Goal: Task Accomplishment & Management: Use online tool/utility

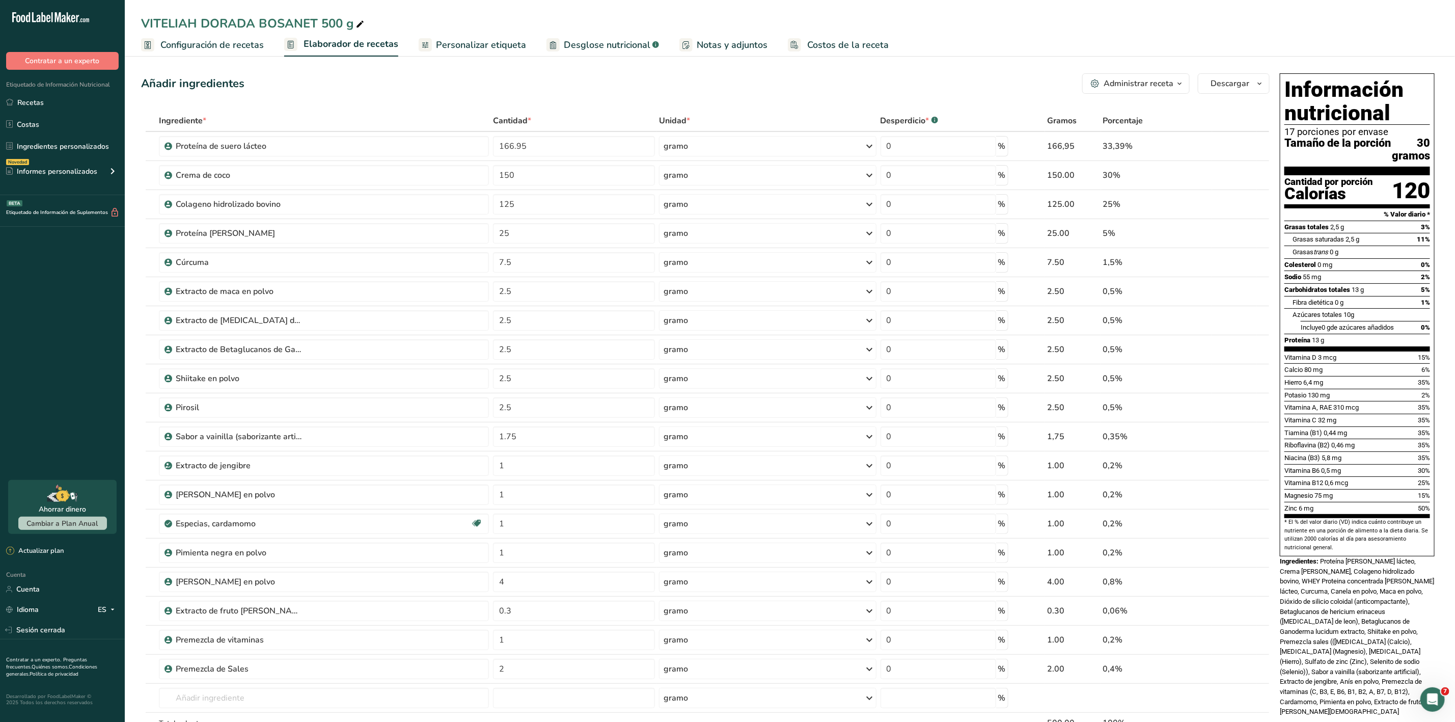
drag, startPoint x: 20, startPoint y: 95, endPoint x: 394, endPoint y: 99, distance: 373.8
click at [20, 95] on link "Recetas" at bounding box center [62, 102] width 125 height 19
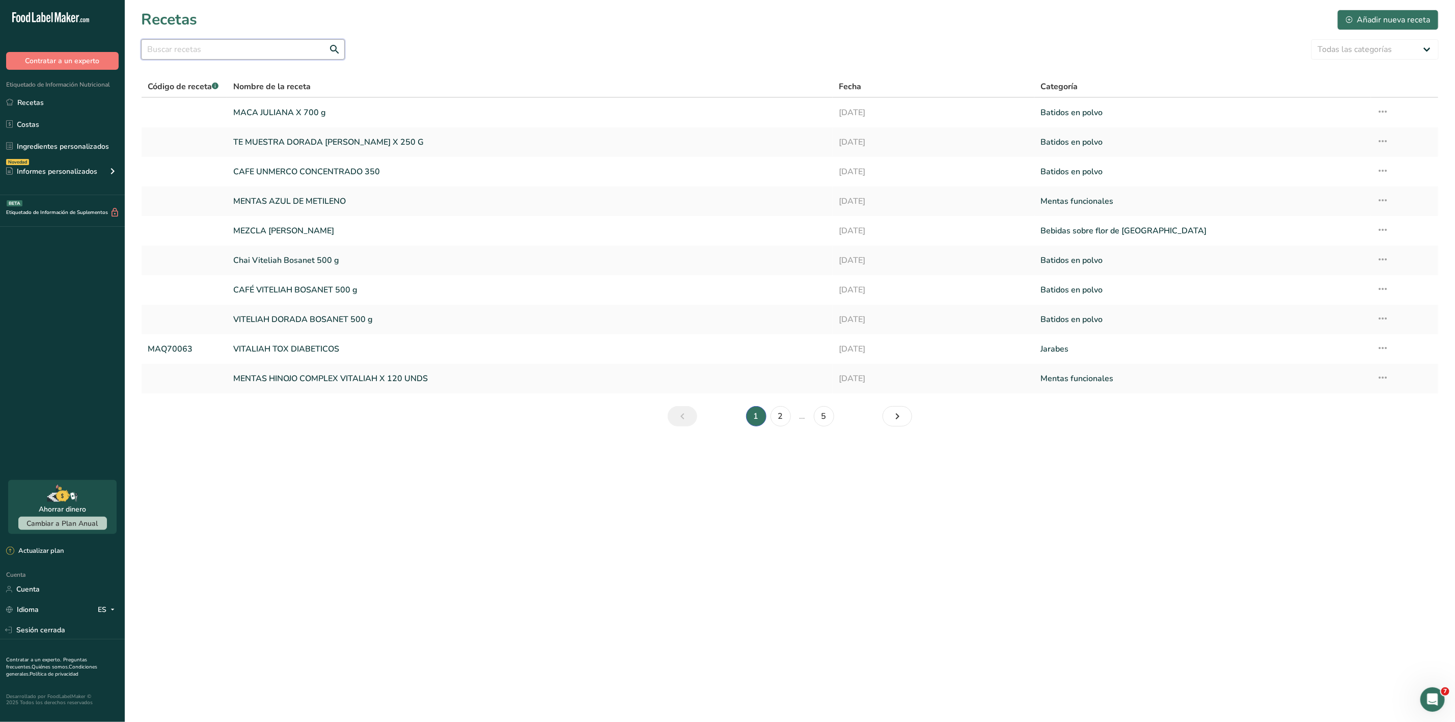
click at [159, 49] on input "text" at bounding box center [243, 49] width 204 height 20
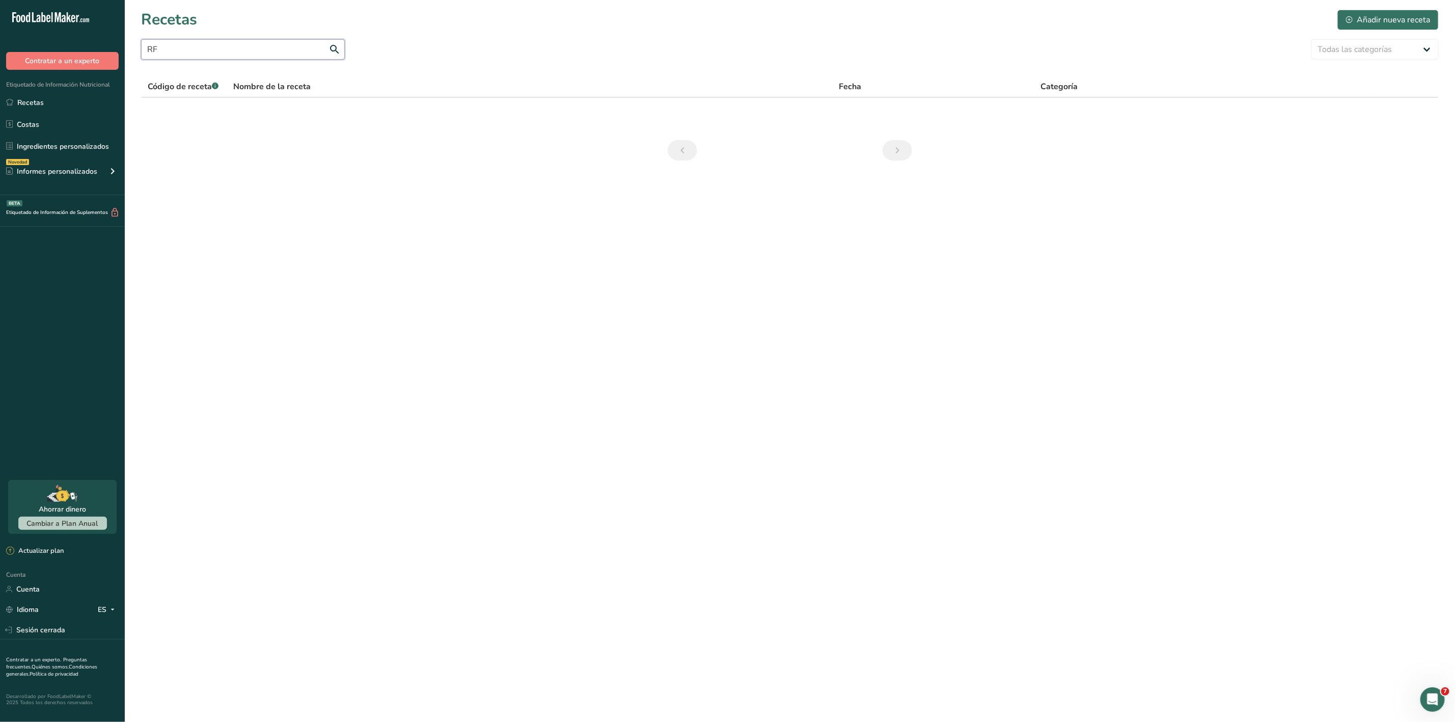
type input "R"
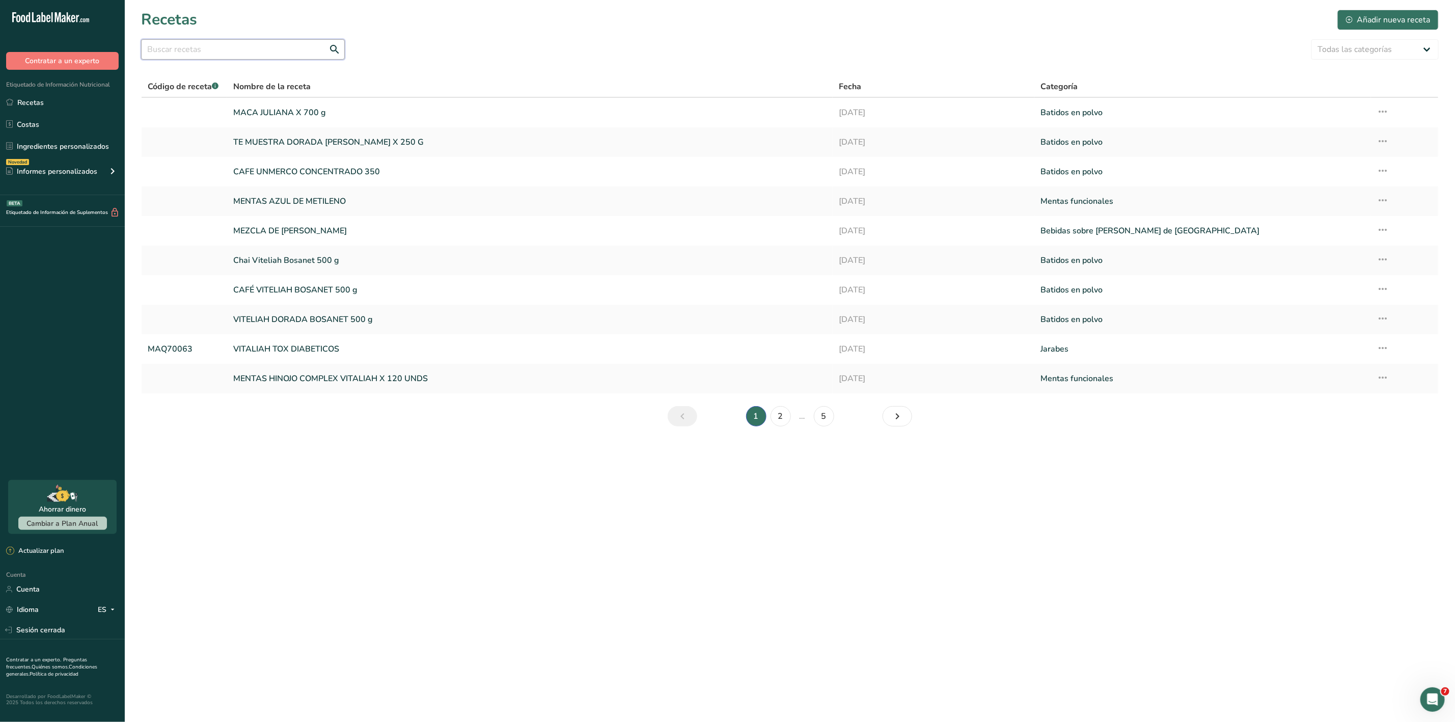
click at [243, 49] on input "text" at bounding box center [243, 49] width 204 height 20
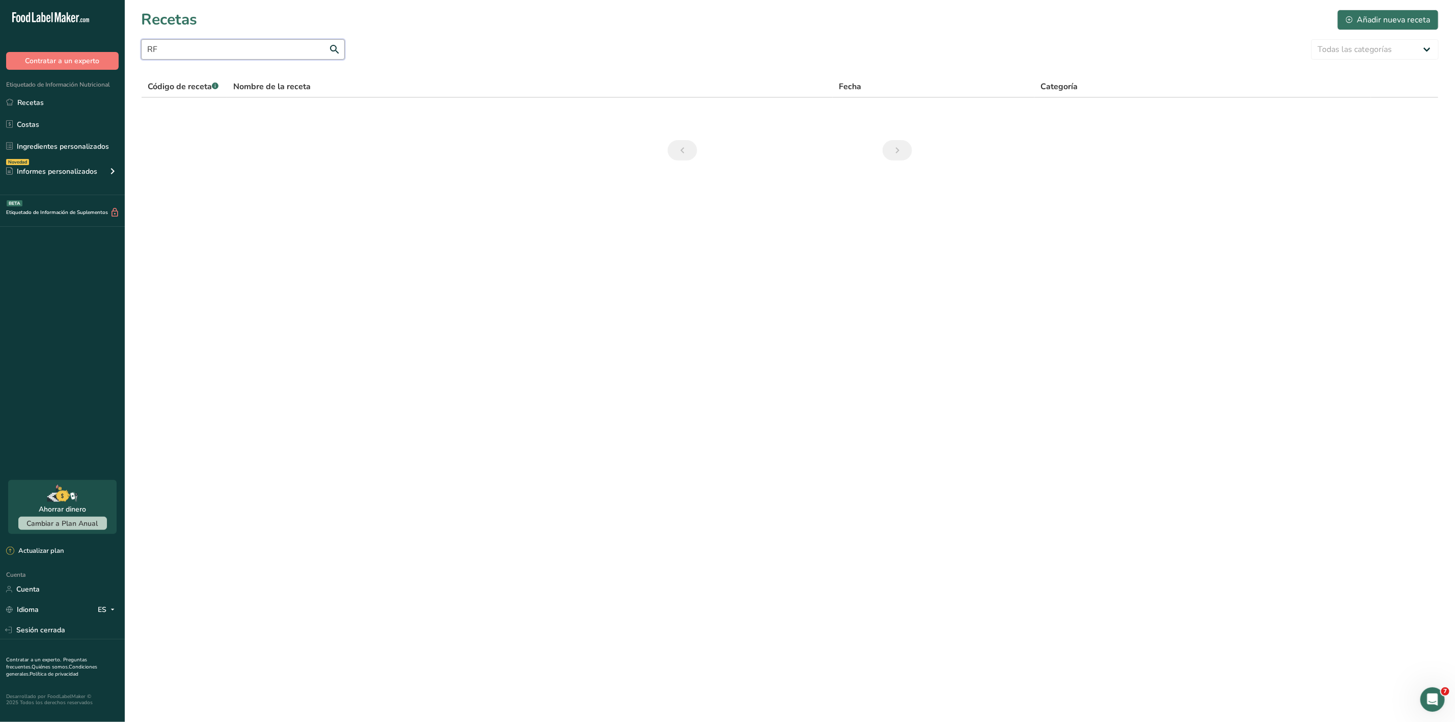
type input "R"
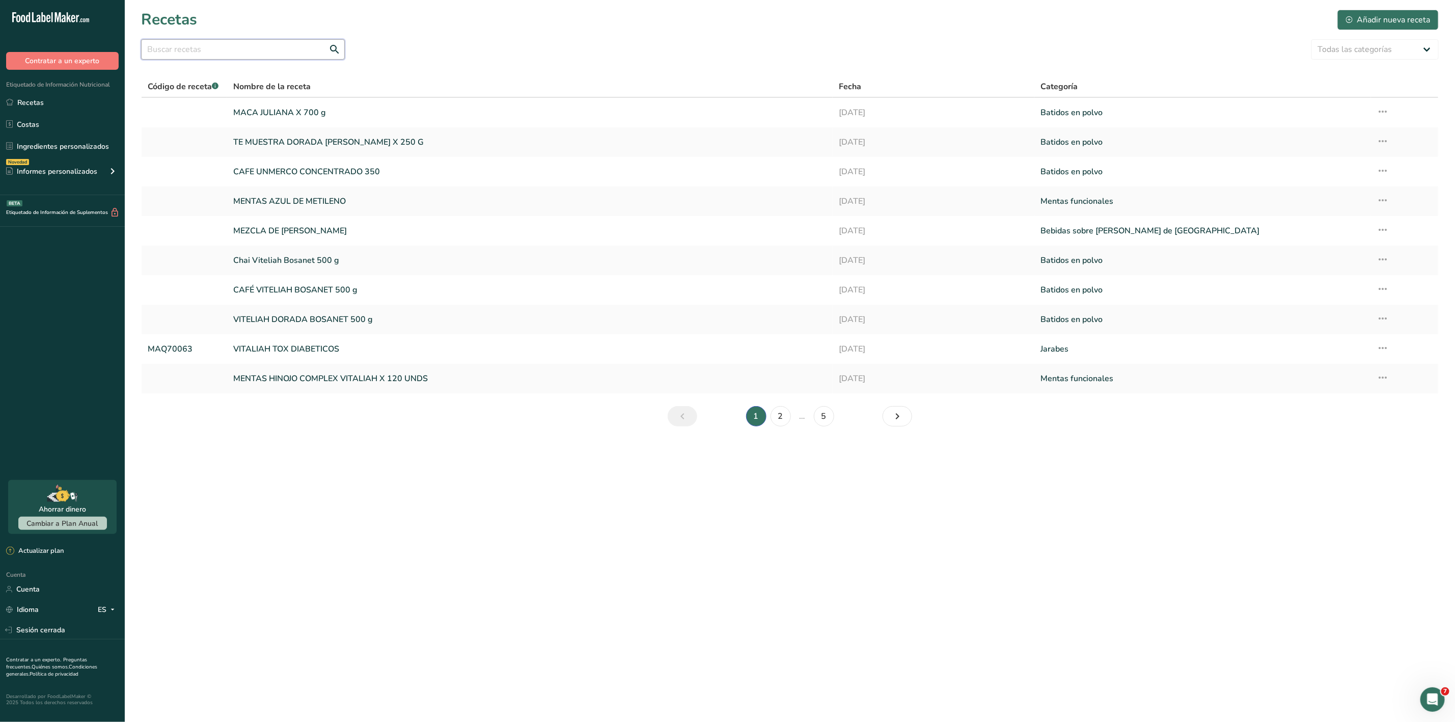
click at [213, 53] on input "text" at bounding box center [243, 49] width 204 height 20
click at [775, 414] on link "2" at bounding box center [780, 416] width 20 height 20
click at [795, 412] on link "3" at bounding box center [790, 416] width 20 height 20
click at [813, 417] on font "4" at bounding box center [814, 415] width 5 height 11
click at [839, 419] on font "5" at bounding box center [838, 415] width 5 height 11
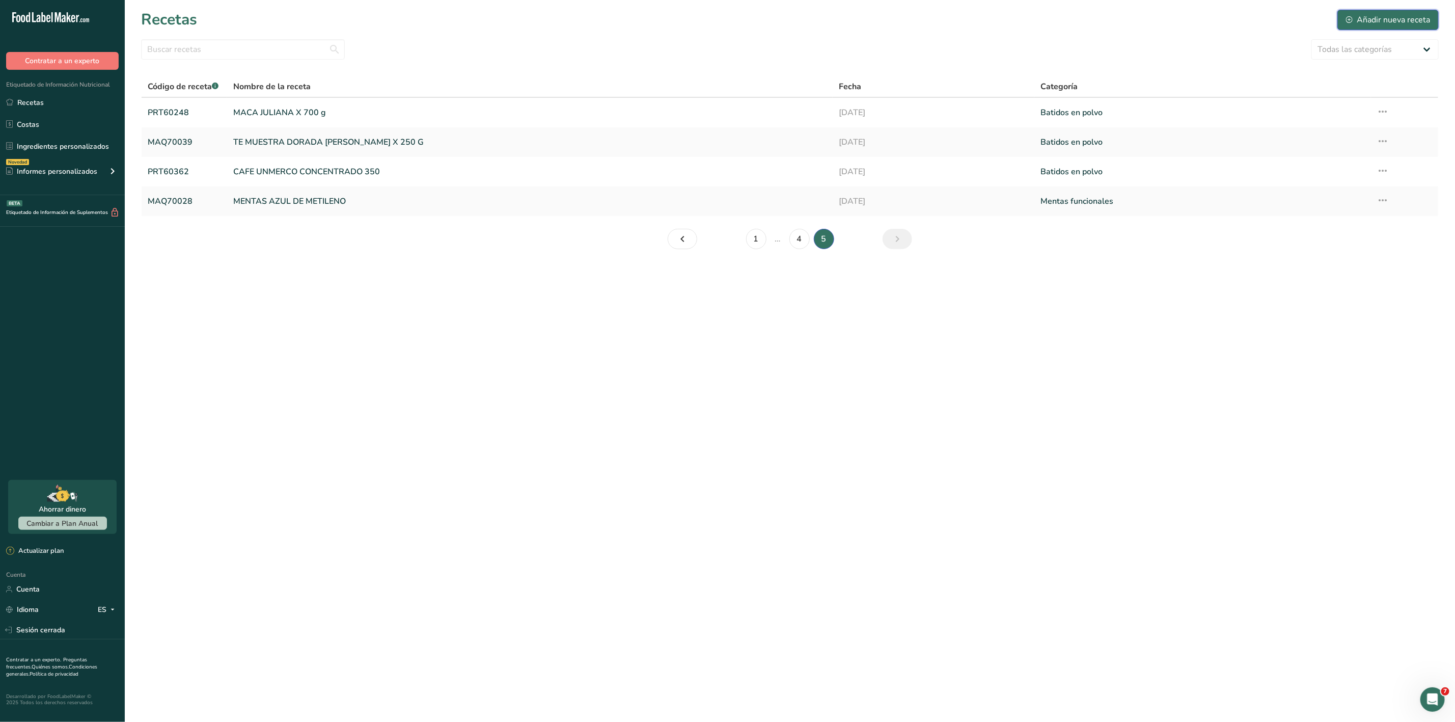
click at [1386, 19] on font "Añadir nueva receta" at bounding box center [1392, 19] width 73 height 11
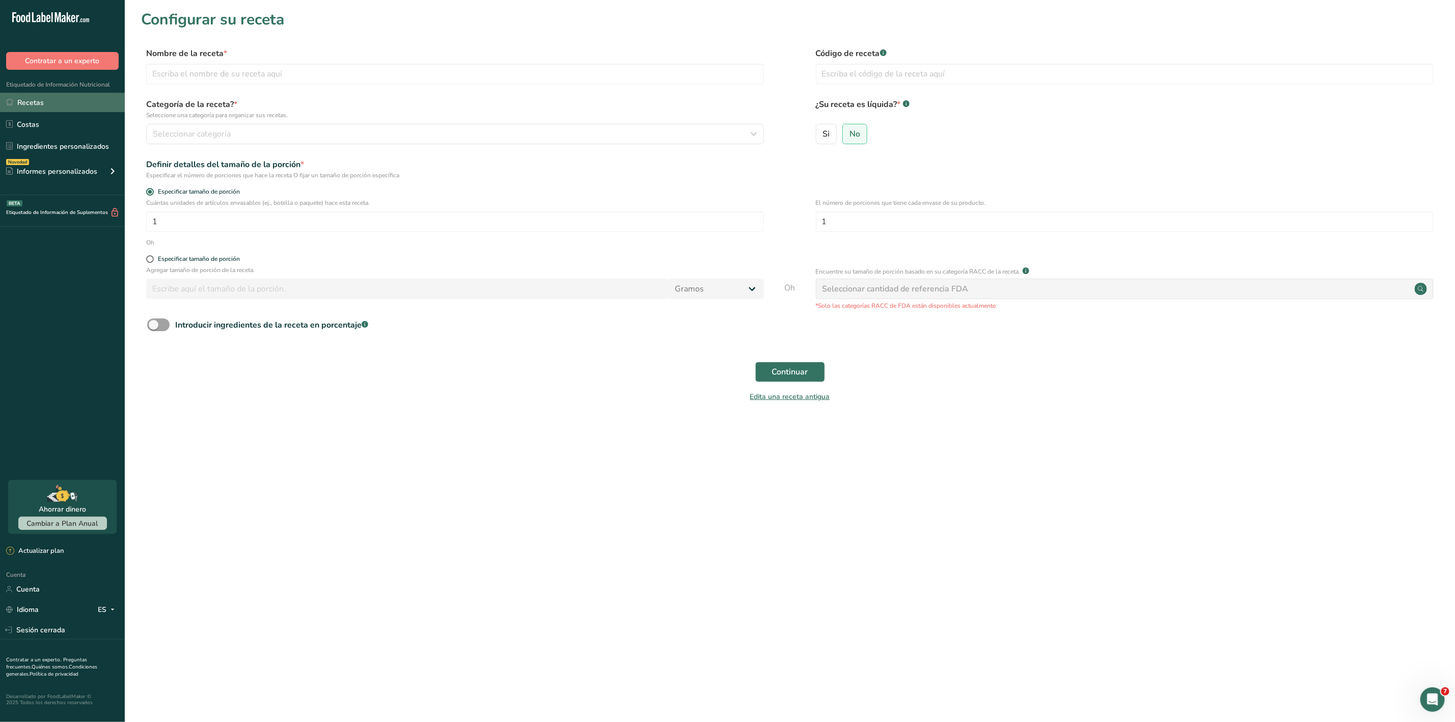
click at [45, 101] on link "Recetas" at bounding box center [62, 102] width 125 height 19
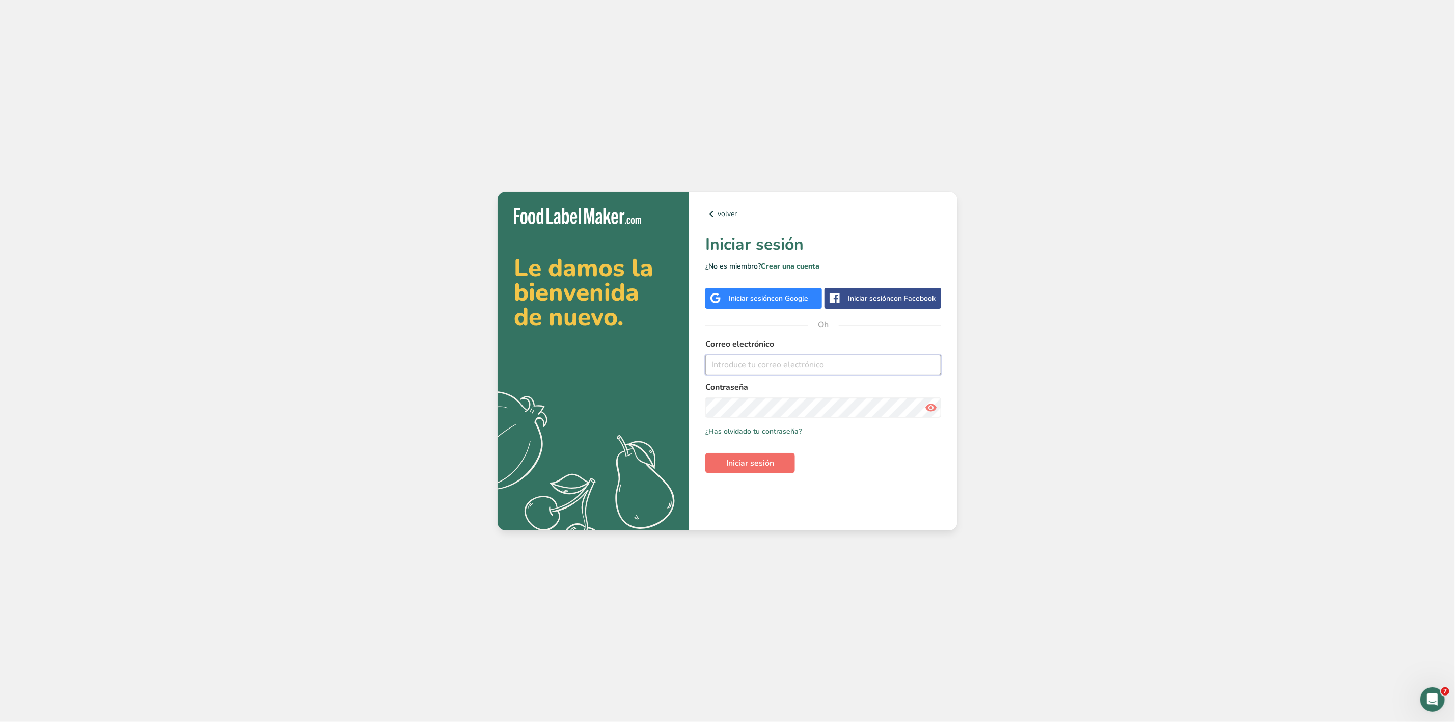
type input "julian.zamora@gmail.com"
click at [761, 461] on font "Iniciar sesión" at bounding box center [750, 462] width 48 height 11
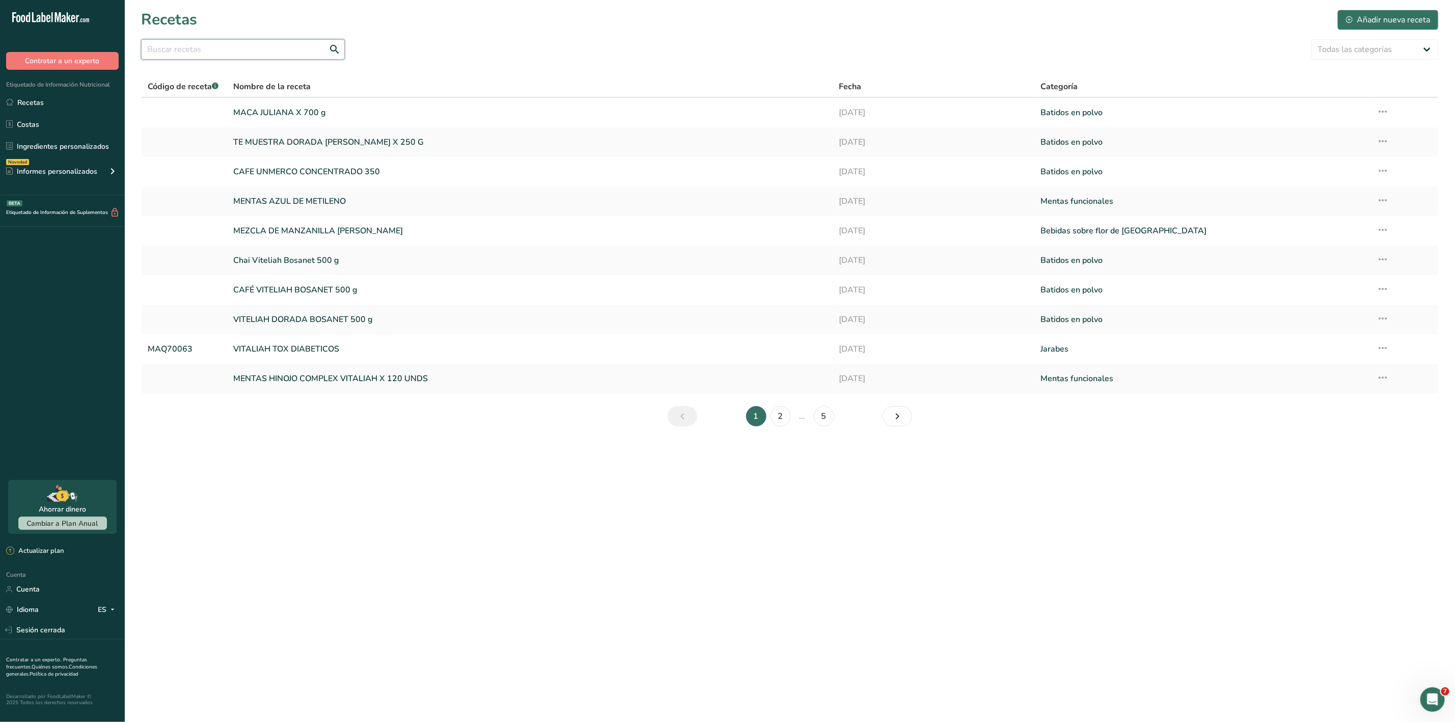
click at [201, 57] on input "text" at bounding box center [243, 49] width 204 height 20
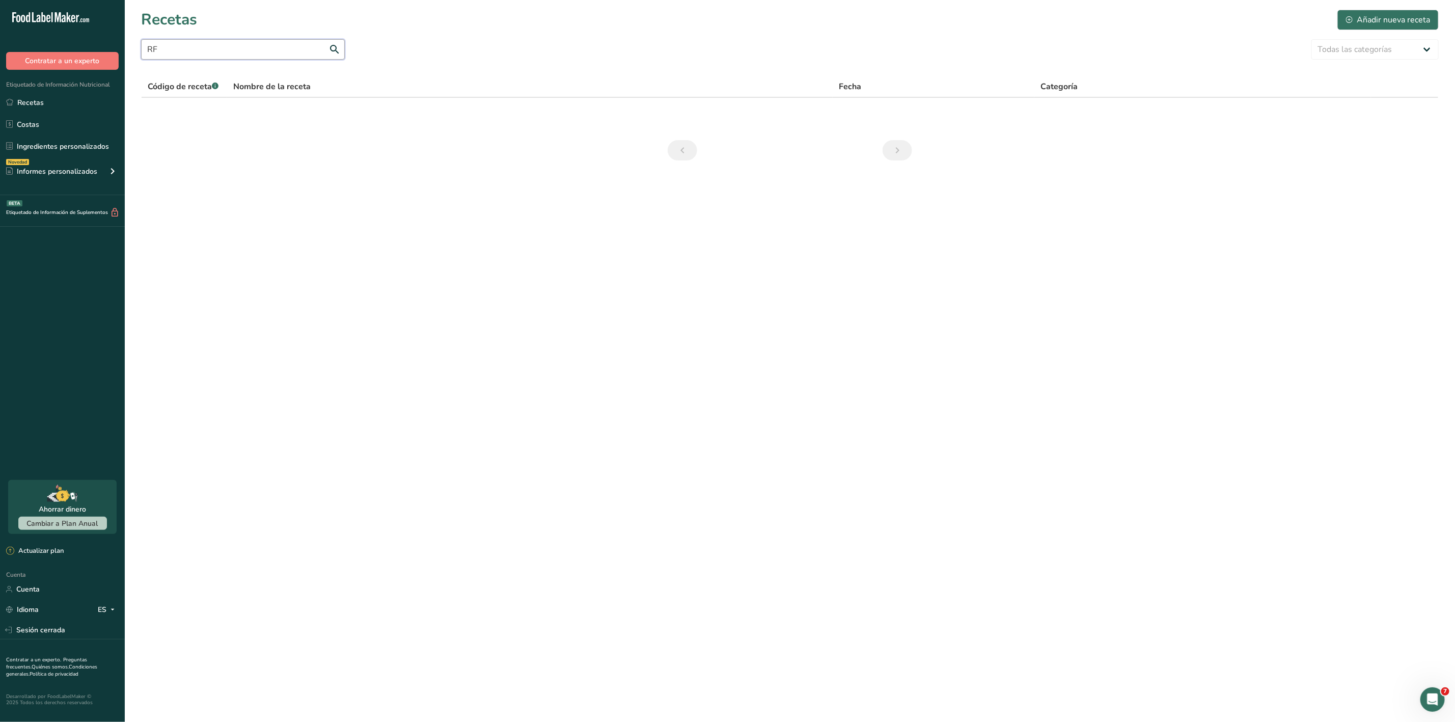
type input "R"
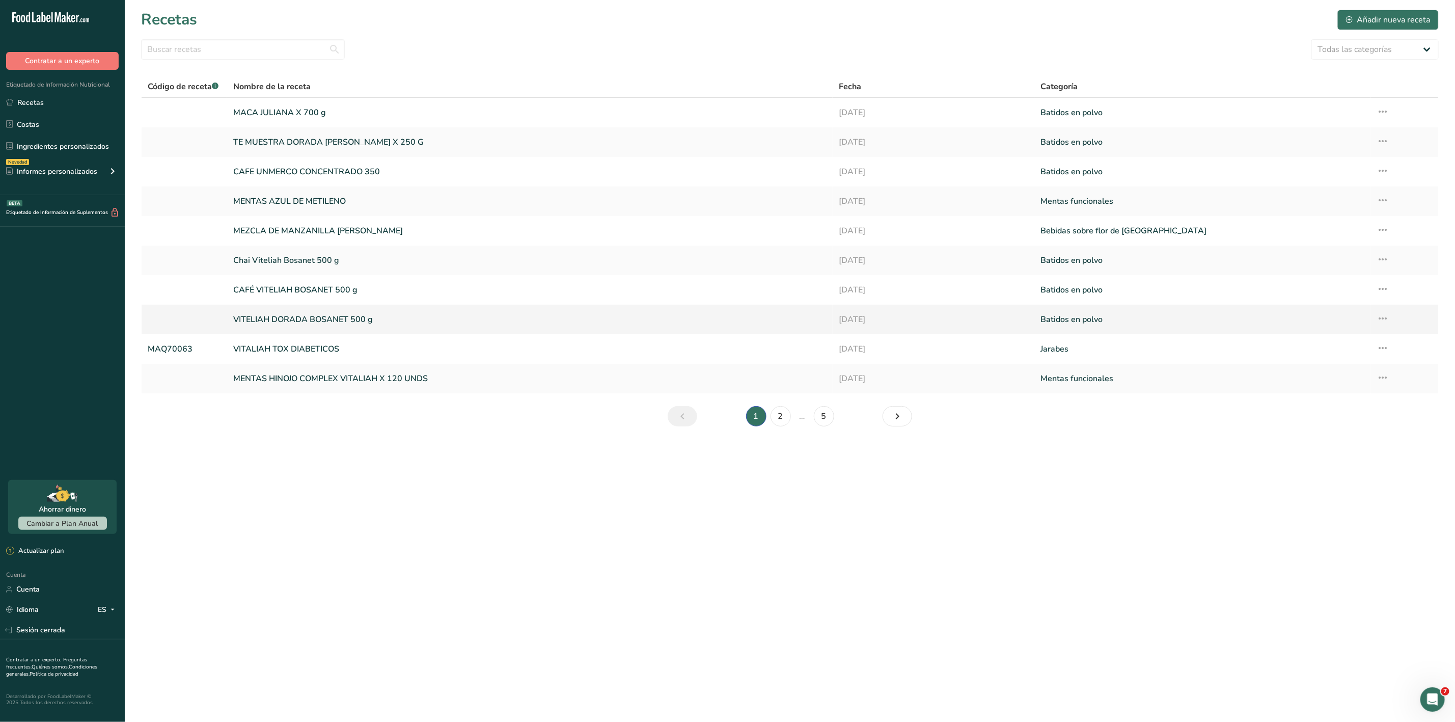
click at [309, 322] on font "VITELIAH DORADA BOSANET 500 g" at bounding box center [303, 319] width 140 height 11
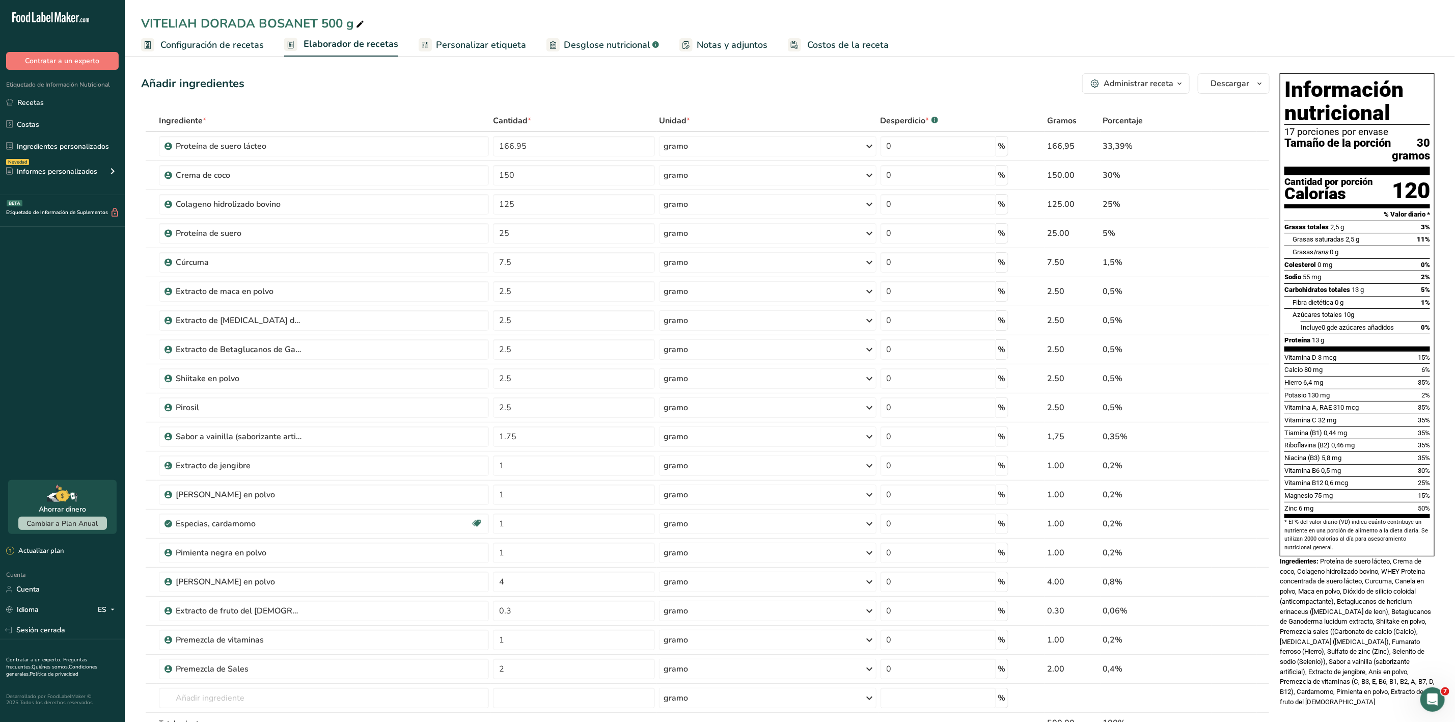
click at [1149, 82] on font "Administrar receta" at bounding box center [1138, 83] width 70 height 11
click at [1100, 133] on font "Duplicar receta" at bounding box center [1085, 132] width 50 height 10
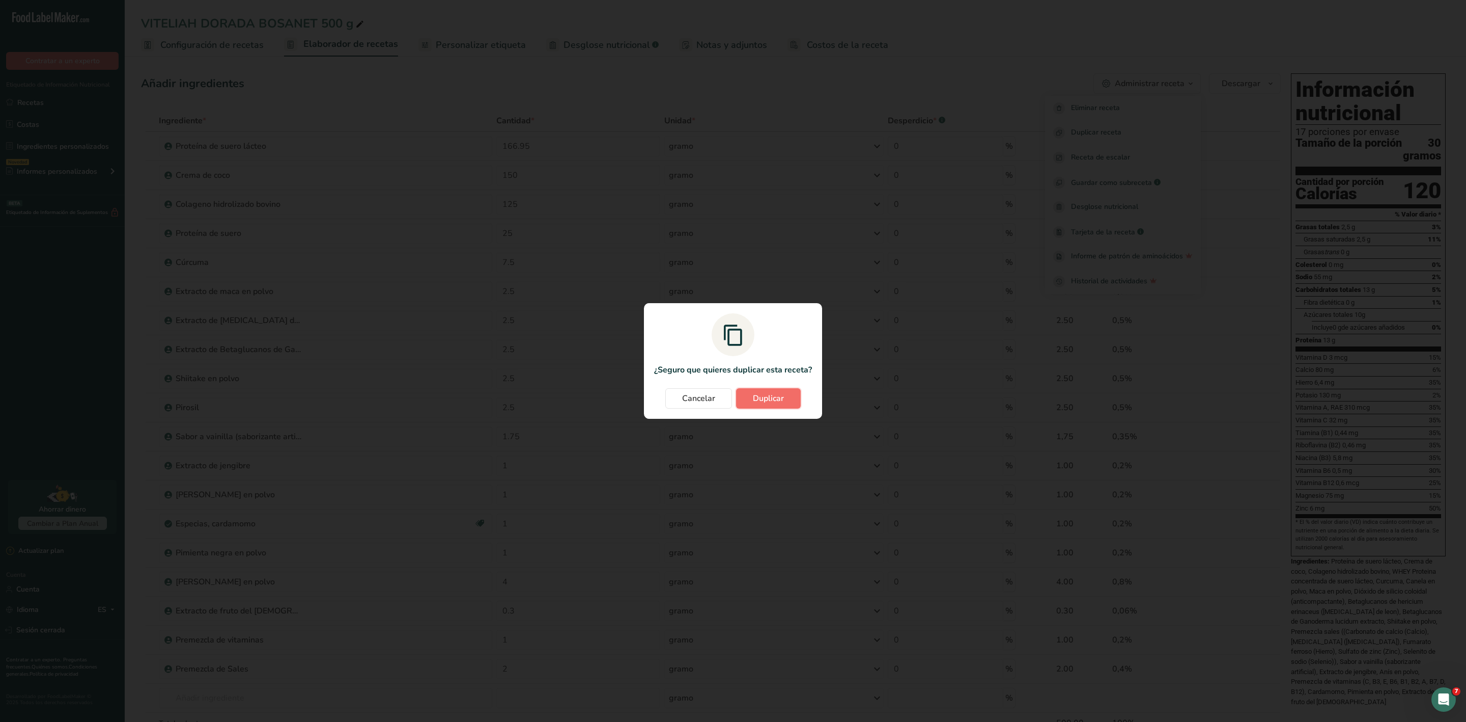
click at [770, 399] on font "Duplicar" at bounding box center [768, 398] width 31 height 11
click at [770, 399] on div "Cancelar Duplicar" at bounding box center [733, 398] width 158 height 20
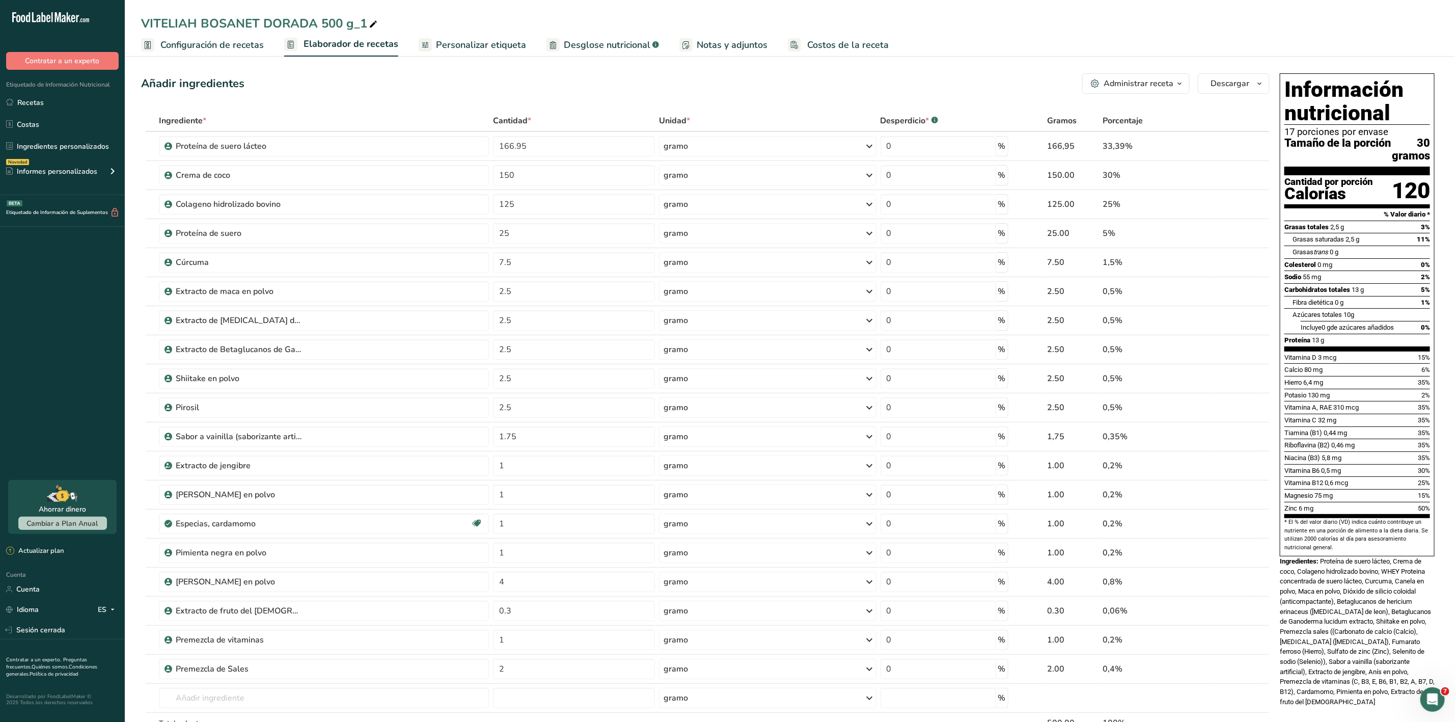
click at [372, 23] on icon at bounding box center [373, 24] width 9 height 14
type input "G"
type input "COLAGENO"
click at [215, 24] on icon at bounding box center [215, 24] width 9 height 14
type input "COLAGENO MARINO ECLANT X 1000 G"
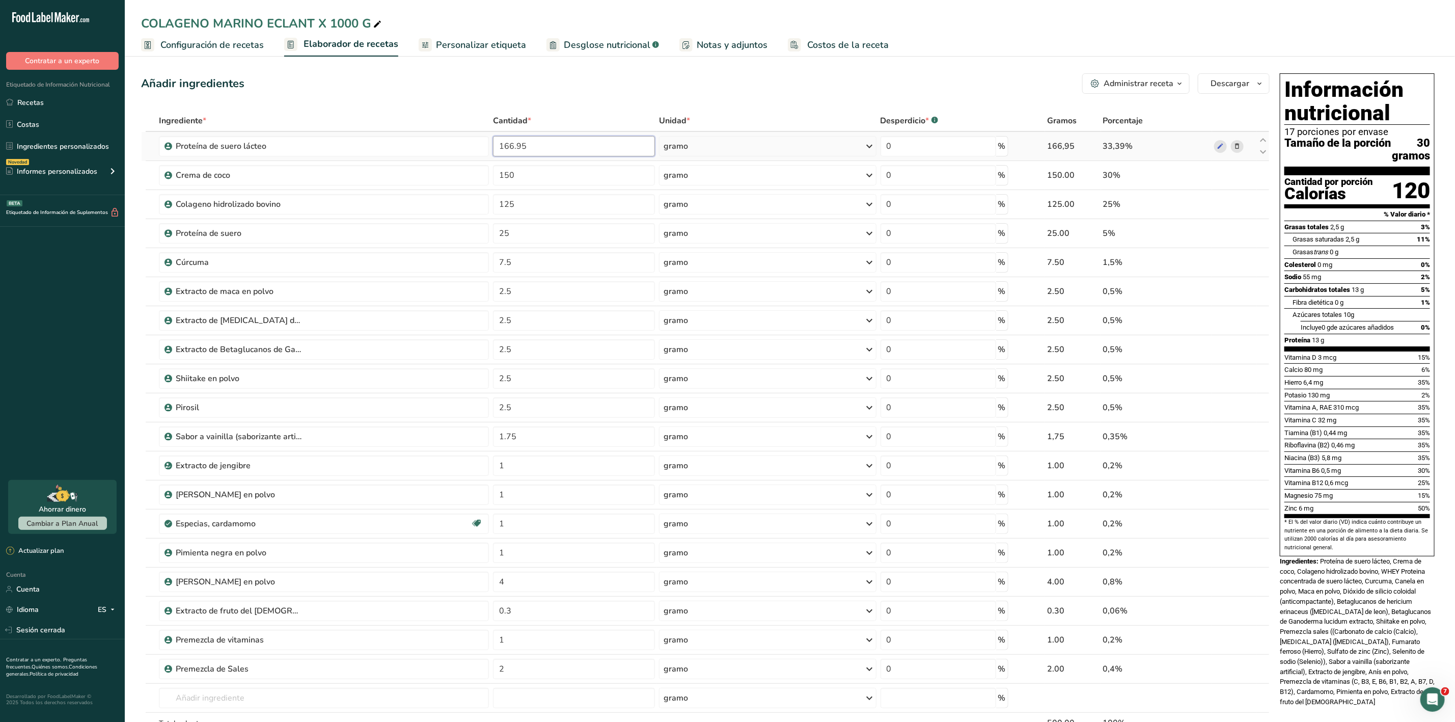
click at [531, 142] on input "166.95" at bounding box center [574, 146] width 162 height 20
type input "331"
type input "331.41"
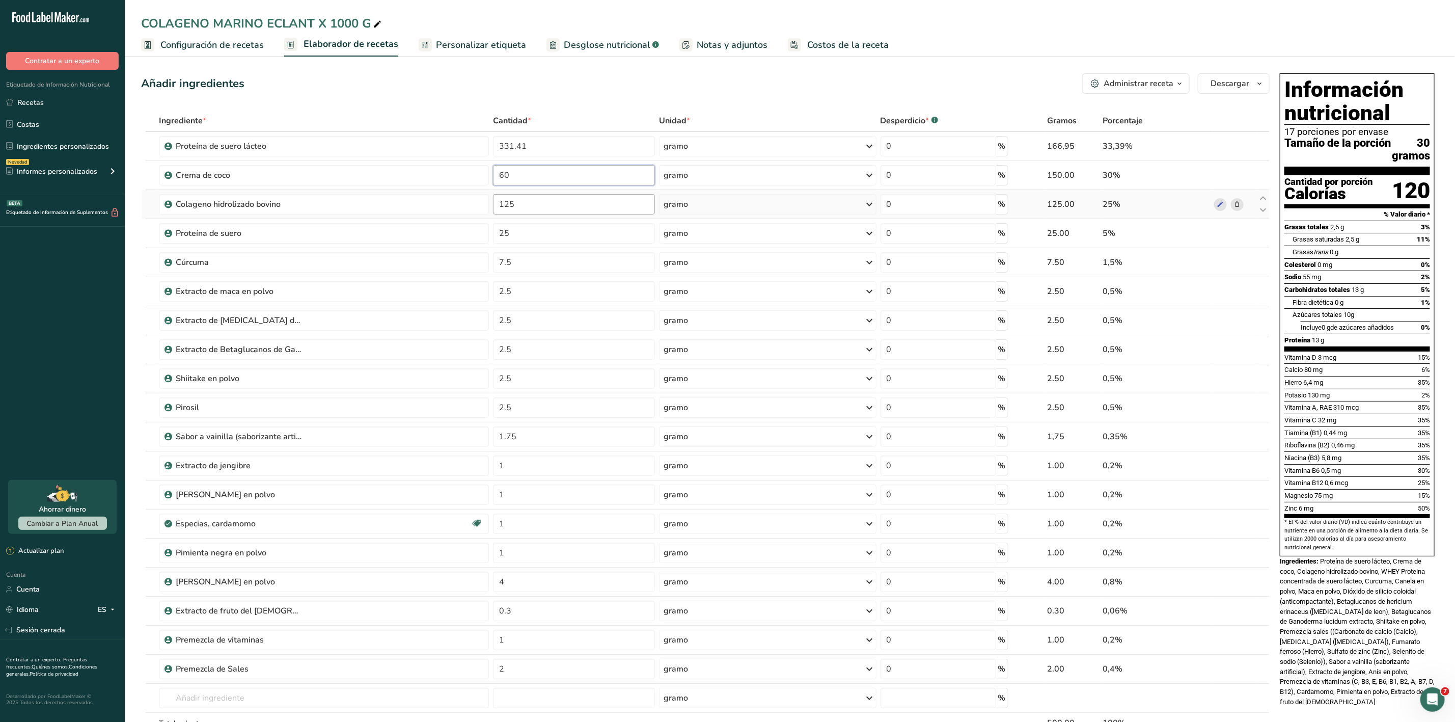
type input "607"
type input "607.1"
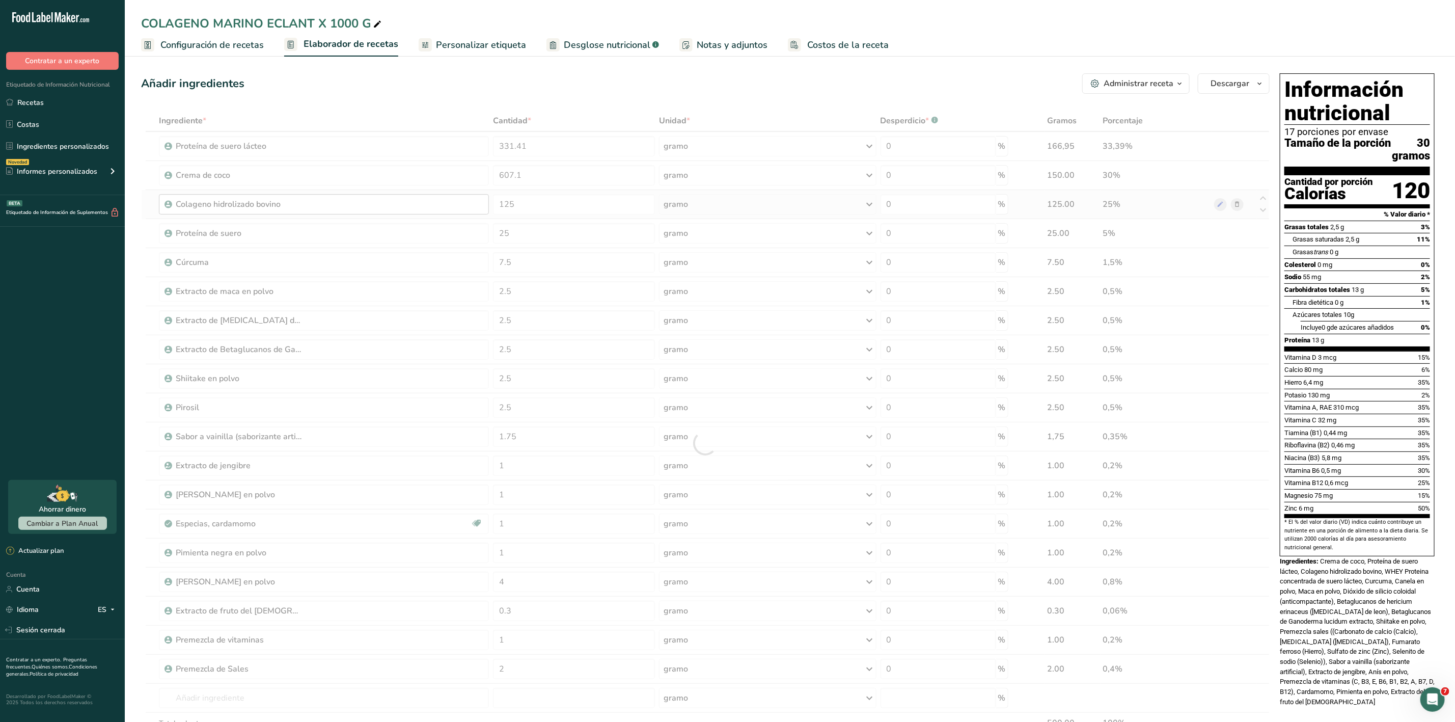
click at [336, 210] on div "Ingrediente * Cantidad * Unidad * Desperdicio * .a-a{fill:#347362;}.b-a{fill:#f…" at bounding box center [705, 443] width 1128 height 666
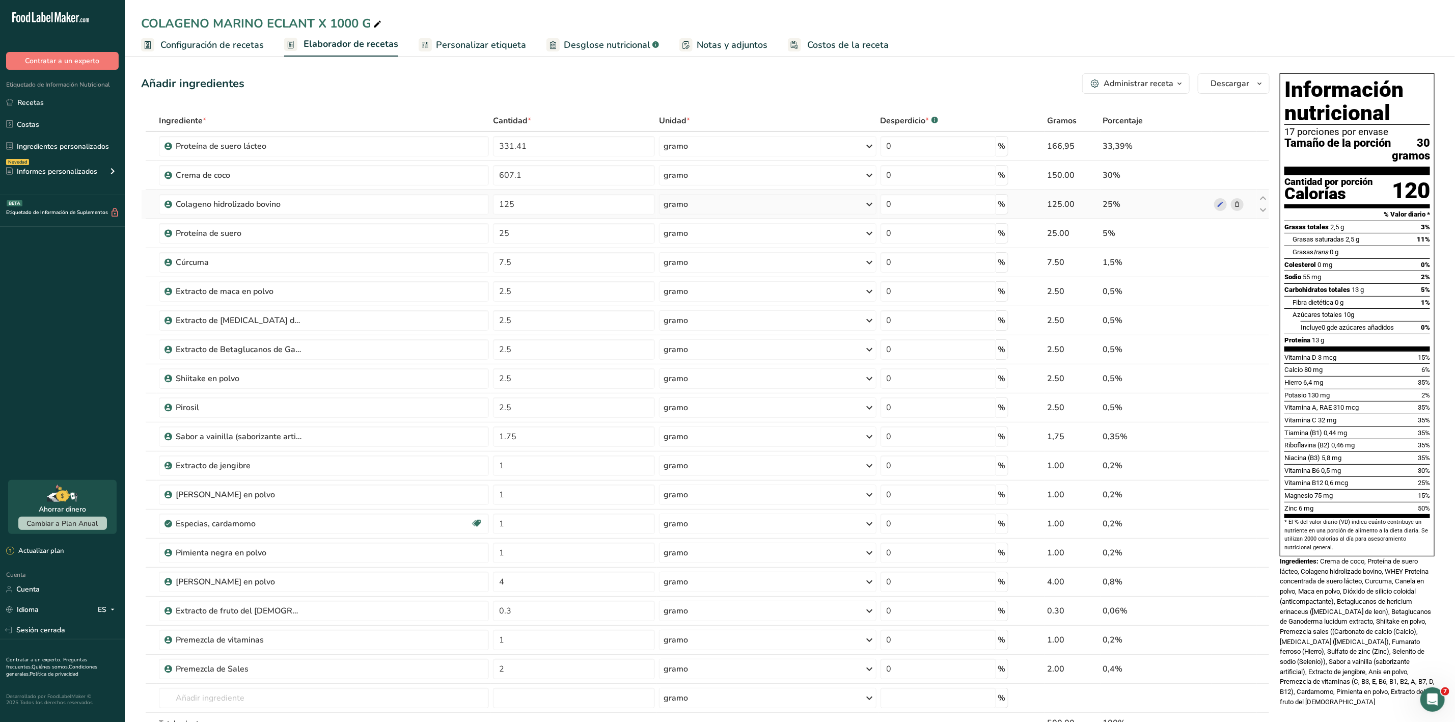
click at [1237, 205] on icon at bounding box center [1236, 204] width 7 height 11
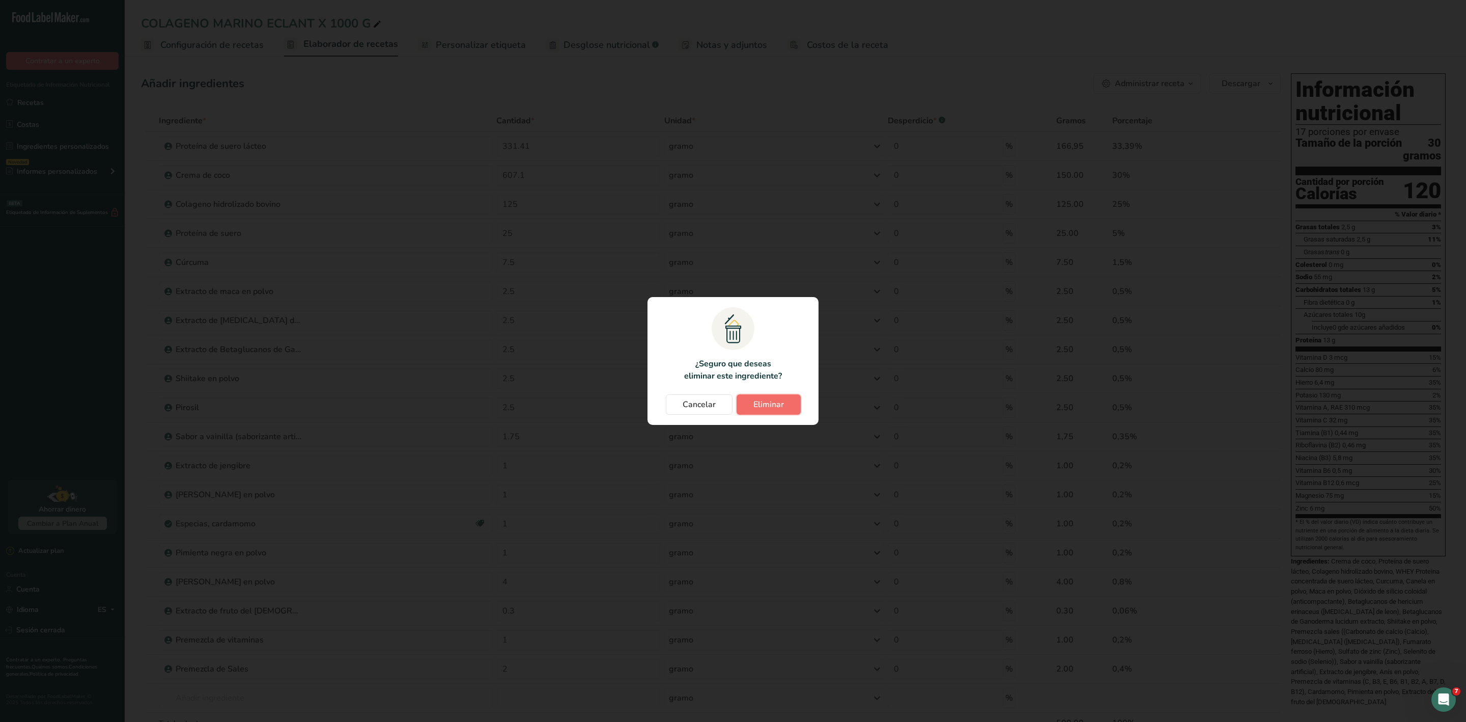
click at [764, 399] on font "Eliminar" at bounding box center [769, 404] width 31 height 11
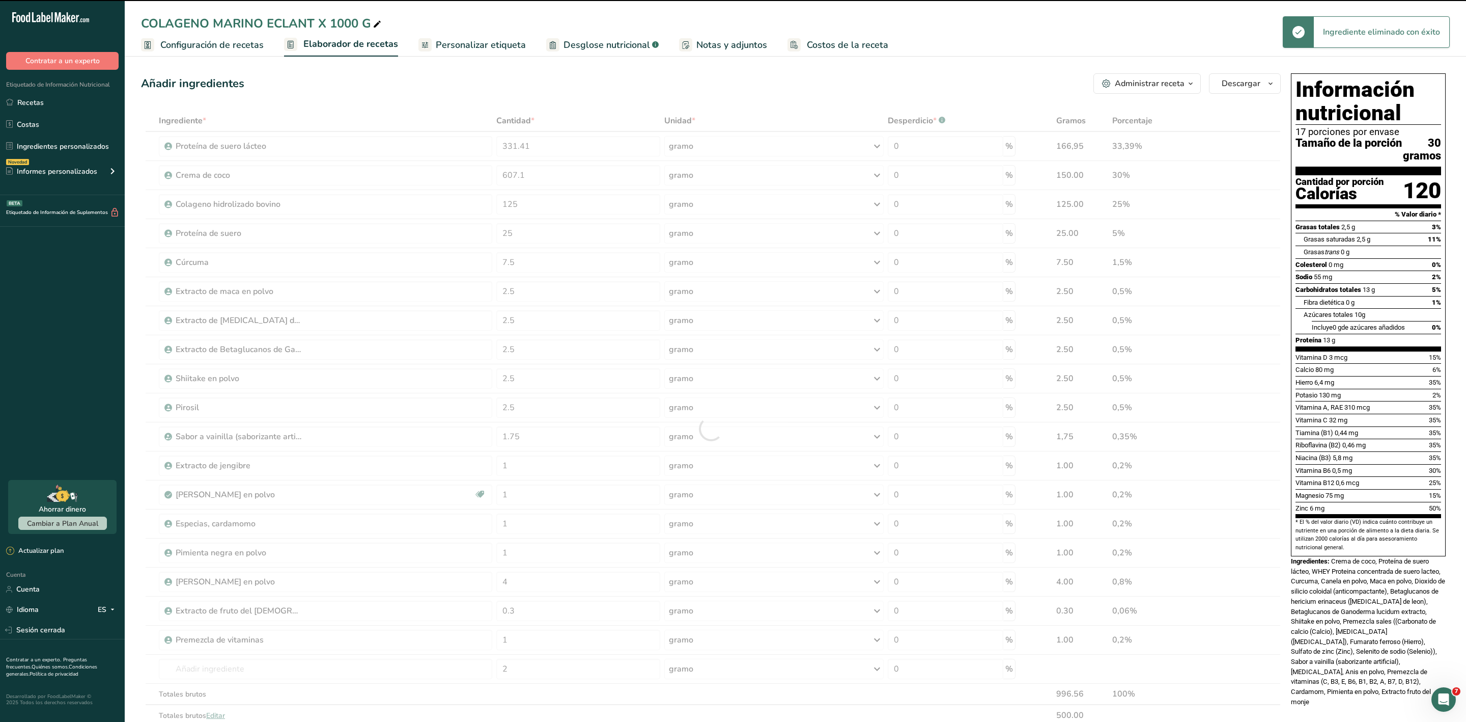
type input "25"
type input "7.5"
type input "2.5"
type input "1.75"
type input "1"
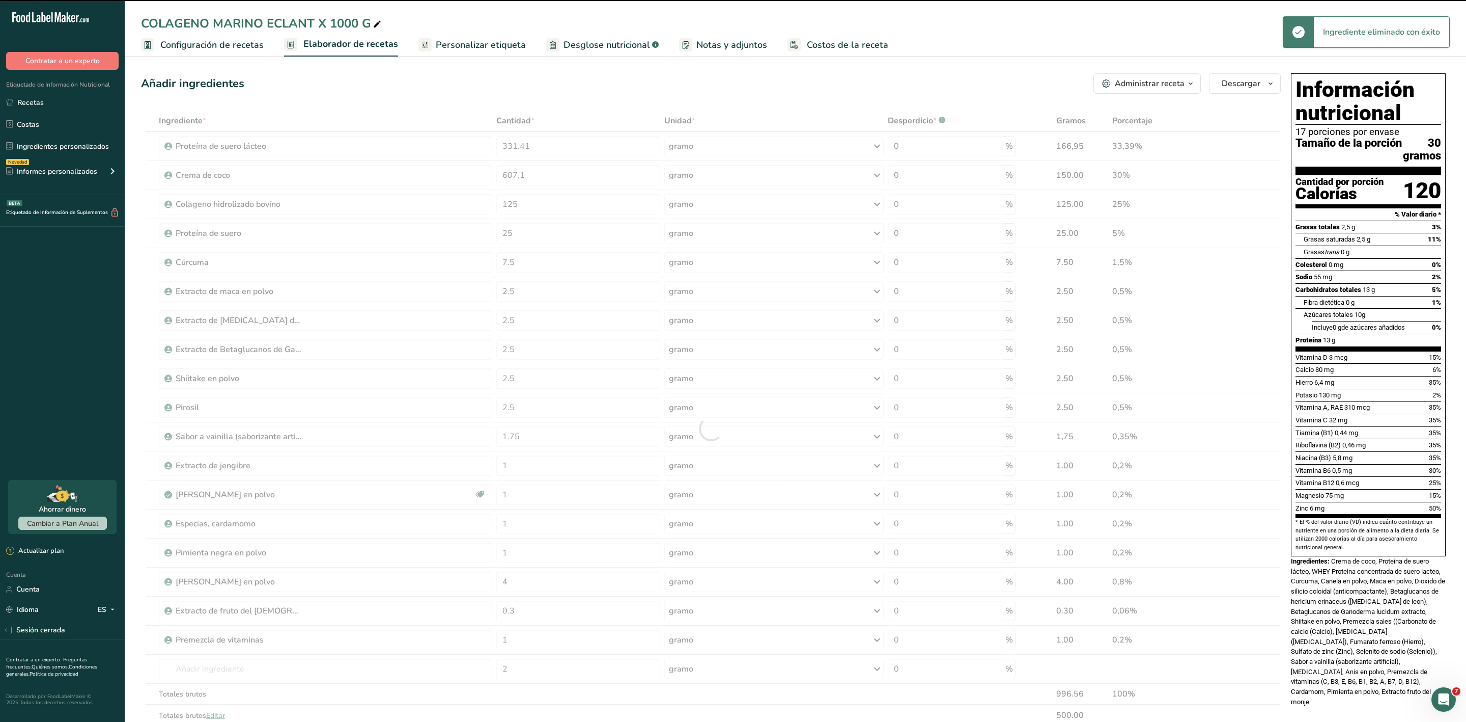
type input "4"
type input "0.3"
type input "1"
type input "2"
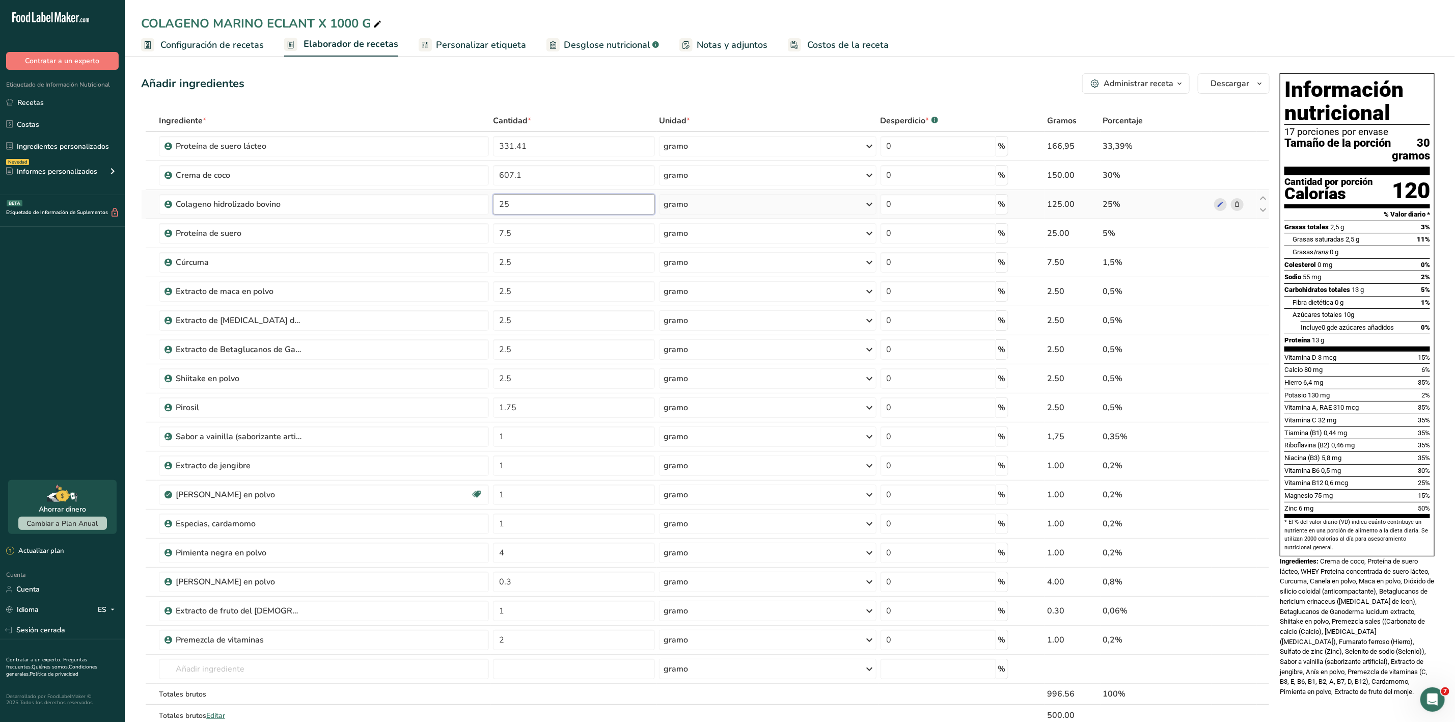
click at [563, 211] on input "25" at bounding box center [574, 204] width 162 height 20
type input "2"
type input "41"
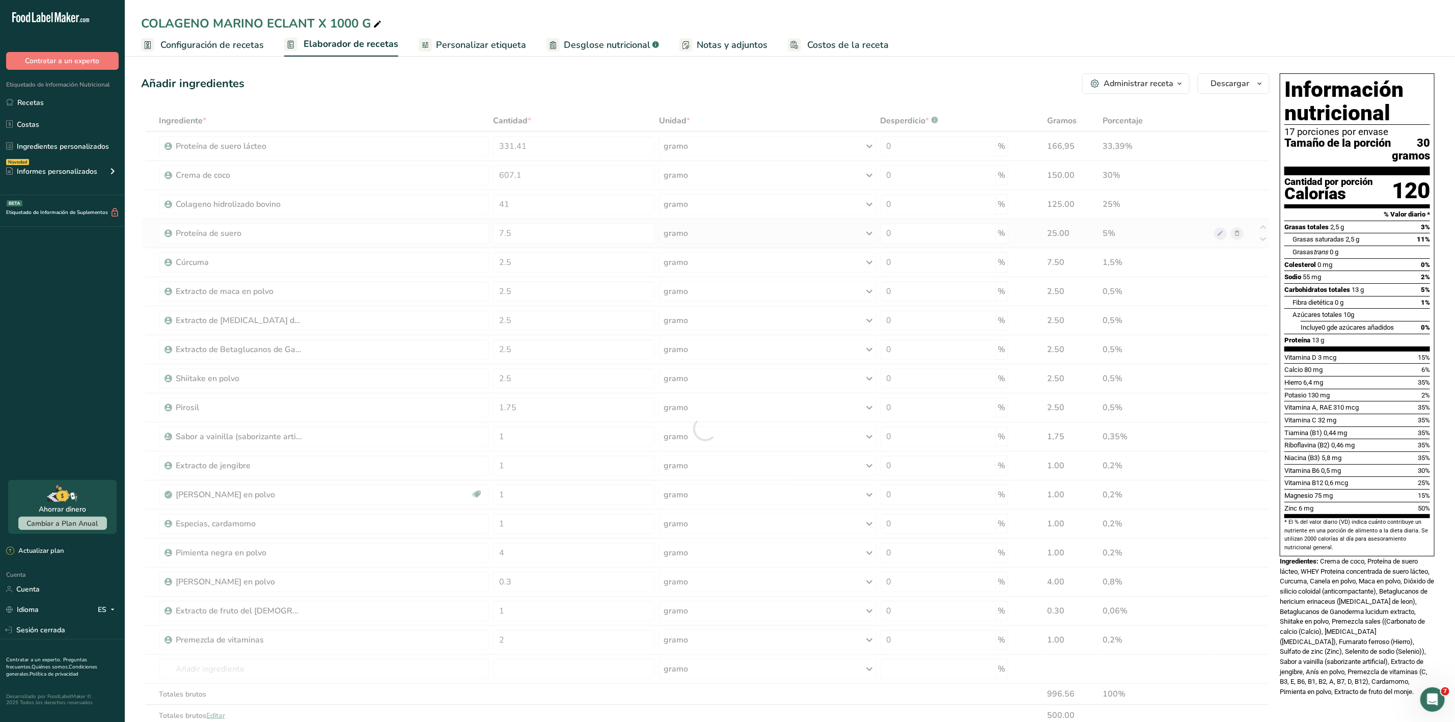
click at [1234, 234] on div "Ingrediente * Cantidad * Unidad * Desperdicio * .a-a{fill:#347362;}.b-a{fill:#f…" at bounding box center [705, 428] width 1128 height 637
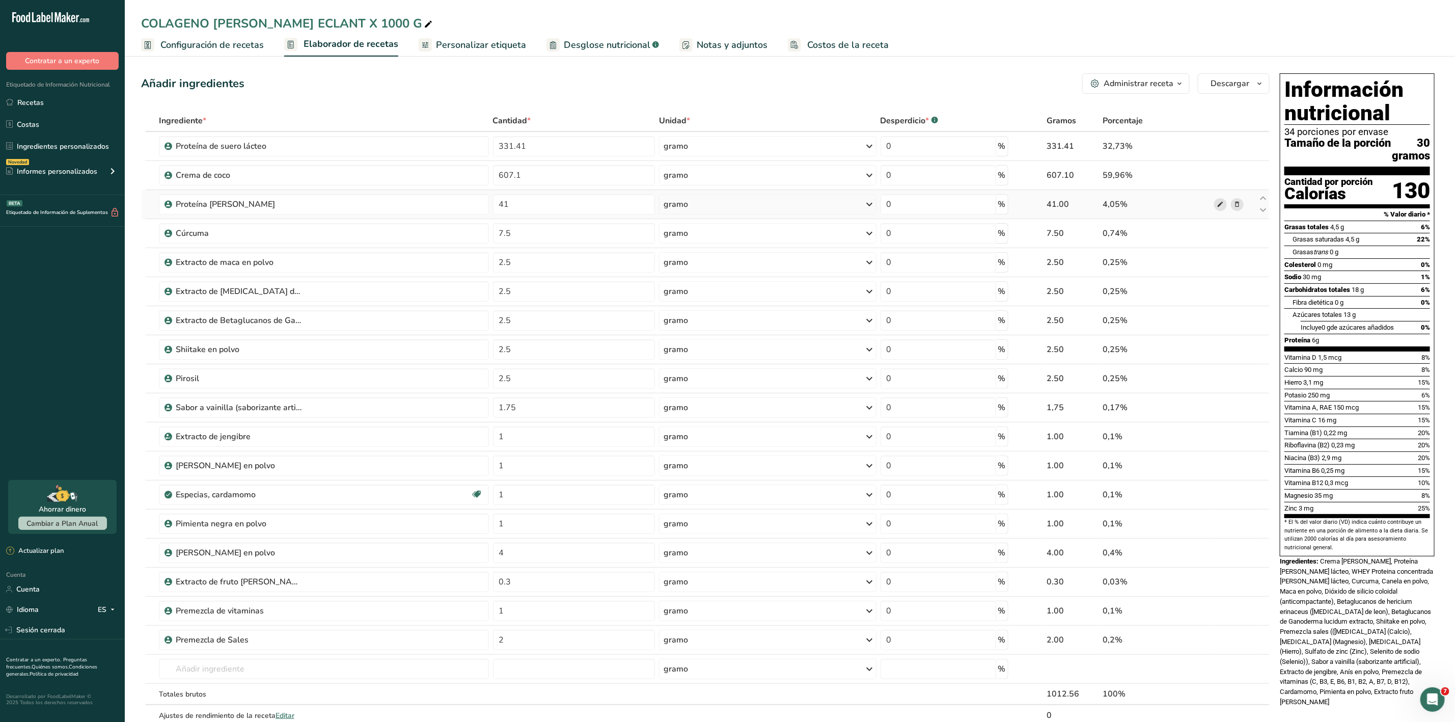
click at [1218, 205] on icon at bounding box center [1219, 204] width 7 height 11
click at [245, 203] on div "Proteína de suero" at bounding box center [239, 204] width 127 height 12
click at [1237, 204] on icon at bounding box center [1236, 204] width 7 height 11
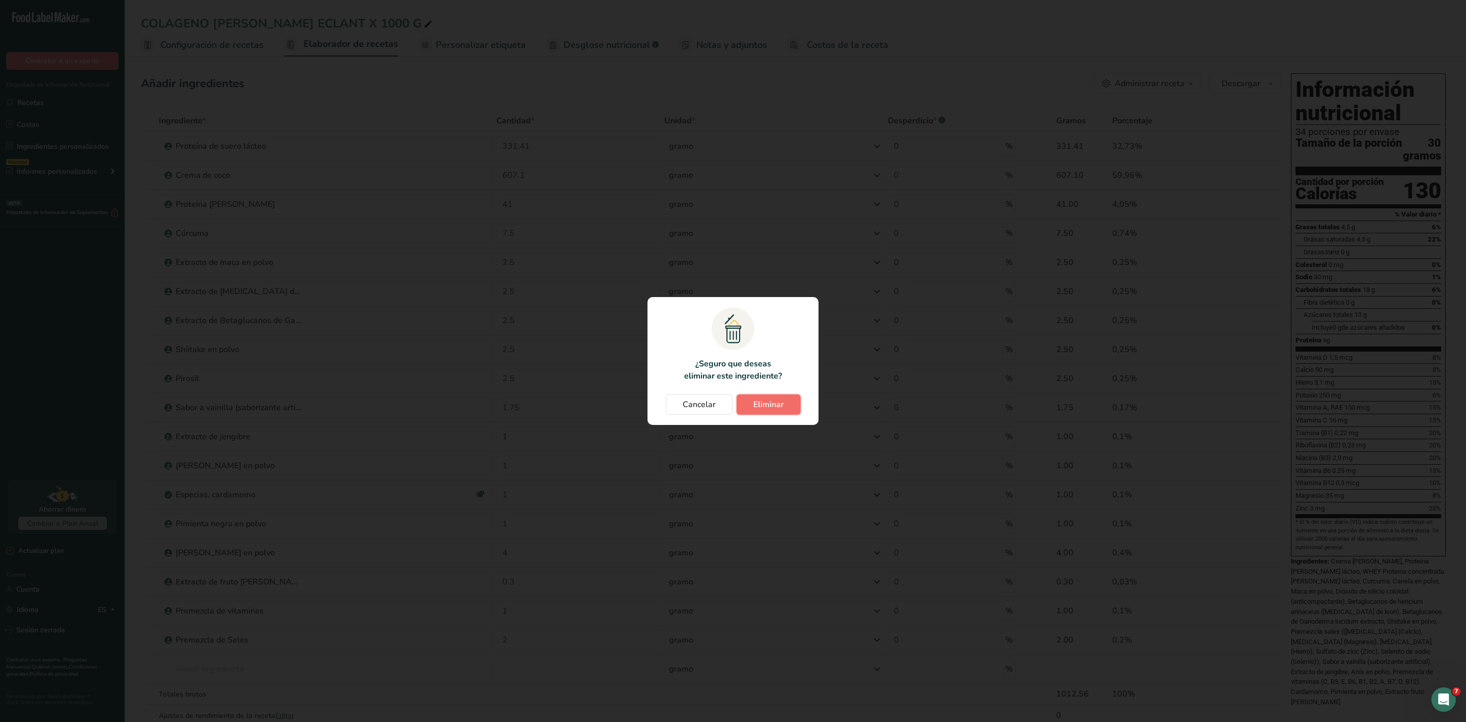
click at [787, 398] on button "Eliminar" at bounding box center [769, 404] width 64 height 20
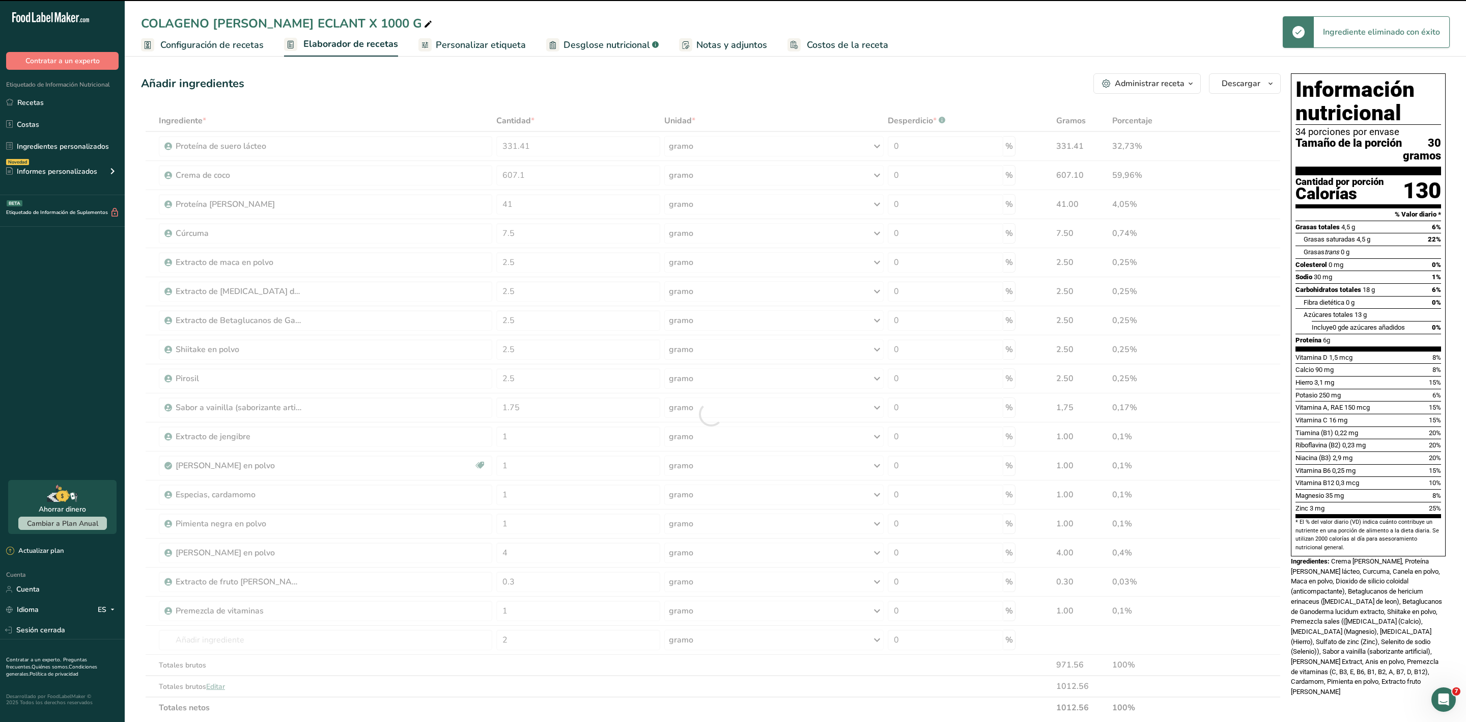
type input "7.5"
type input "2.5"
type input "1.75"
type input "1"
type input "4"
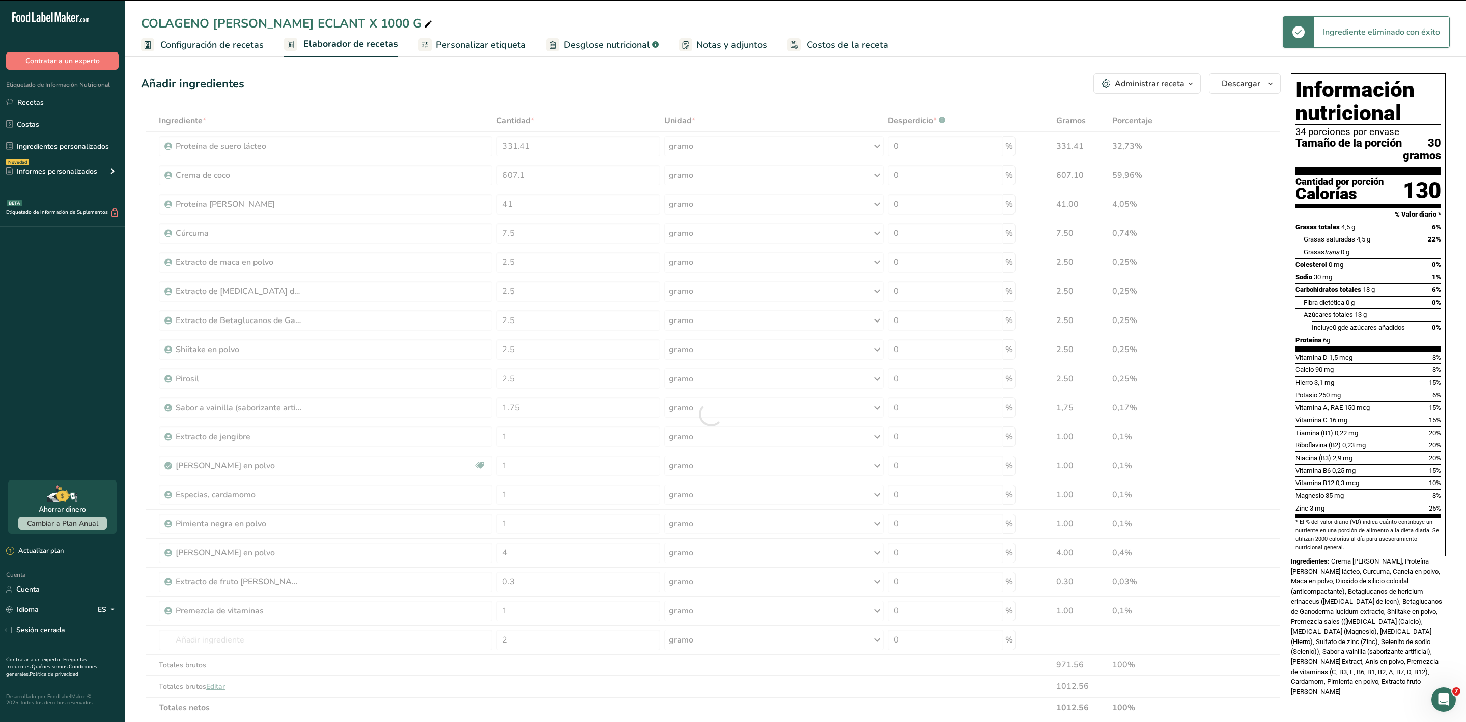
type input "0.3"
type input "1"
type input "2"
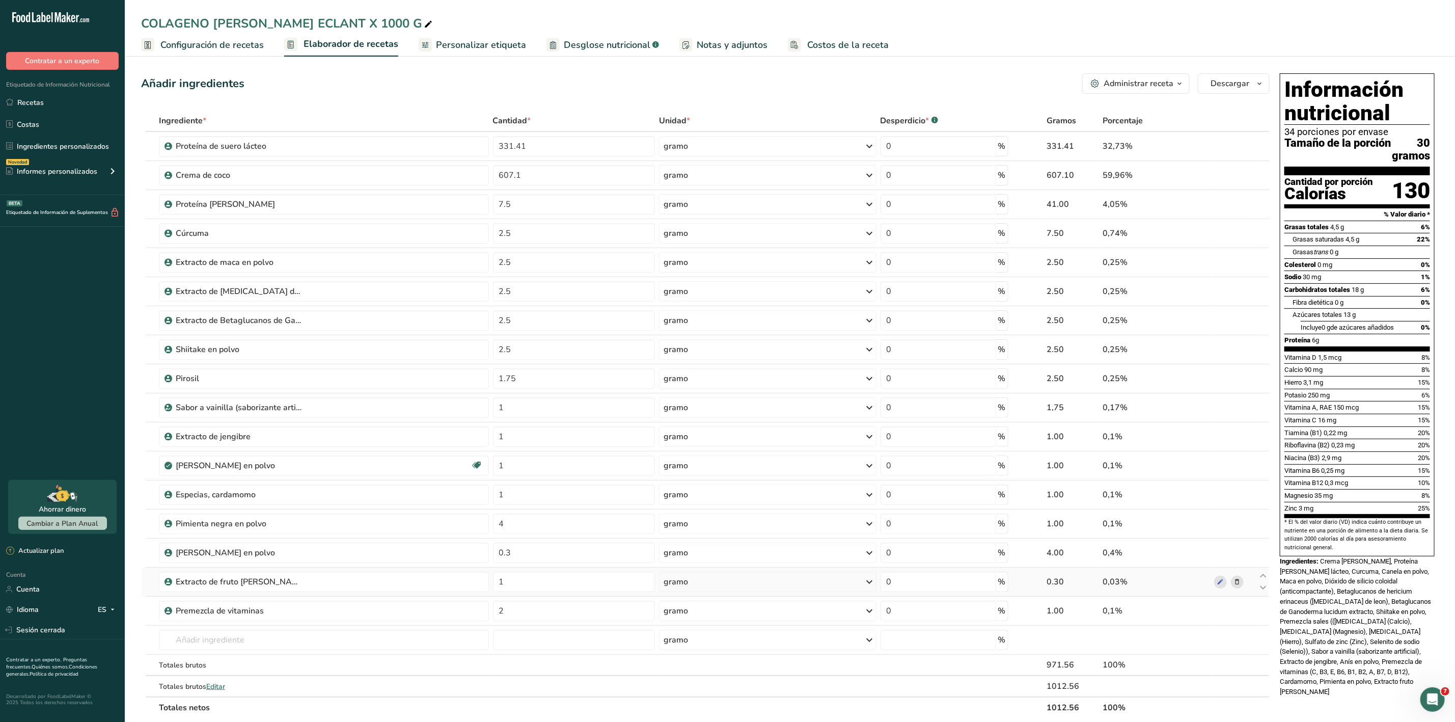
click at [1242, 585] on span at bounding box center [1237, 581] width 12 height 12
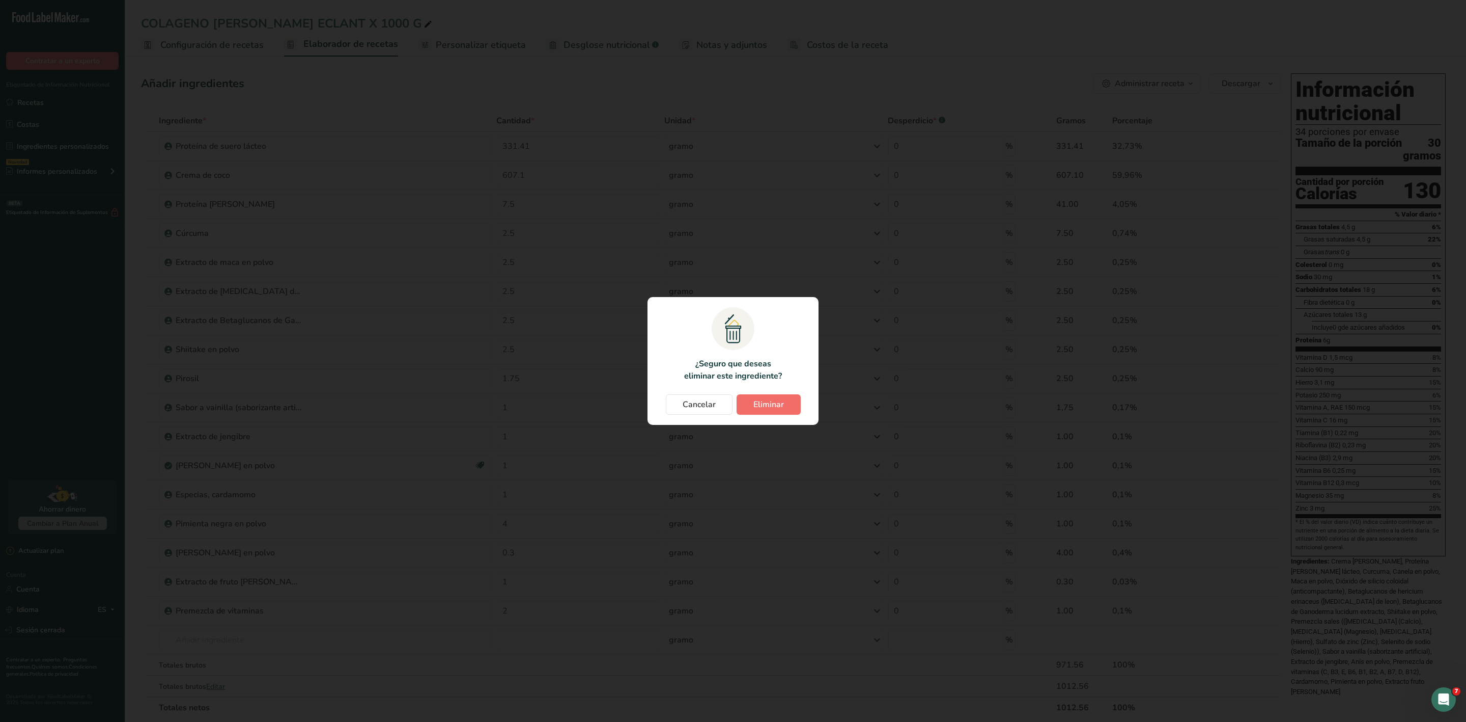
drag, startPoint x: 813, startPoint y: 411, endPoint x: 789, endPoint y: 411, distance: 23.9
click at [812, 411] on section ".a{fill:#f5f3ed;}.b,.e{fill:#0f393a;}.c{fill:none;}.d{fill:#f2c549;}.e{stroke:r…" at bounding box center [733, 361] width 171 height 128
click at [789, 411] on button "Eliminar" at bounding box center [769, 404] width 64 height 20
type input "2"
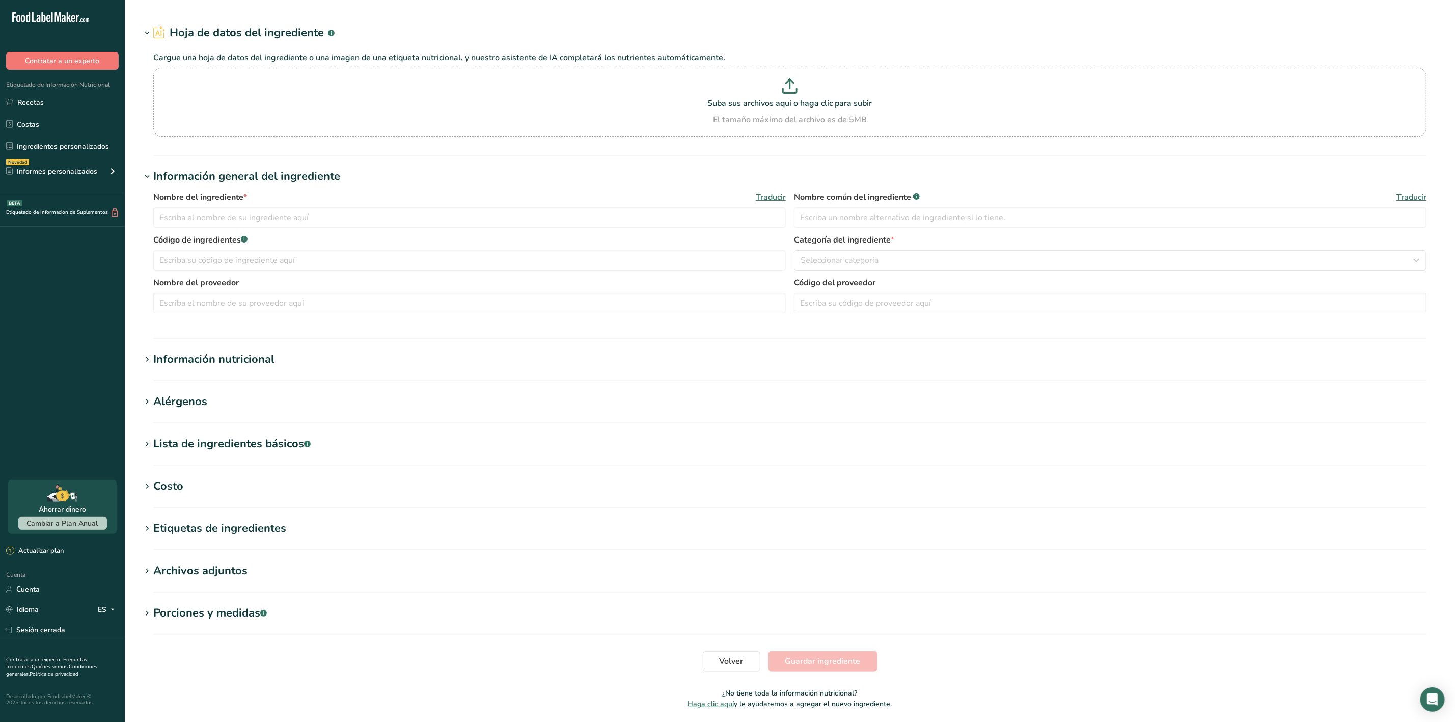
type input "Proteina whey"
type input "WHEY Proteina concentrada de suero lacteo"
type input "MAP50176"
type input "Quimica interkrol"
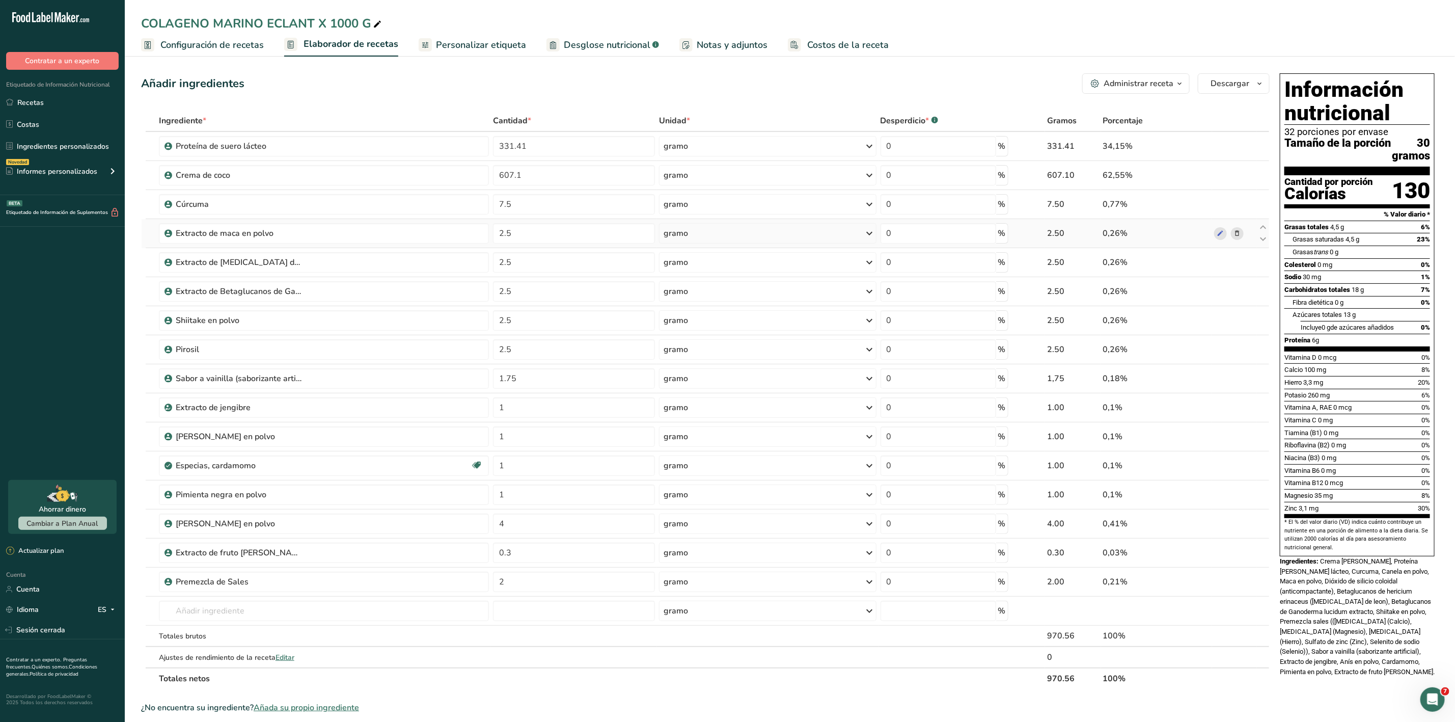
click at [1239, 234] on icon at bounding box center [1236, 233] width 7 height 11
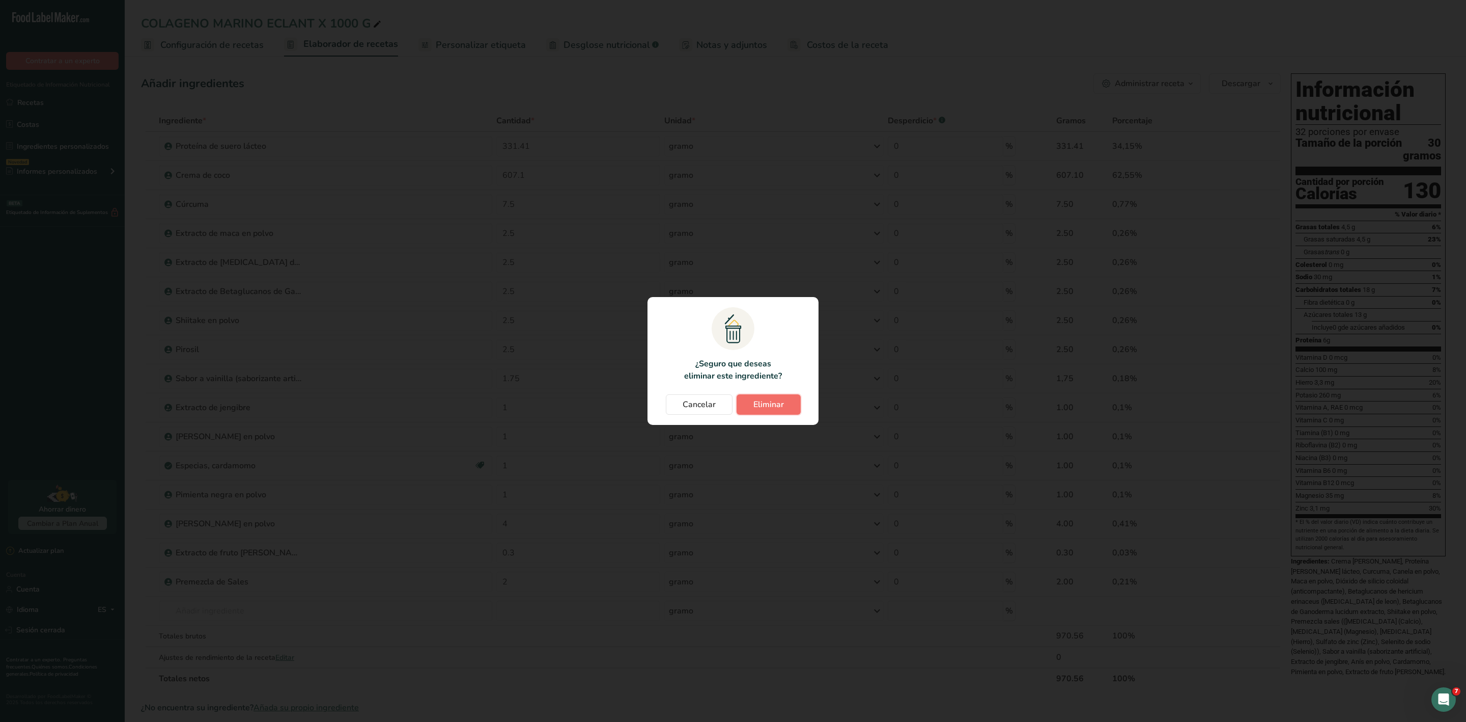
click at [756, 397] on button "Eliminar" at bounding box center [769, 404] width 64 height 20
type input "1.75"
type input "1"
type input "4"
type input "0.3"
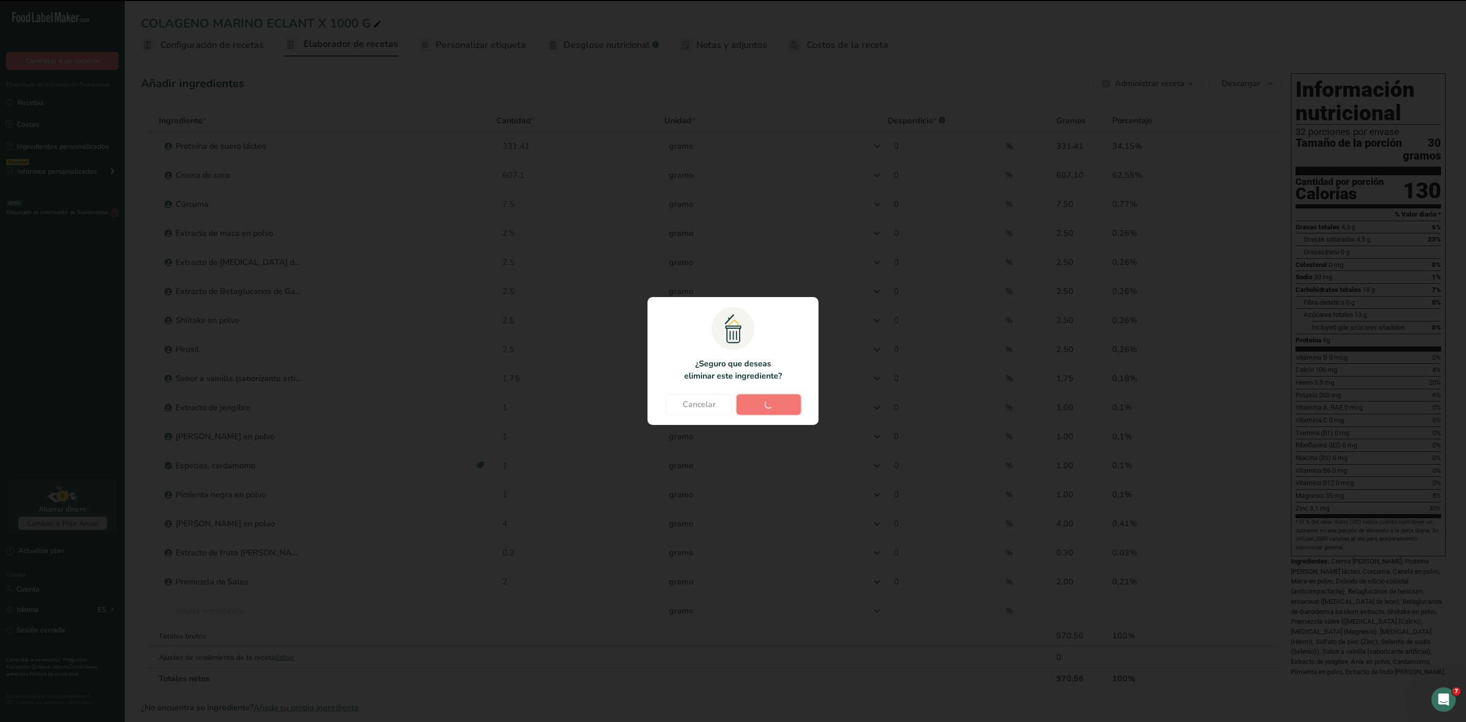
type input "2"
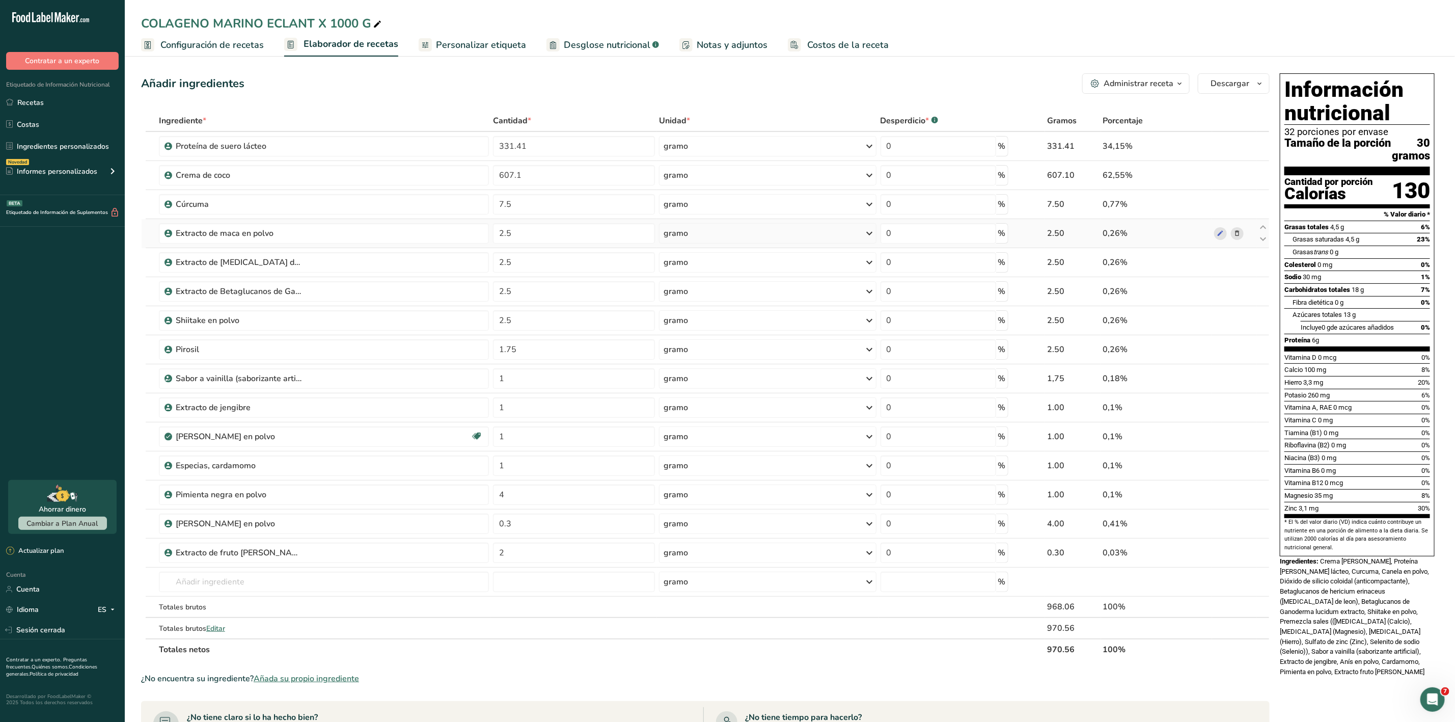
click at [1238, 231] on icon at bounding box center [1236, 233] width 7 height 11
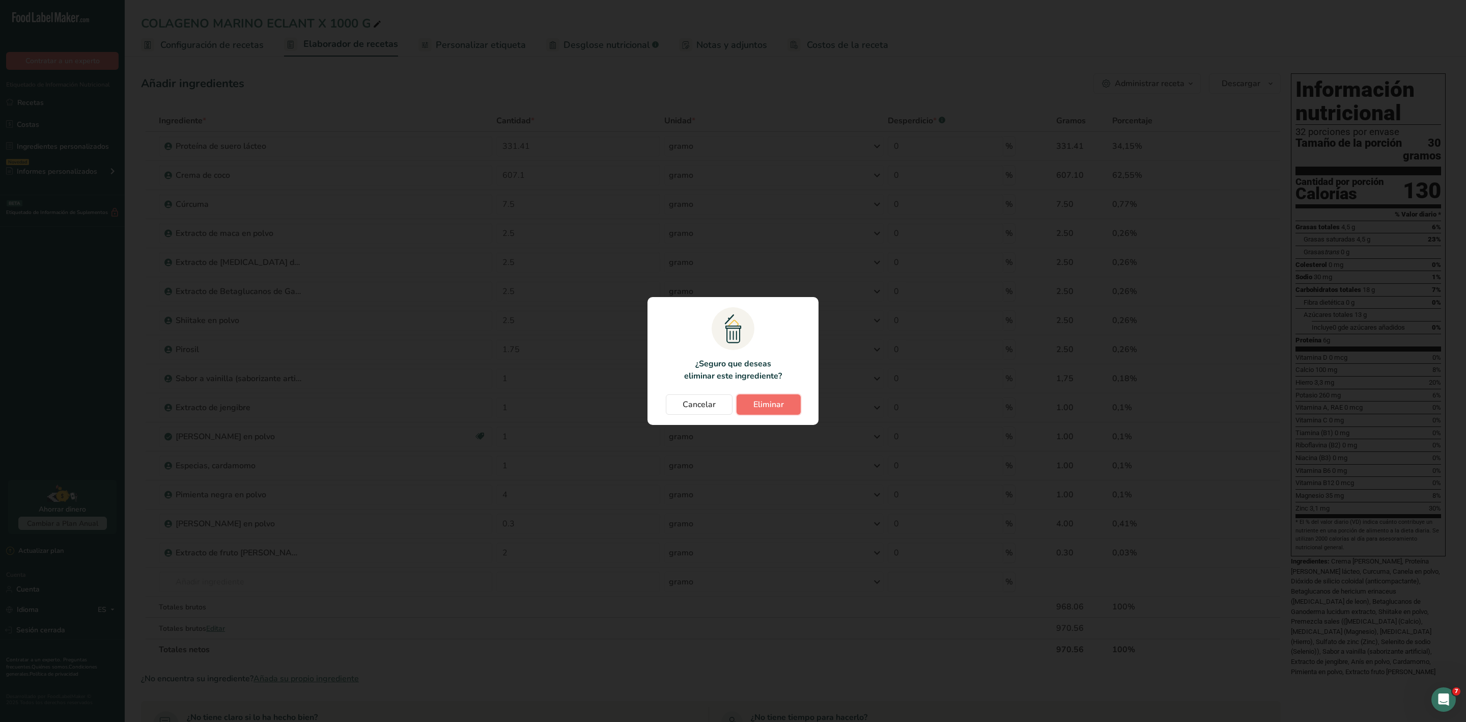
click at [785, 402] on button "Eliminar" at bounding box center [769, 404] width 64 height 20
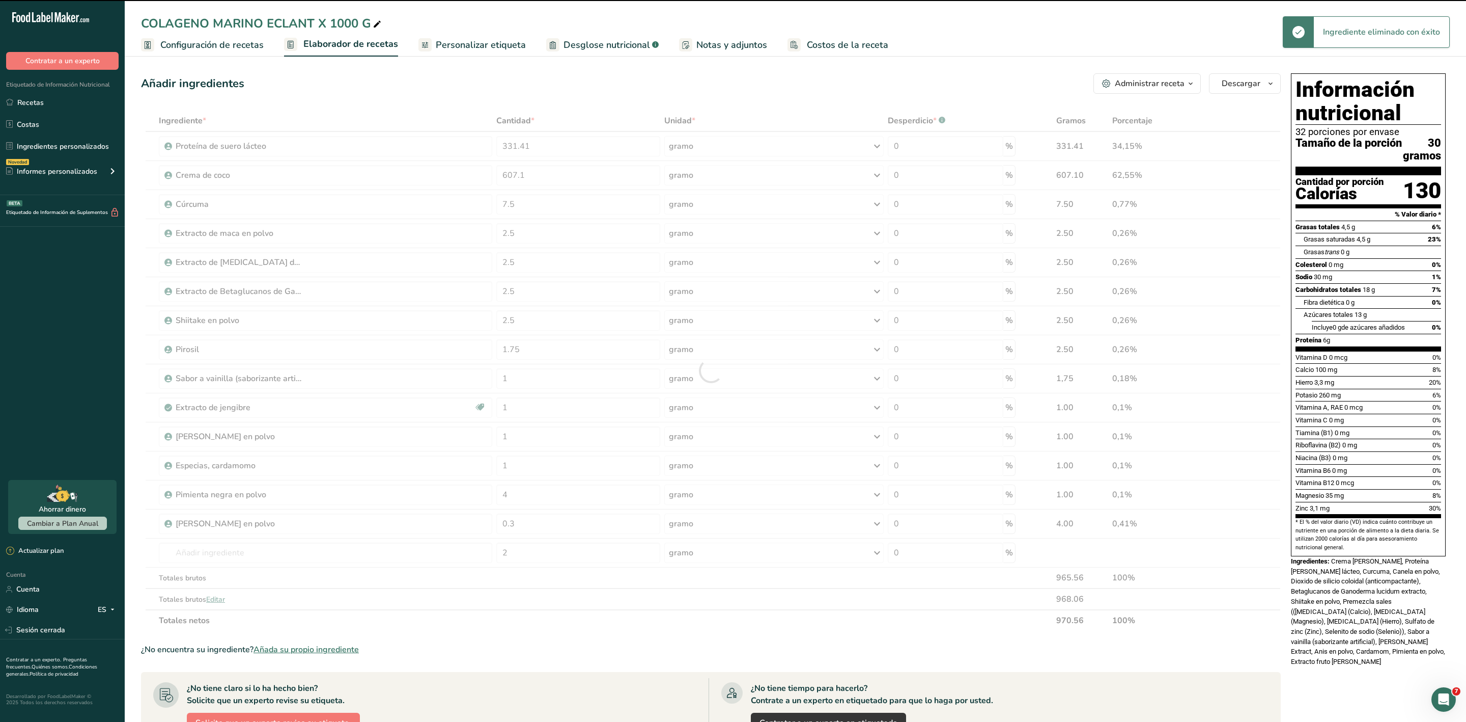
type input "1.75"
type input "1"
type input "4"
type input "0.3"
type input "2"
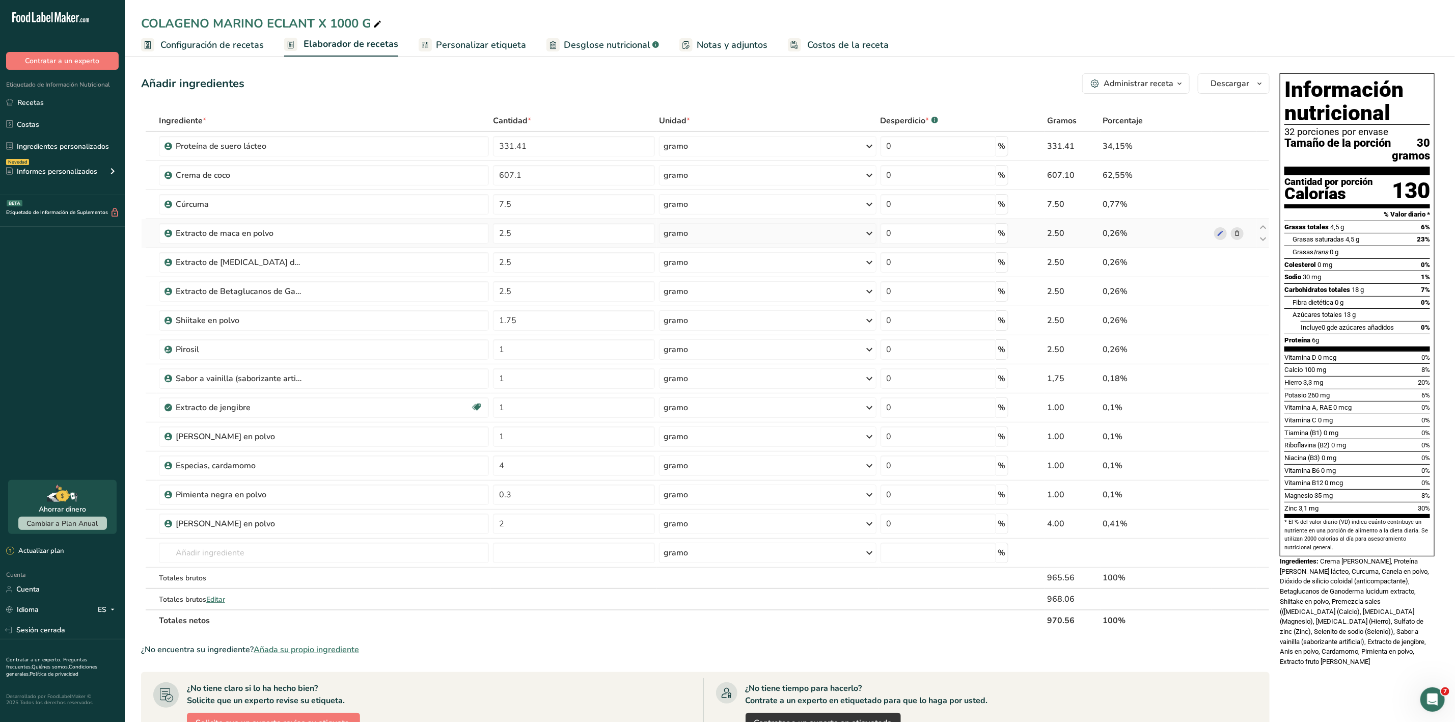
click at [1239, 237] on icon at bounding box center [1236, 233] width 7 height 11
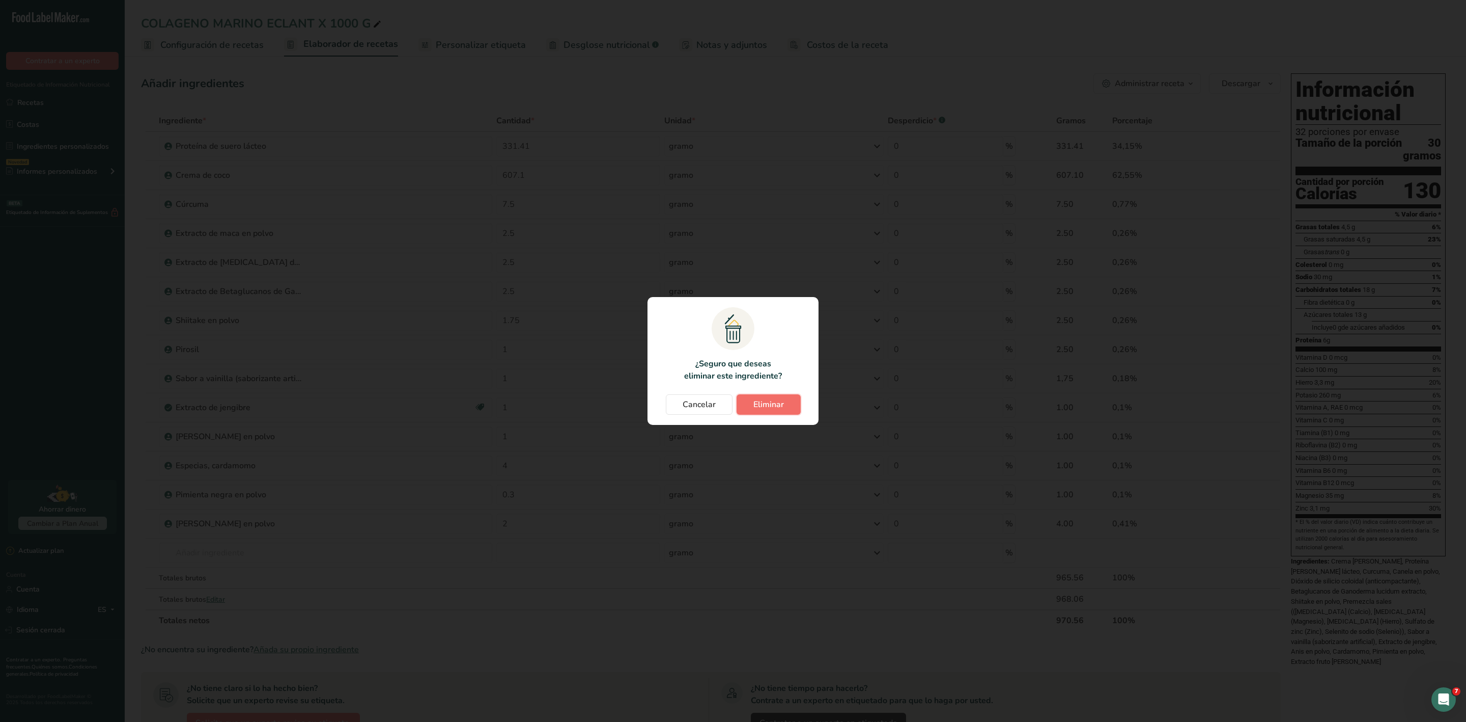
click at [785, 401] on button "Eliminar" at bounding box center [769, 404] width 64 height 20
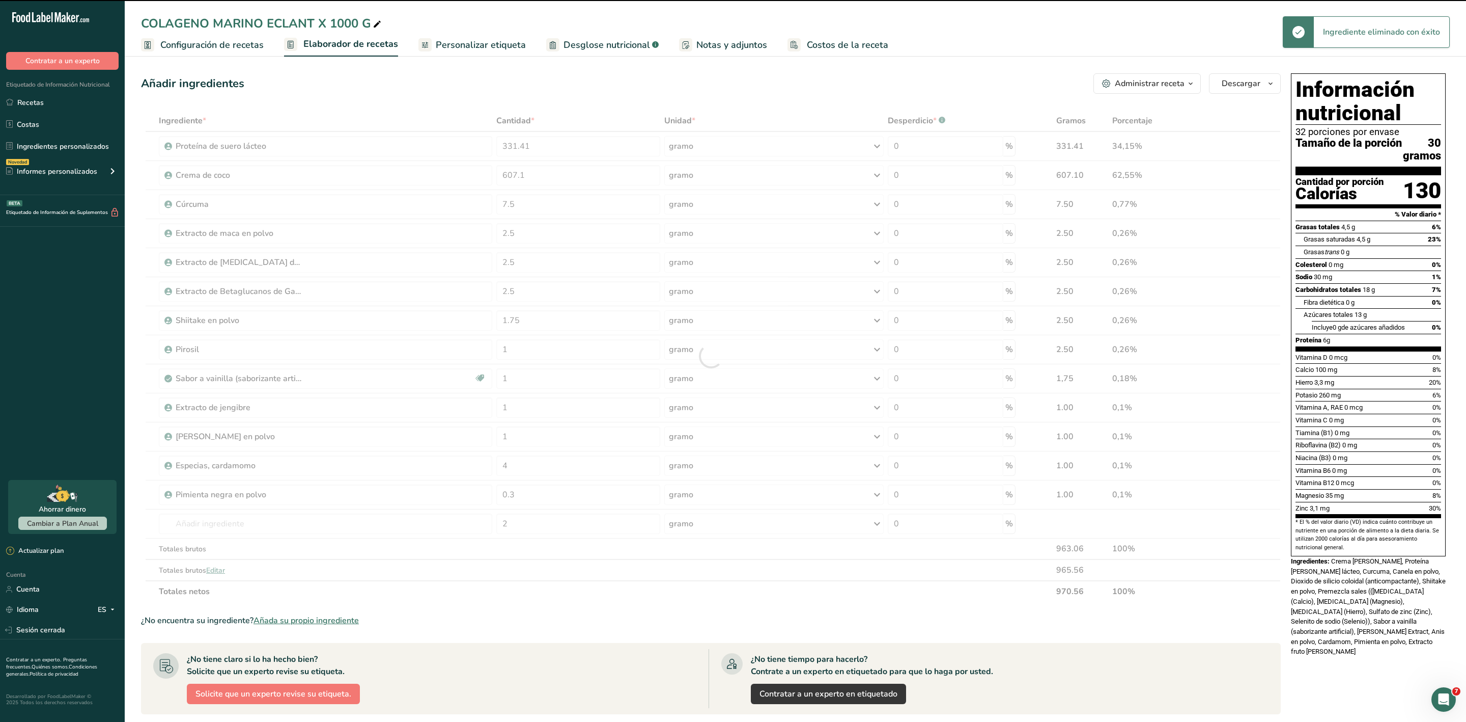
type input "1.75"
type input "1"
type input "4"
type input "0.3"
type input "2"
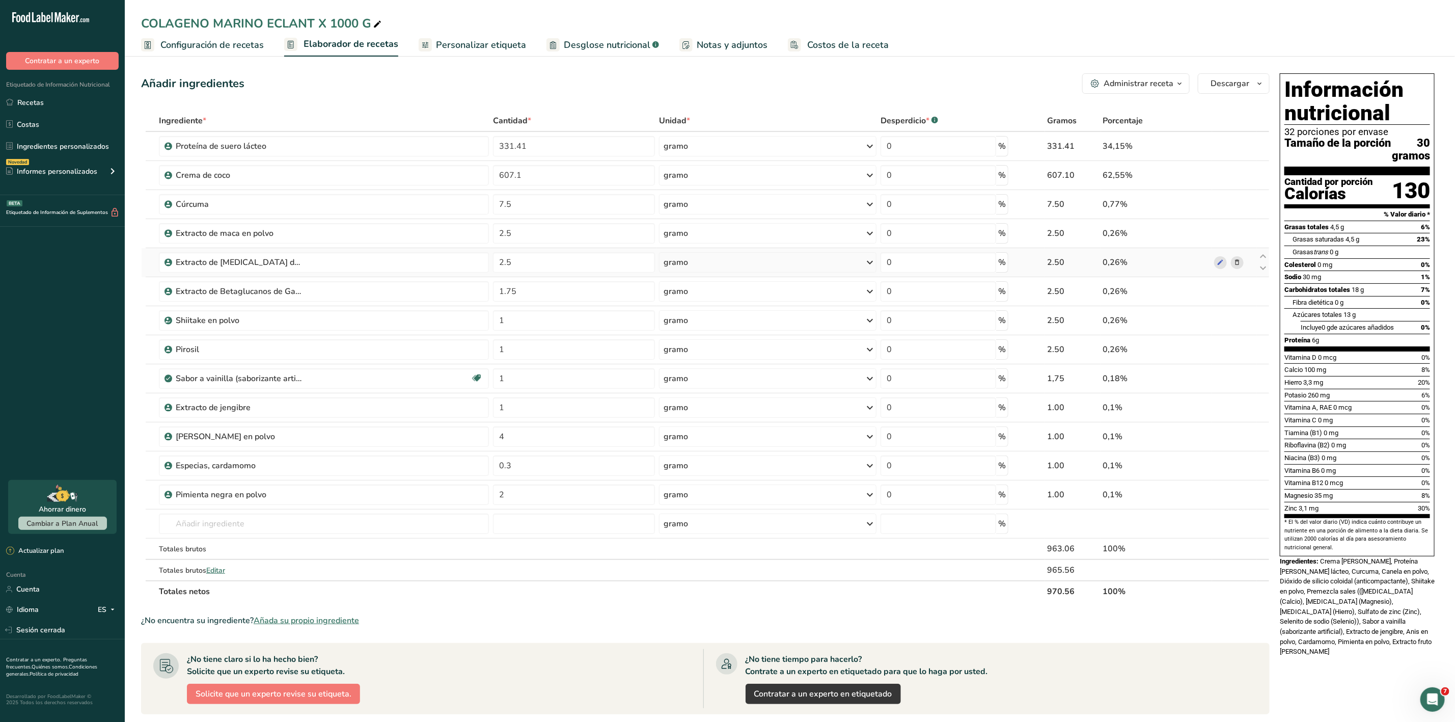
click at [1239, 264] on icon at bounding box center [1236, 262] width 7 height 11
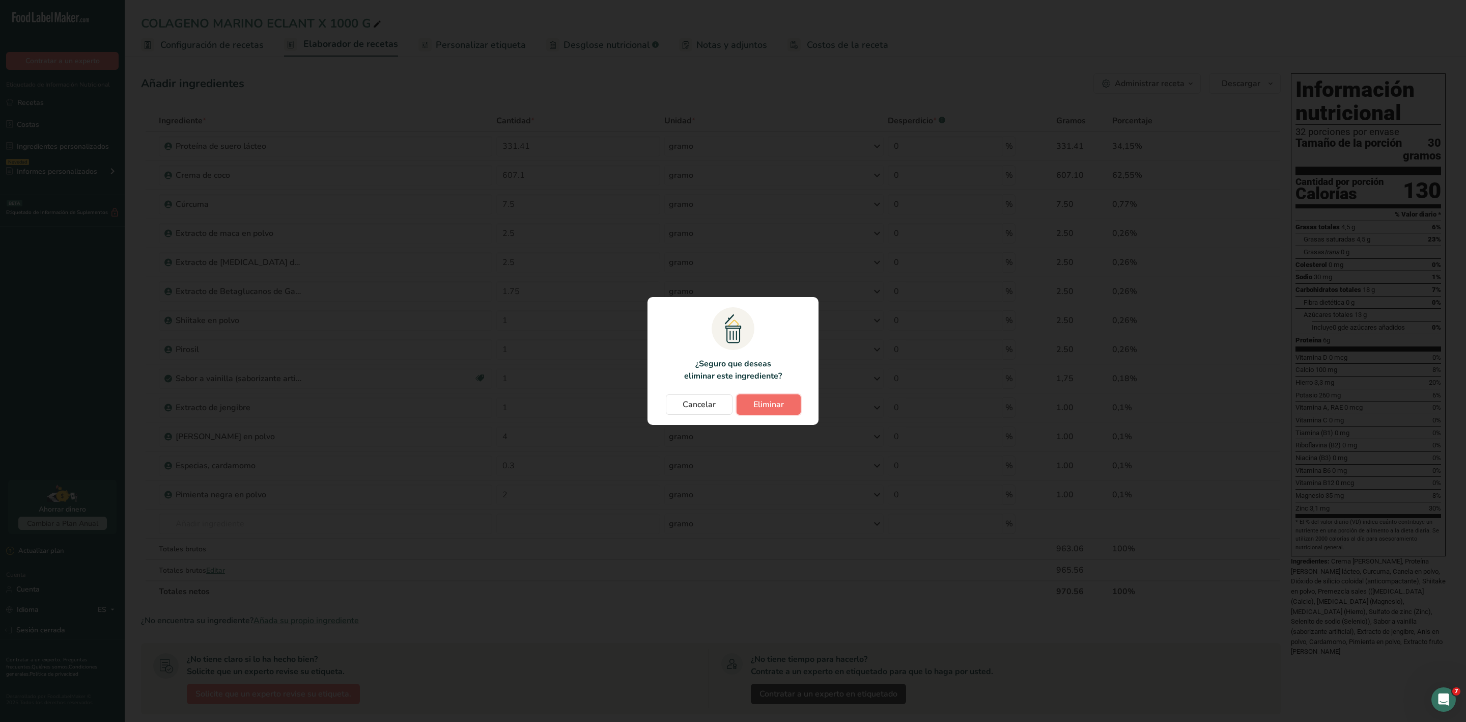
click at [763, 407] on font "Eliminar" at bounding box center [769, 404] width 31 height 11
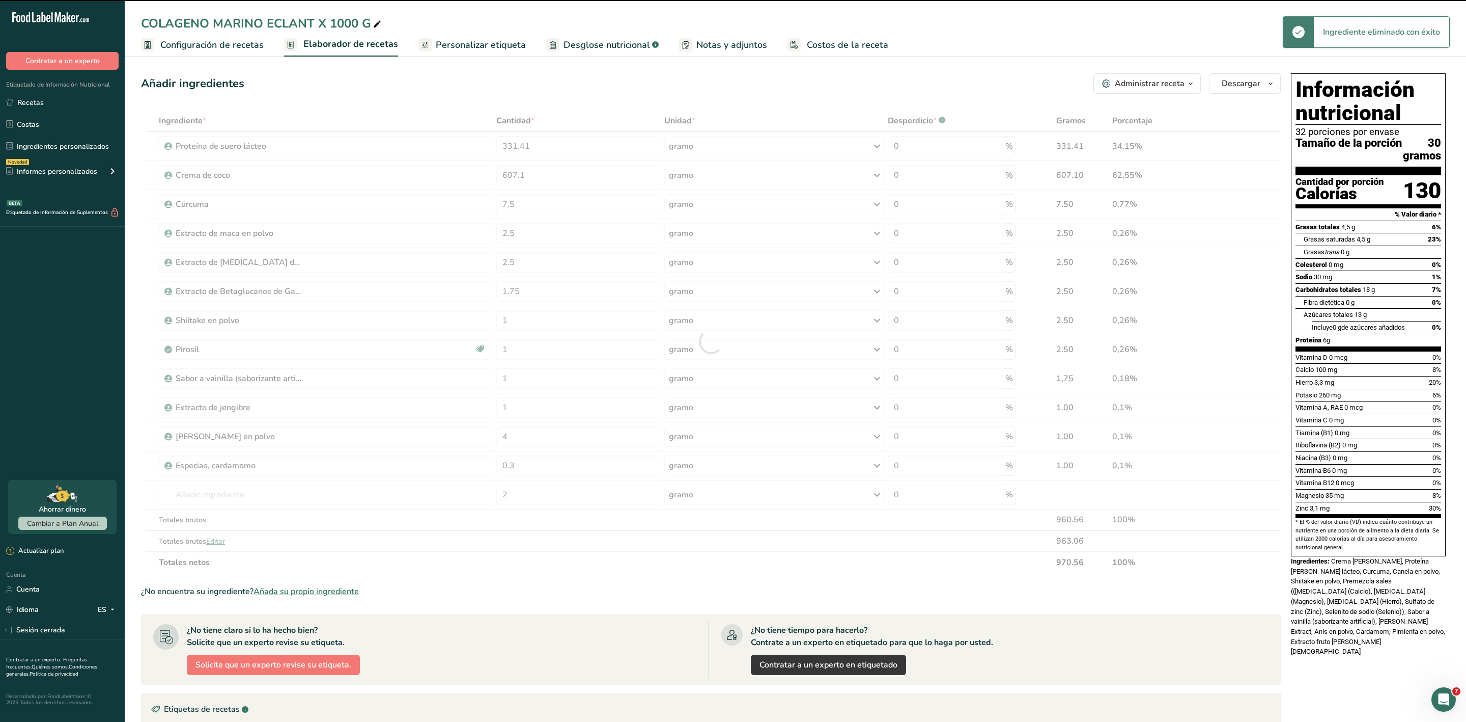
type input "1.75"
type input "1"
type input "4"
type input "0.3"
type input "2"
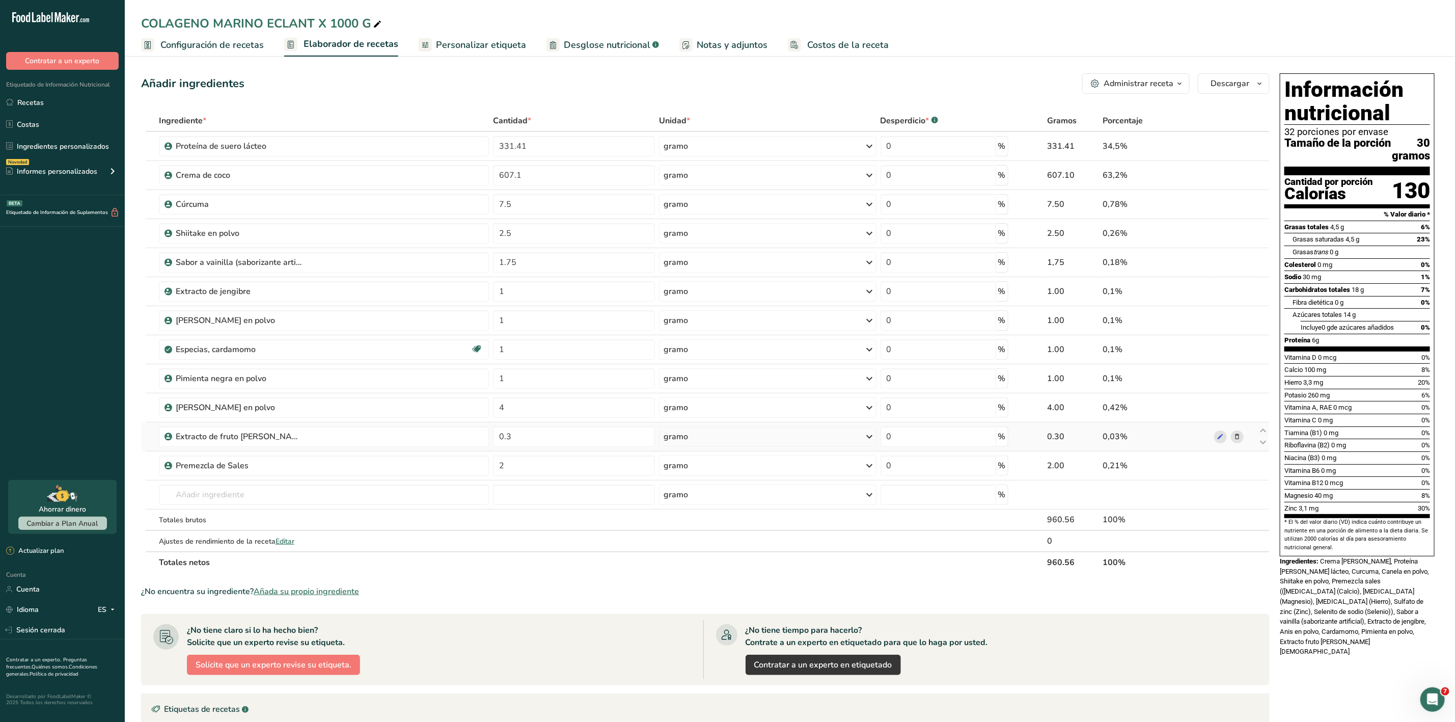
click at [1236, 435] on icon at bounding box center [1236, 436] width 7 height 11
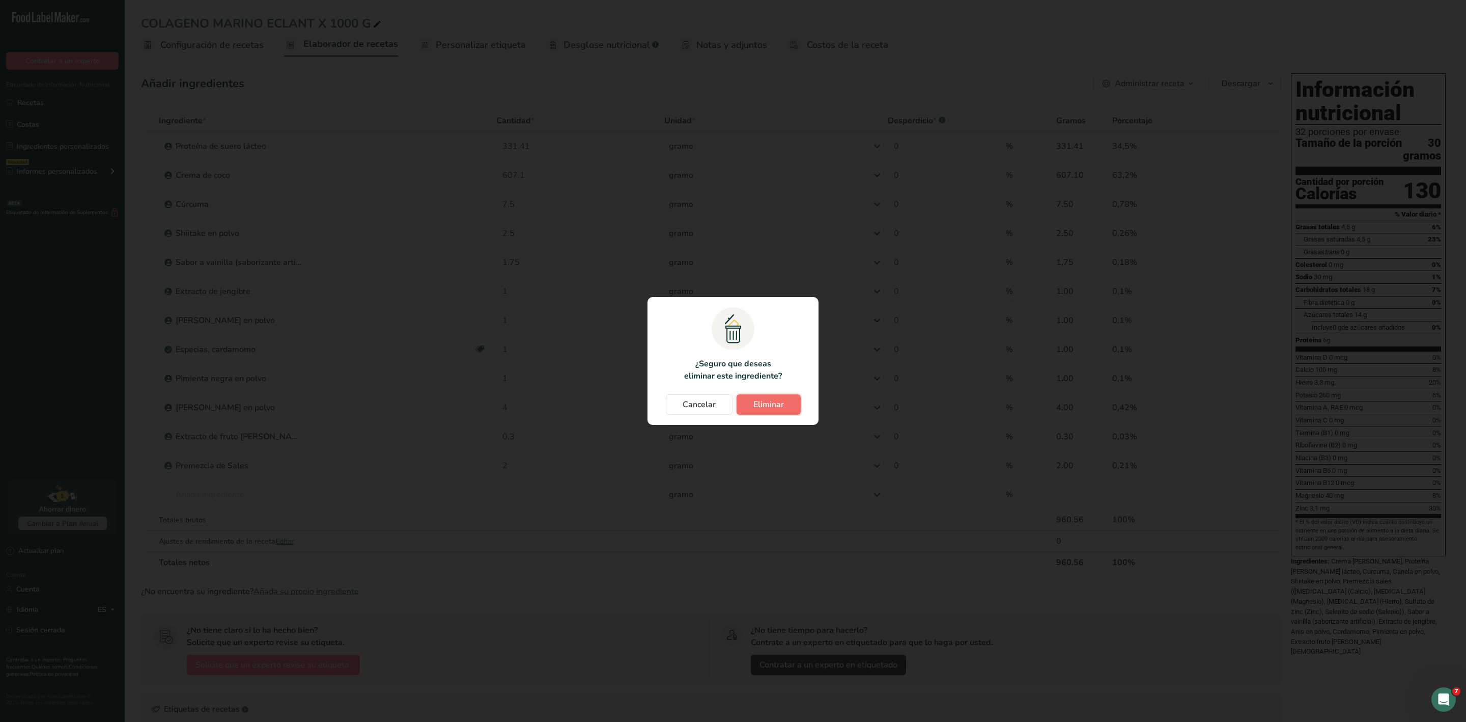
click at [773, 405] on font "Eliminar" at bounding box center [769, 404] width 31 height 11
type input "2"
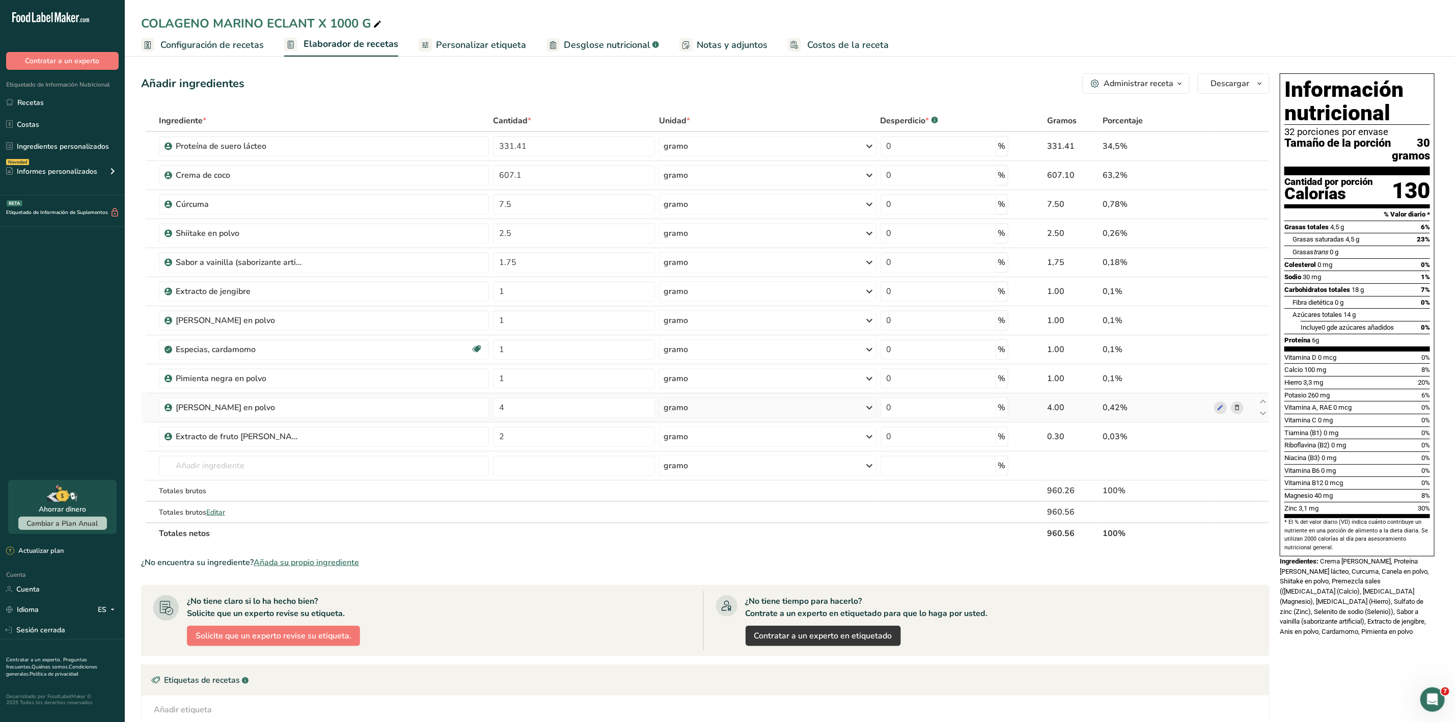
click at [1236, 408] on icon at bounding box center [1236, 407] width 7 height 11
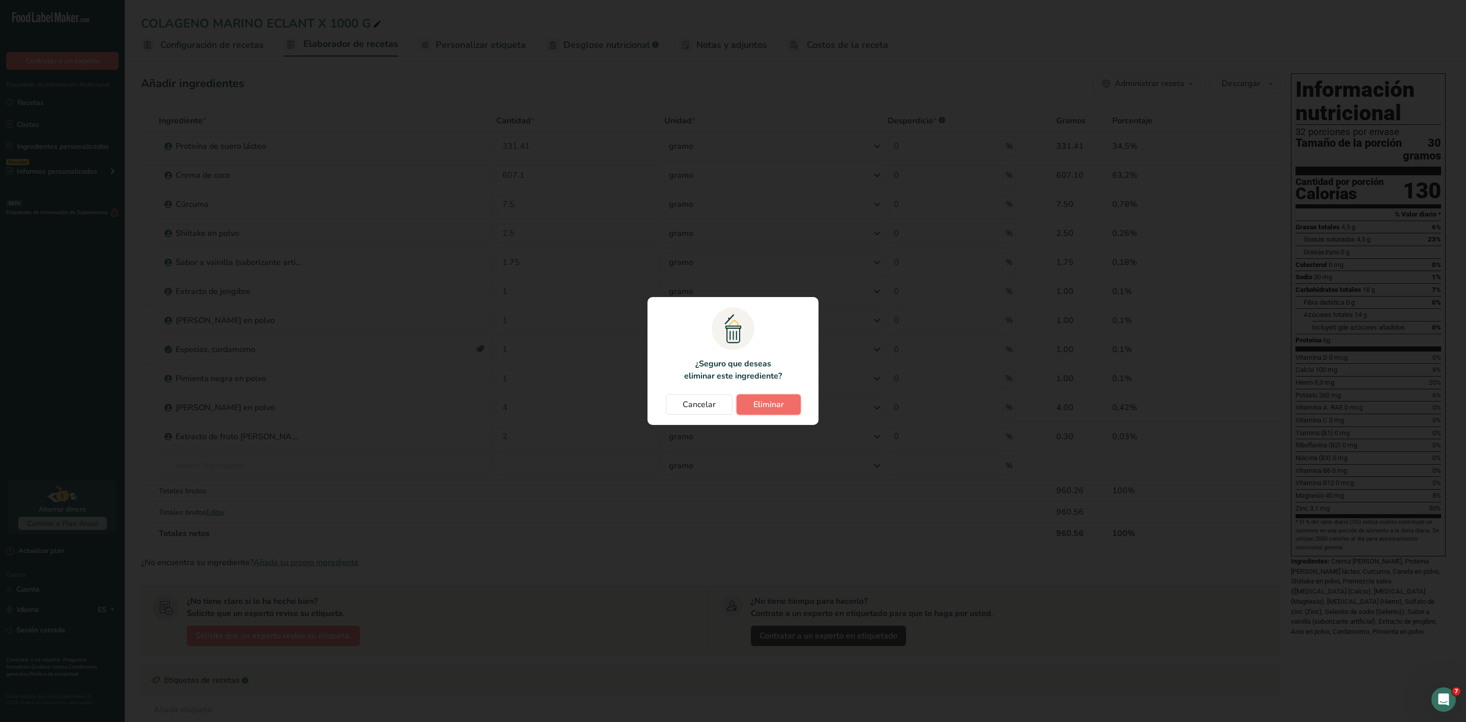
click at [767, 402] on font "Eliminar" at bounding box center [769, 404] width 31 height 11
type input "2"
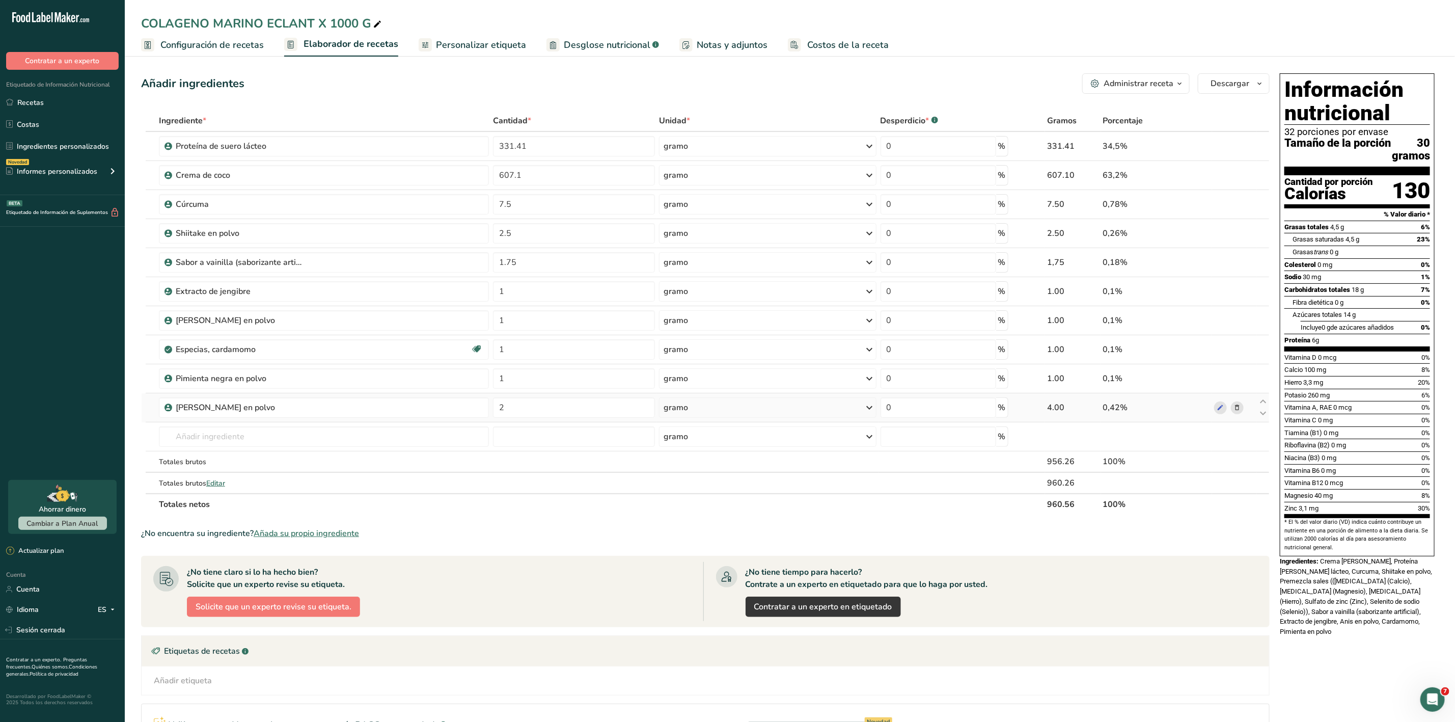
click at [1238, 411] on icon at bounding box center [1236, 407] width 7 height 11
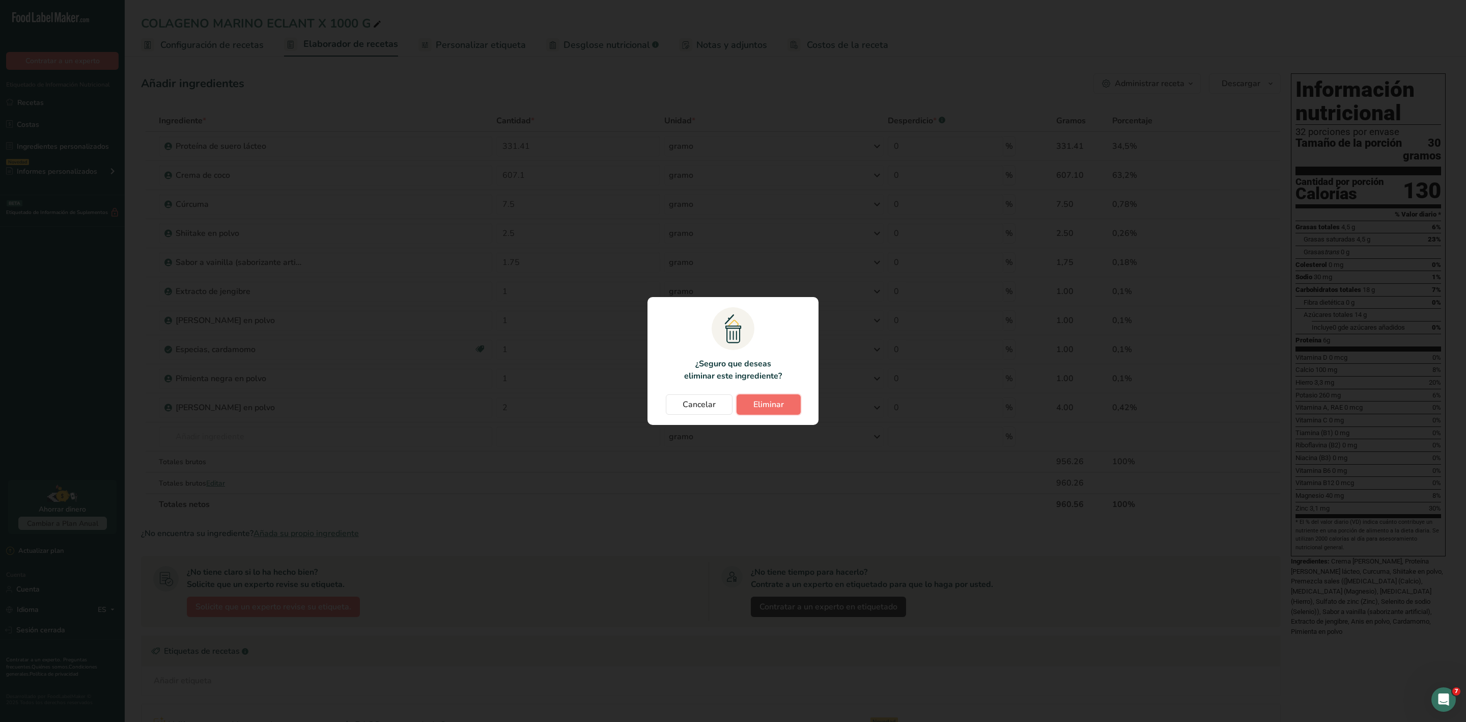
click at [775, 408] on font "Eliminar" at bounding box center [769, 404] width 31 height 11
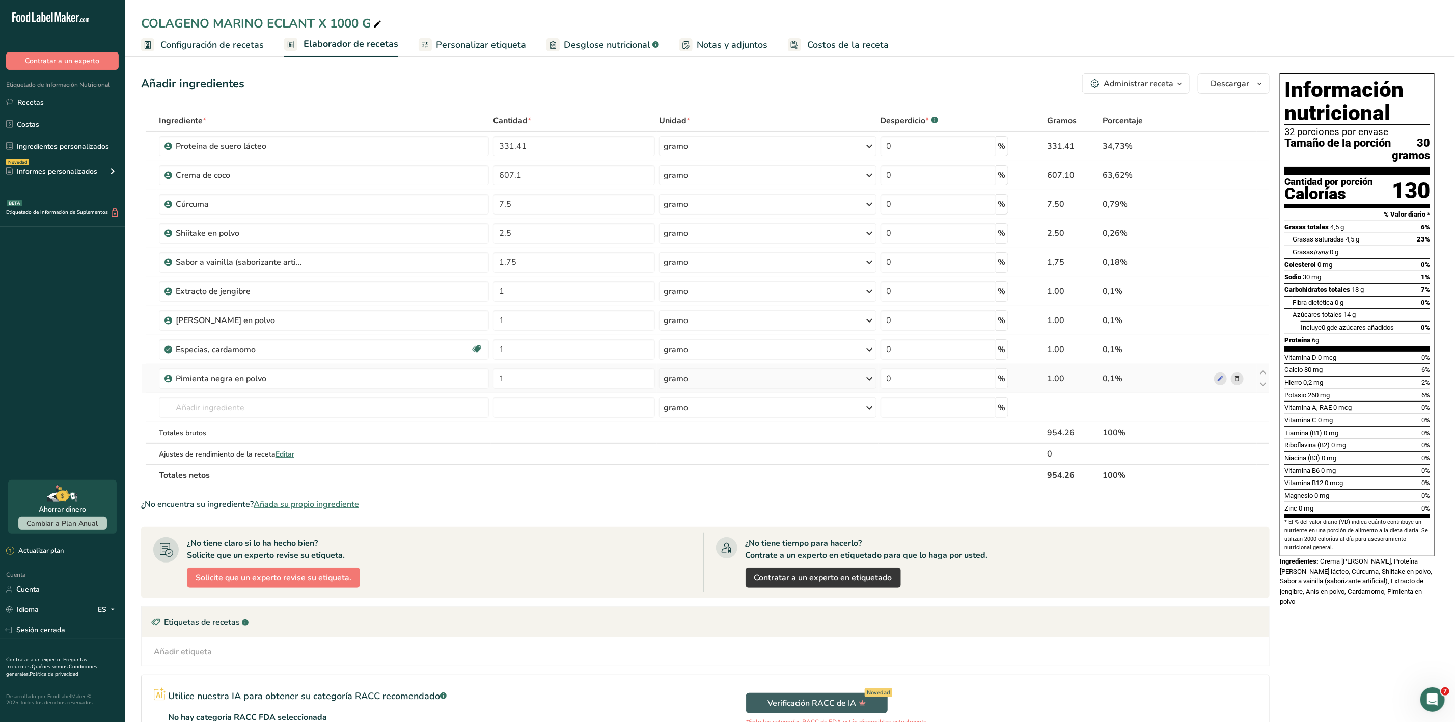
click at [1238, 379] on icon at bounding box center [1236, 378] width 7 height 11
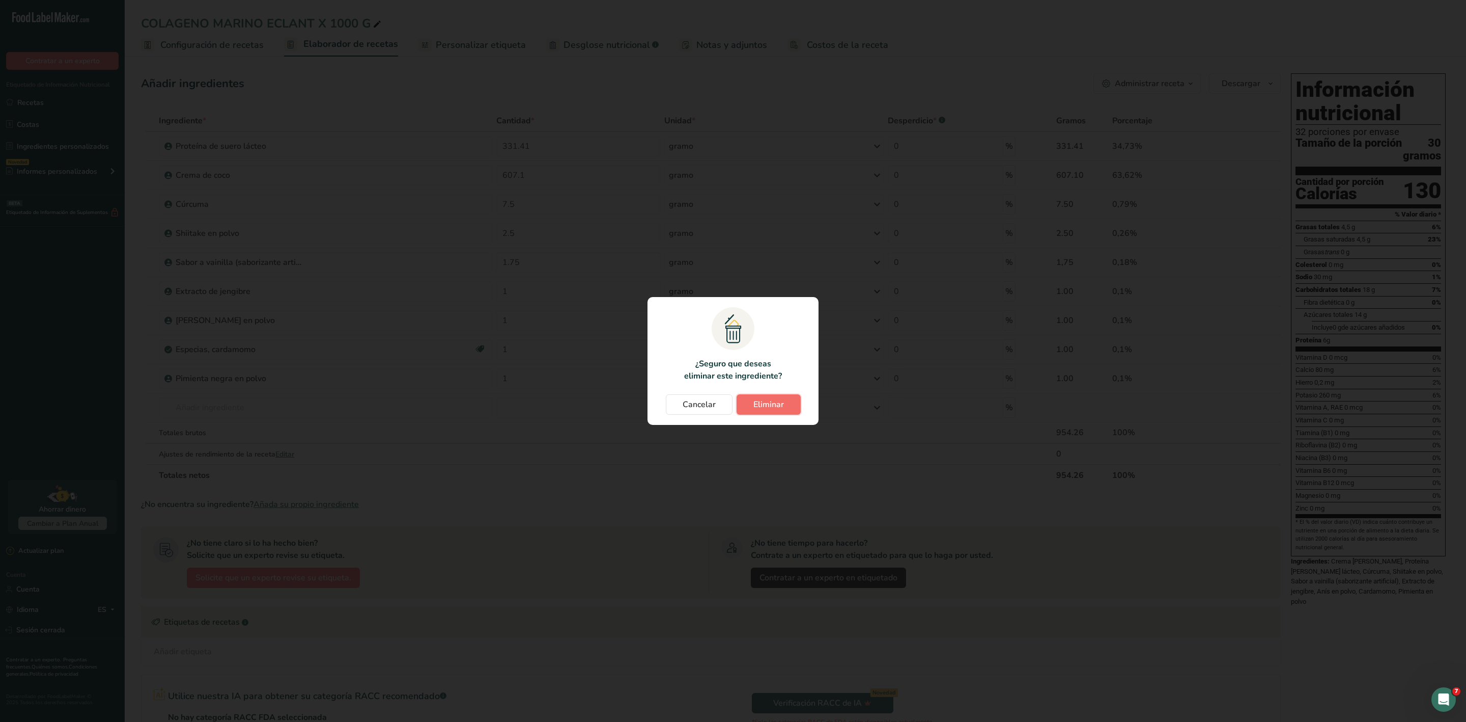
click at [778, 402] on font "Eliminar" at bounding box center [769, 404] width 31 height 11
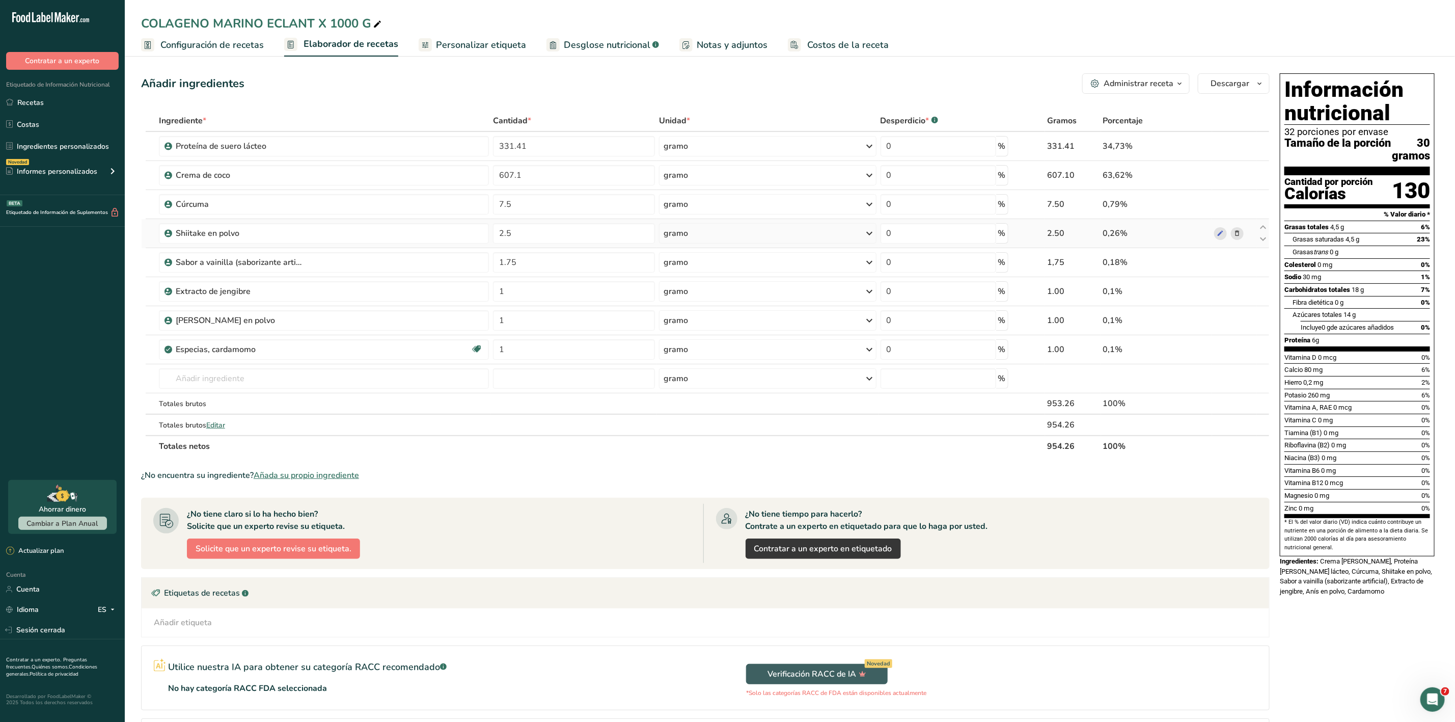
click at [1233, 234] on icon at bounding box center [1236, 233] width 7 height 11
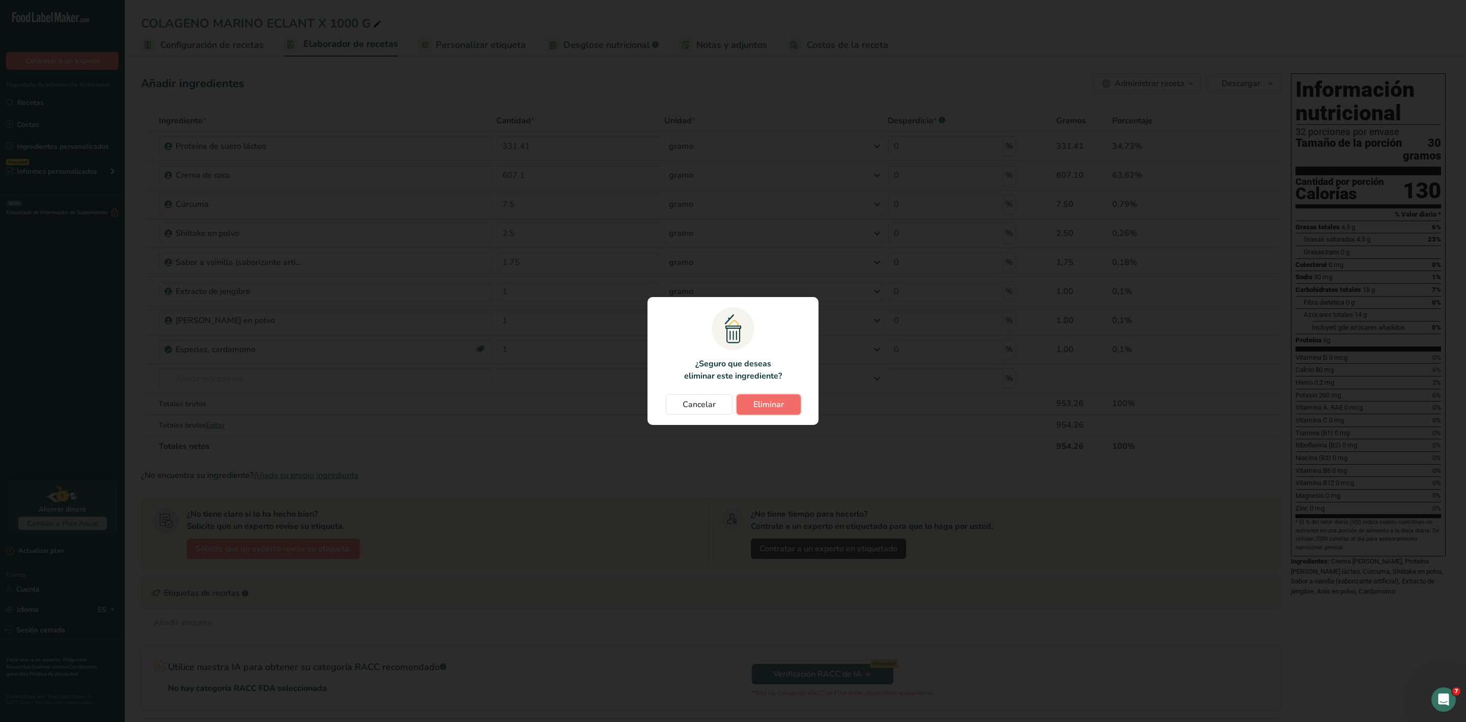
click at [770, 401] on font "Eliminar" at bounding box center [769, 404] width 31 height 11
type input "1.75"
type input "1"
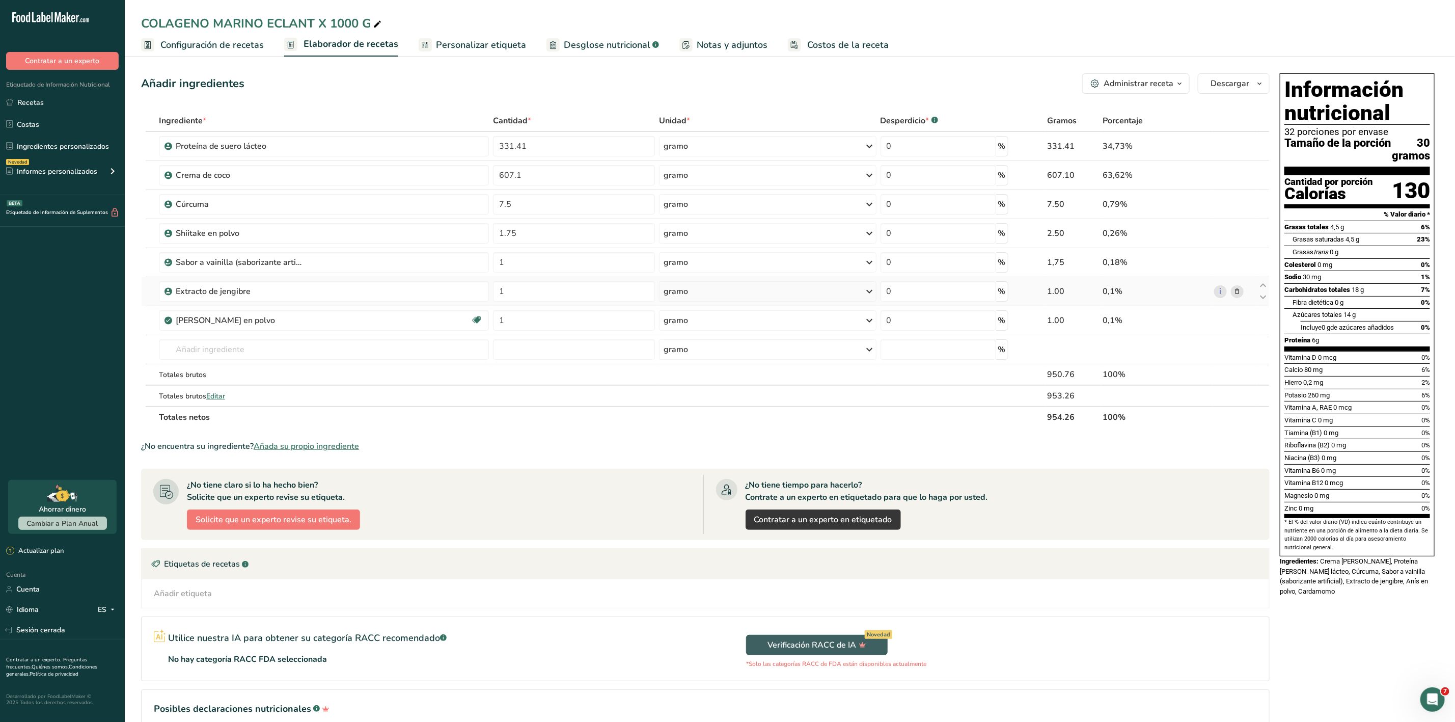
click at [1238, 292] on icon at bounding box center [1236, 291] width 7 height 11
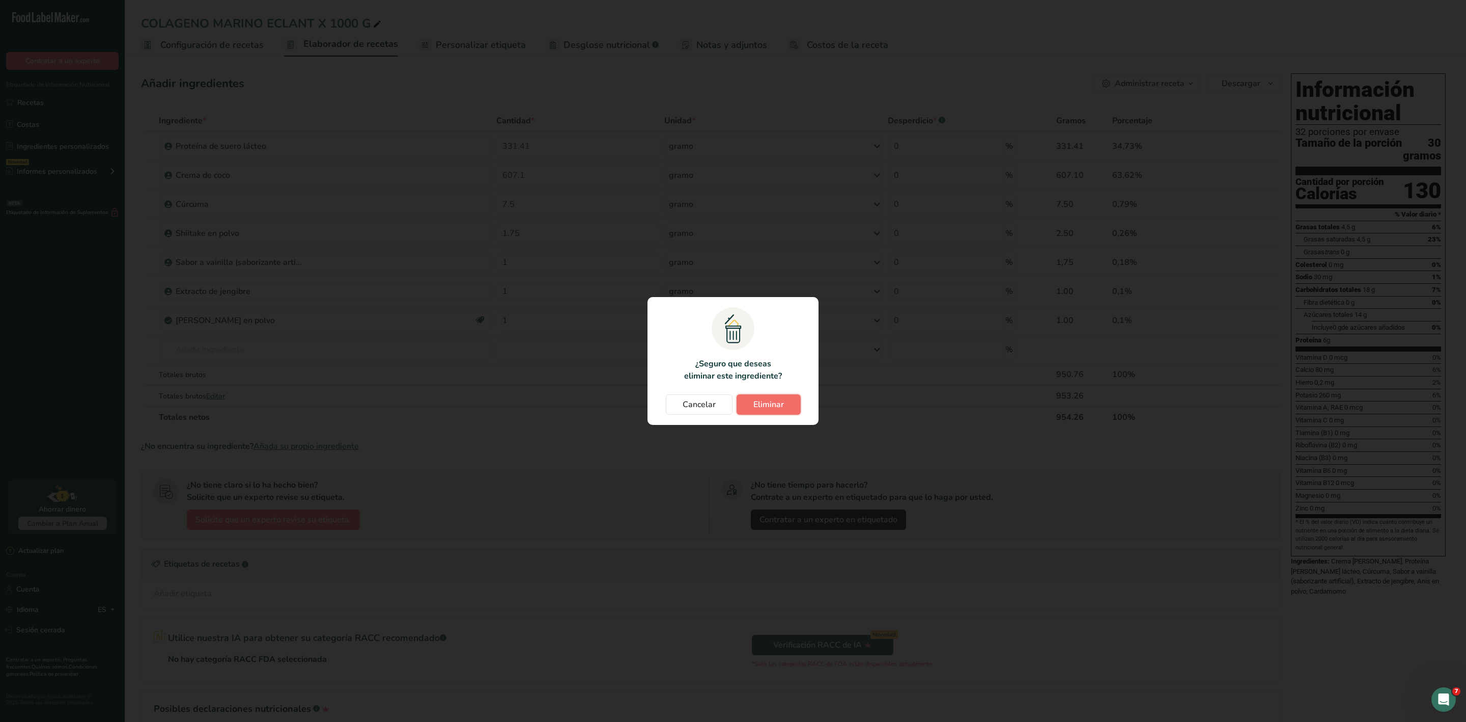
click at [763, 403] on font "Eliminar" at bounding box center [769, 404] width 31 height 11
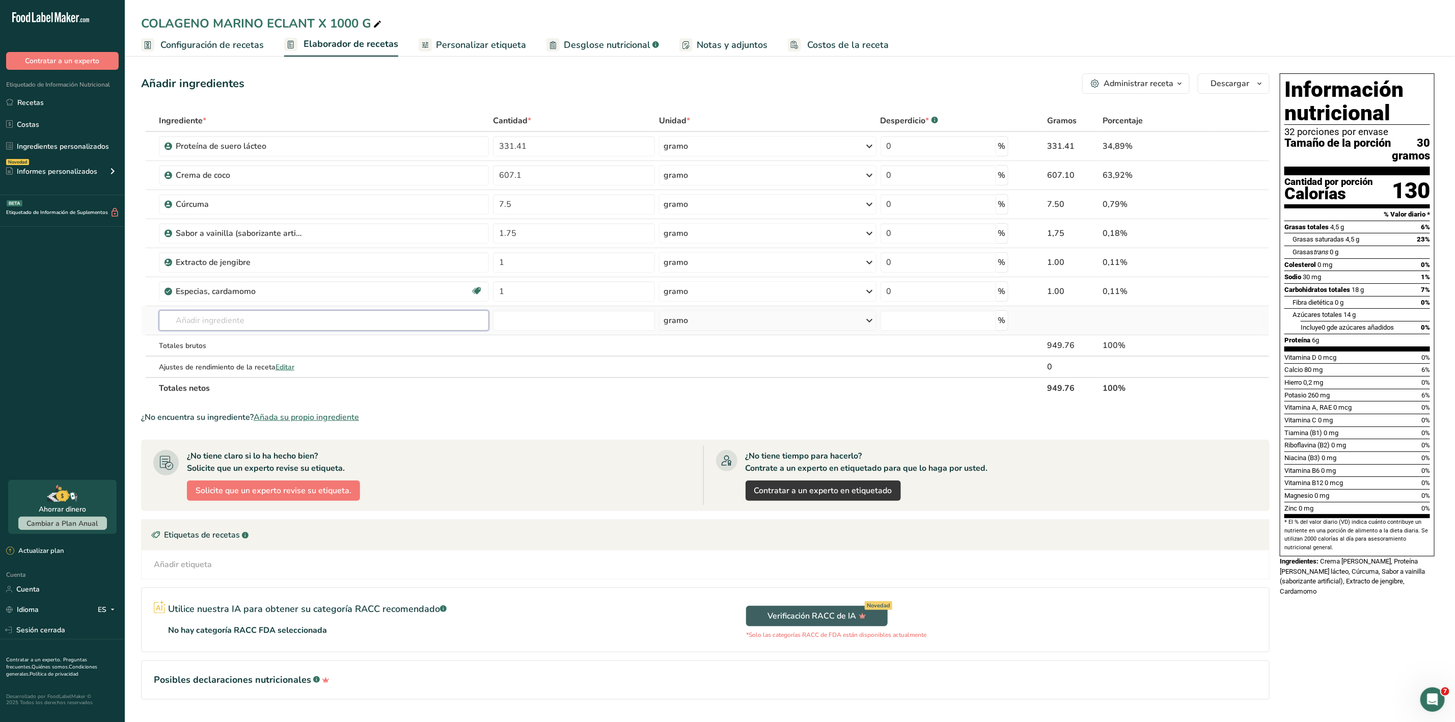
click at [230, 324] on input "text" at bounding box center [324, 320] width 330 height 20
type input "C"
type input "c"
type input "h"
type input "5"
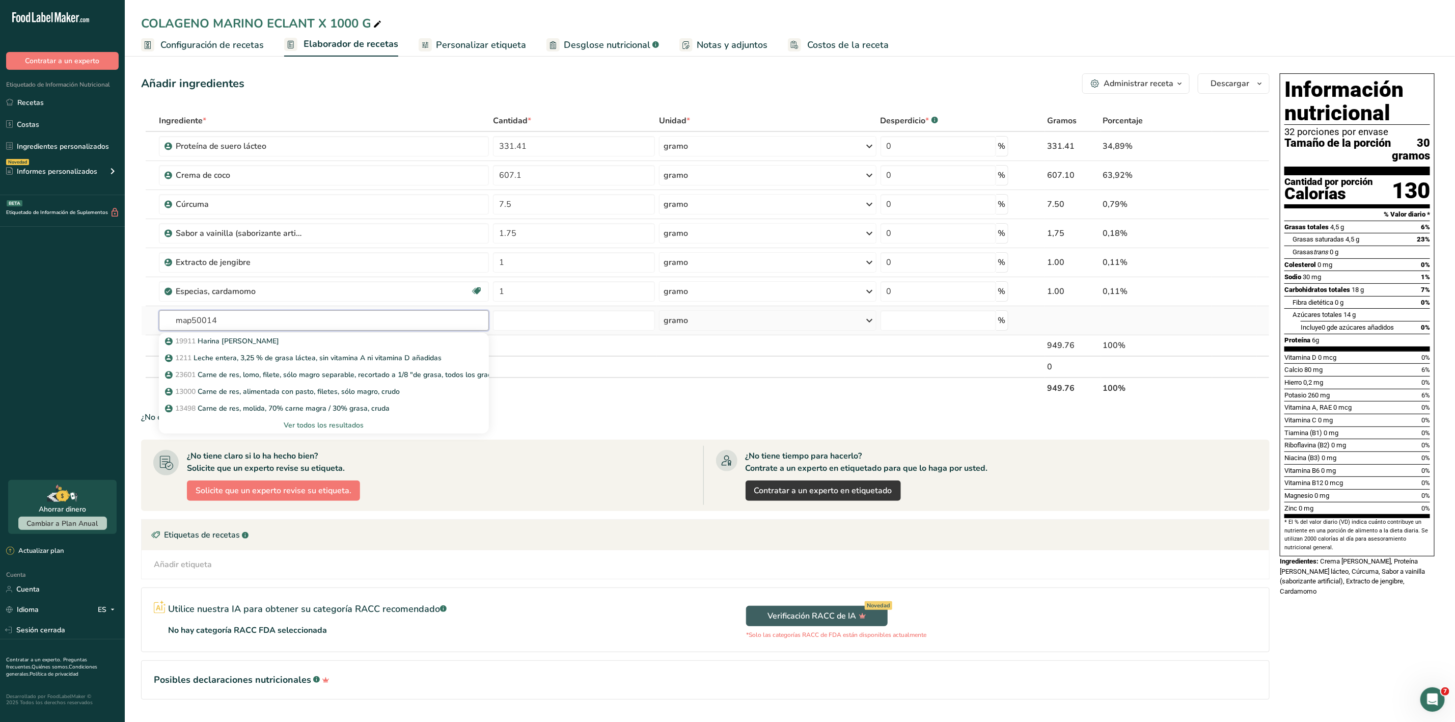
type input "map50014"
click at [308, 430] on font "Ver todos los resultados" at bounding box center [324, 425] width 80 height 10
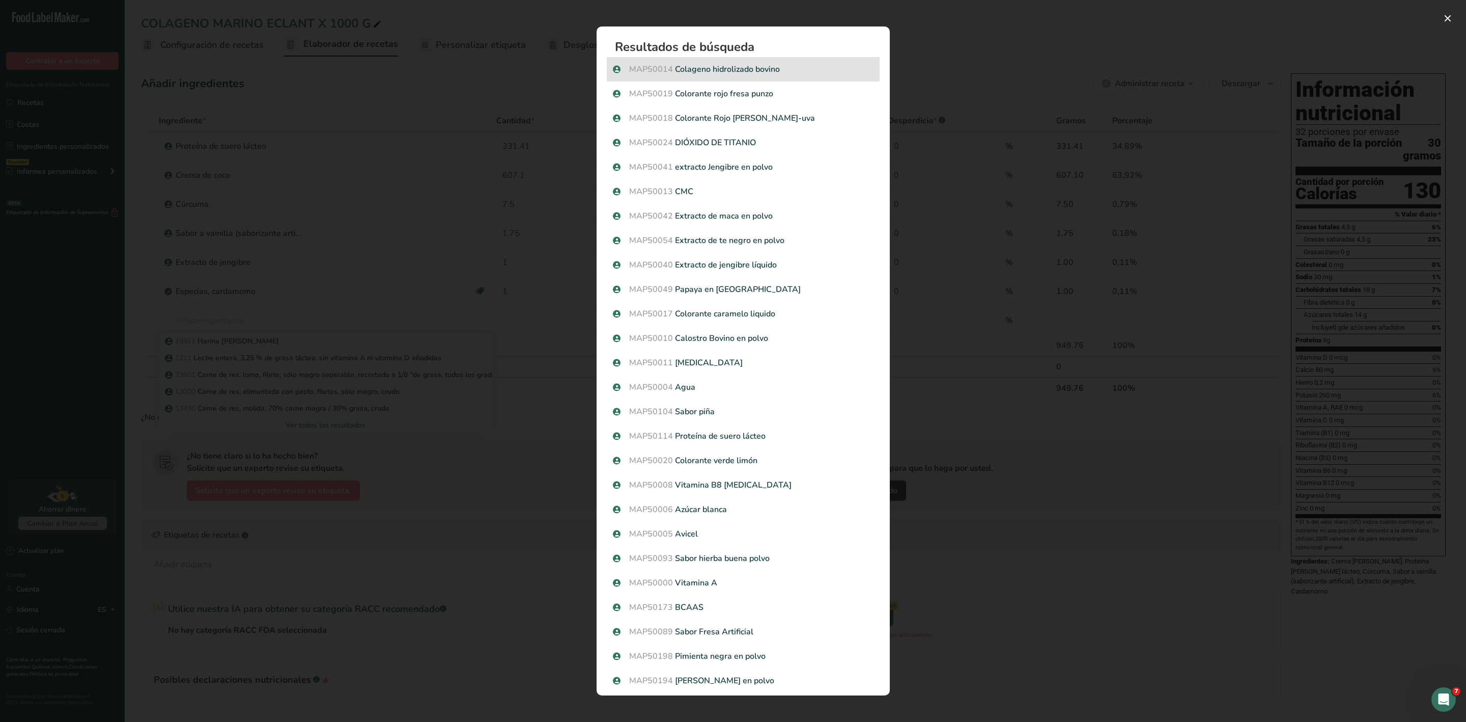
click at [753, 66] on font "Colageno hidrolizado bovino" at bounding box center [727, 69] width 105 height 11
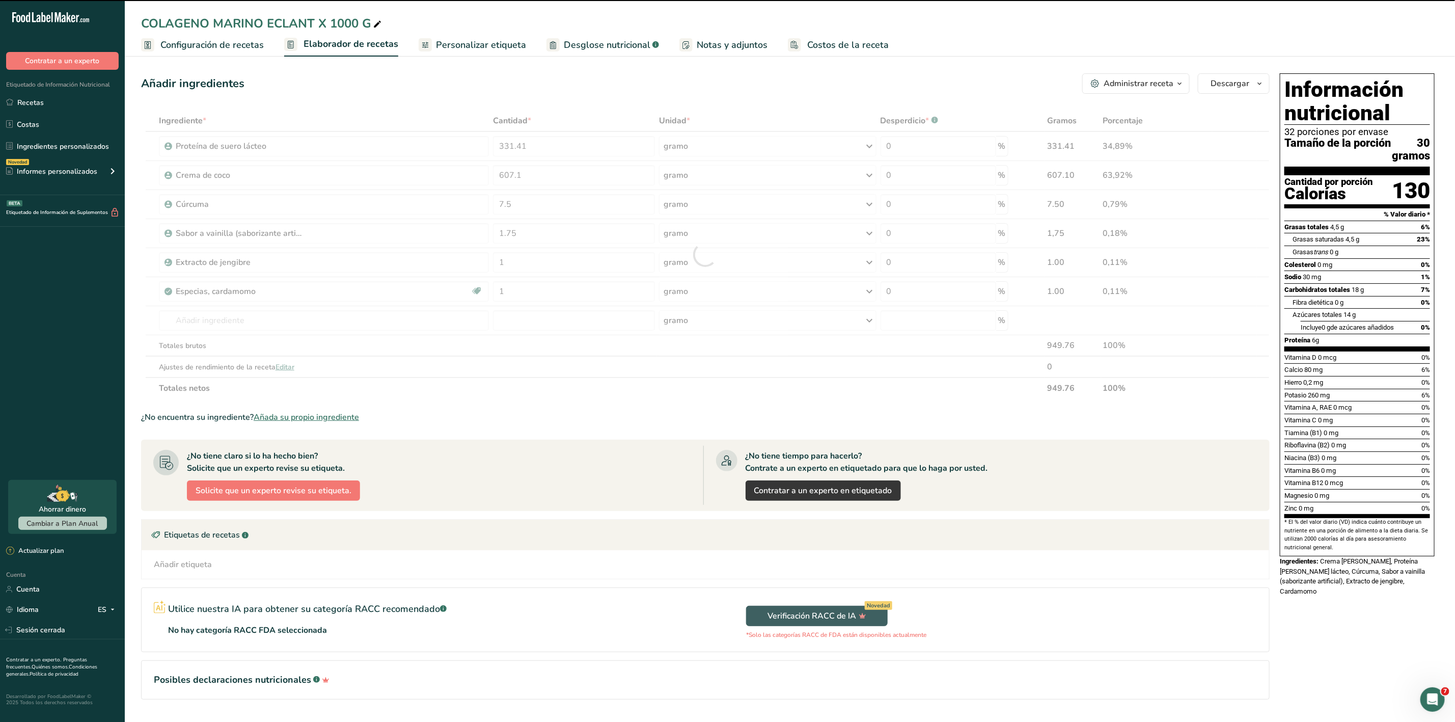
type input "0"
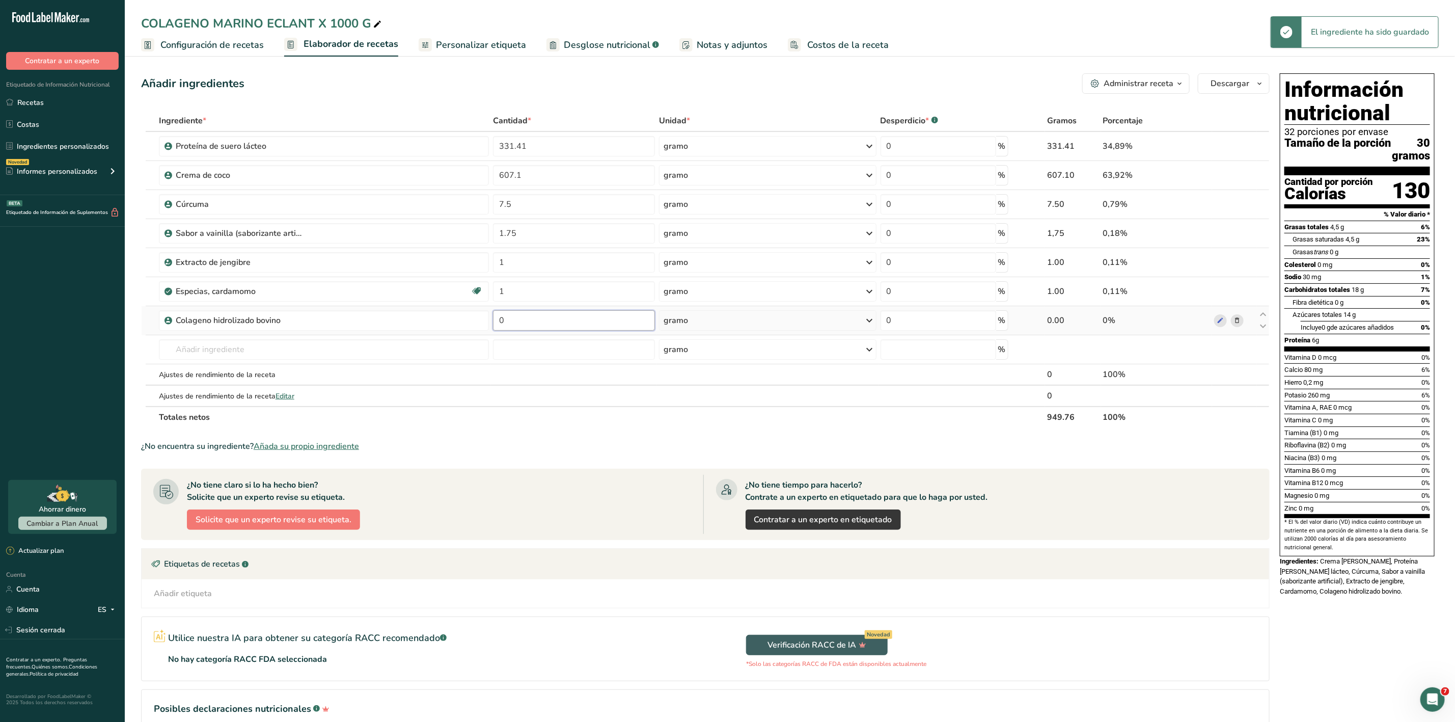
click at [535, 325] on input "0" at bounding box center [574, 320] width 162 height 20
type input "41"
click at [1261, 325] on icon at bounding box center [1263, 326] width 12 height 8
click at [1266, 318] on icon at bounding box center [1263, 315] width 12 height 8
type input "41"
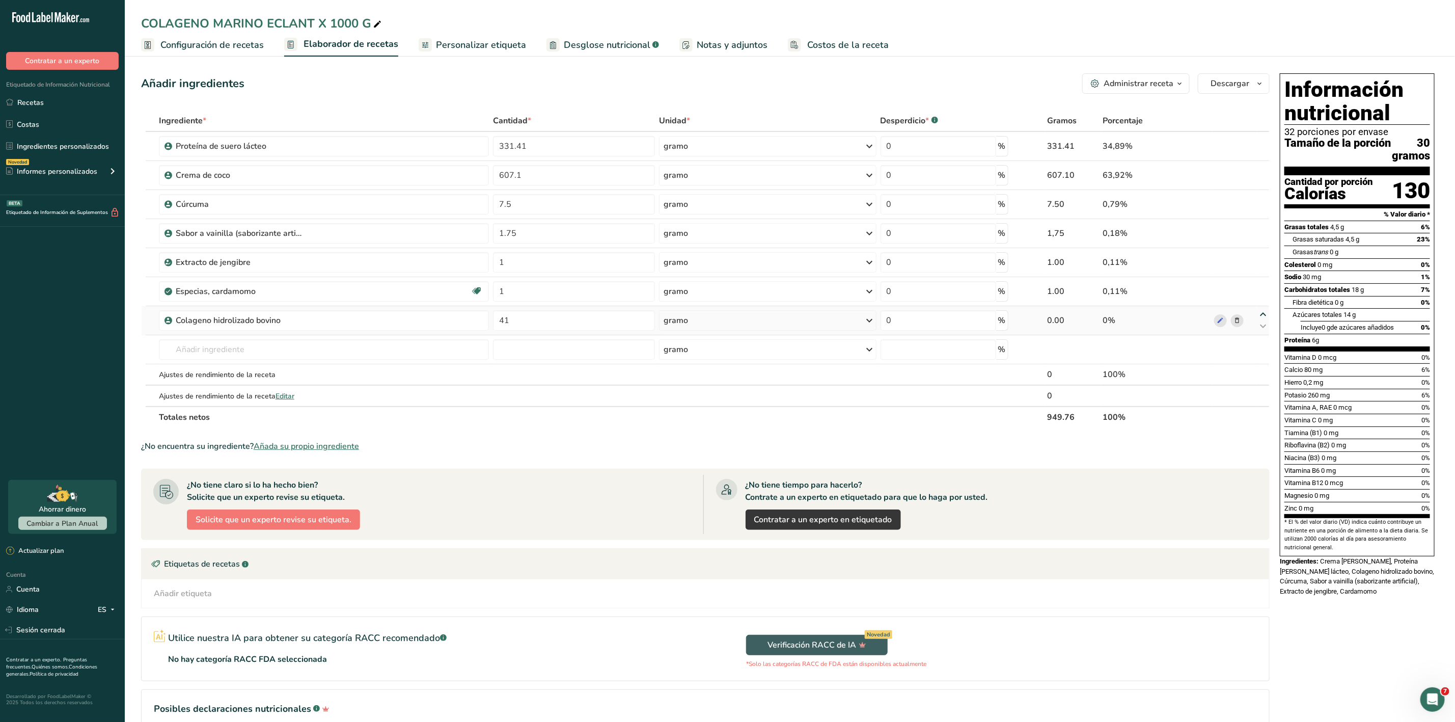
type input "1"
click at [521, 324] on input "1" at bounding box center [574, 320] width 162 height 20
type input "41"
drag, startPoint x: 149, startPoint y: 321, endPoint x: 152, endPoint y: 304, distance: 17.1
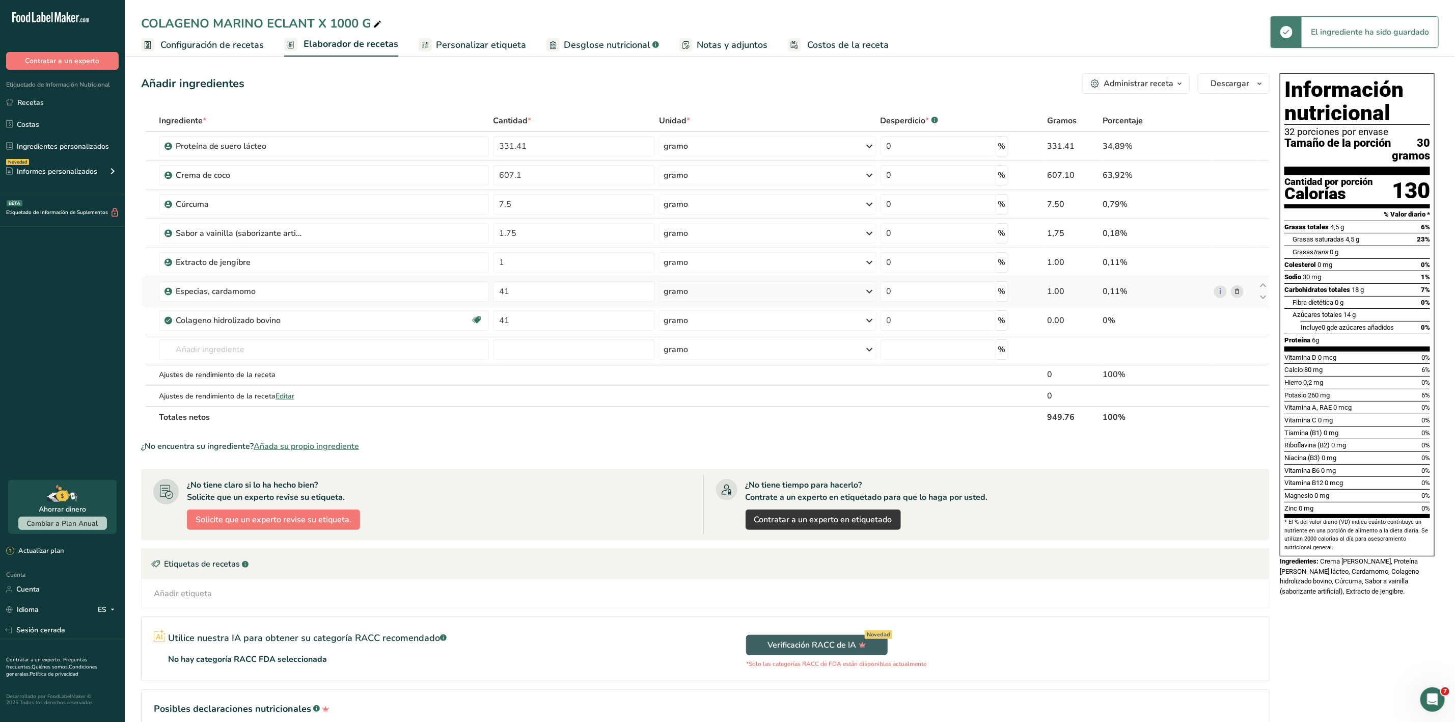
click at [150, 316] on td at bounding box center [151, 320] width 11 height 29
drag, startPoint x: 152, startPoint y: 304, endPoint x: 161, endPoint y: 234, distance: 71.4
click at [161, 234] on tbody "Proteína de suero lácteo 331.41 gramo Unidades de peso gramo kilogramo mg Ver m…" at bounding box center [705, 269] width 1127 height 274
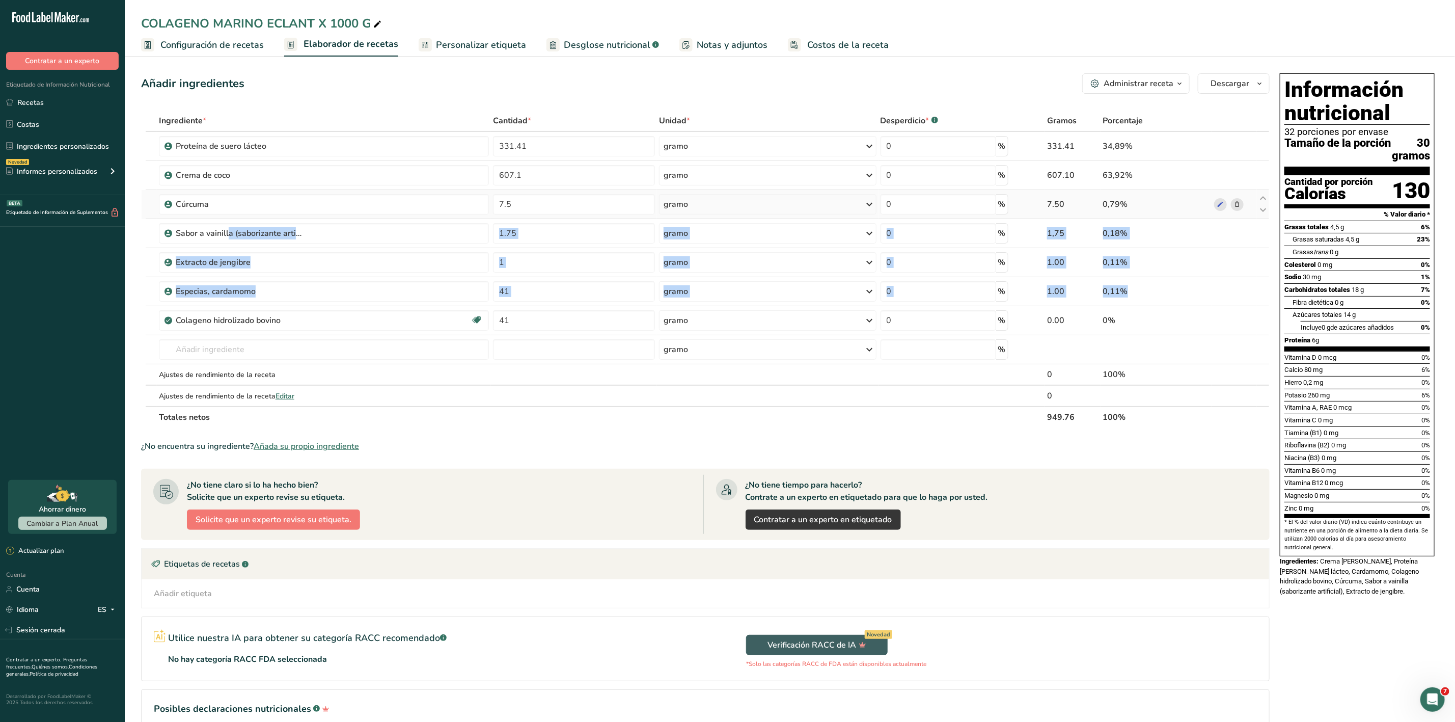
drag, startPoint x: 1262, startPoint y: 315, endPoint x: 1250, endPoint y: 218, distance: 96.9
click at [1250, 218] on tbody "Proteína de suero lácteo 331.41 gramo Unidades de peso gramo kilogramo mg Ver m…" at bounding box center [705, 269] width 1127 height 274
click at [1250, 218] on td at bounding box center [1234, 204] width 45 height 29
click at [1262, 317] on icon at bounding box center [1263, 315] width 12 height 8
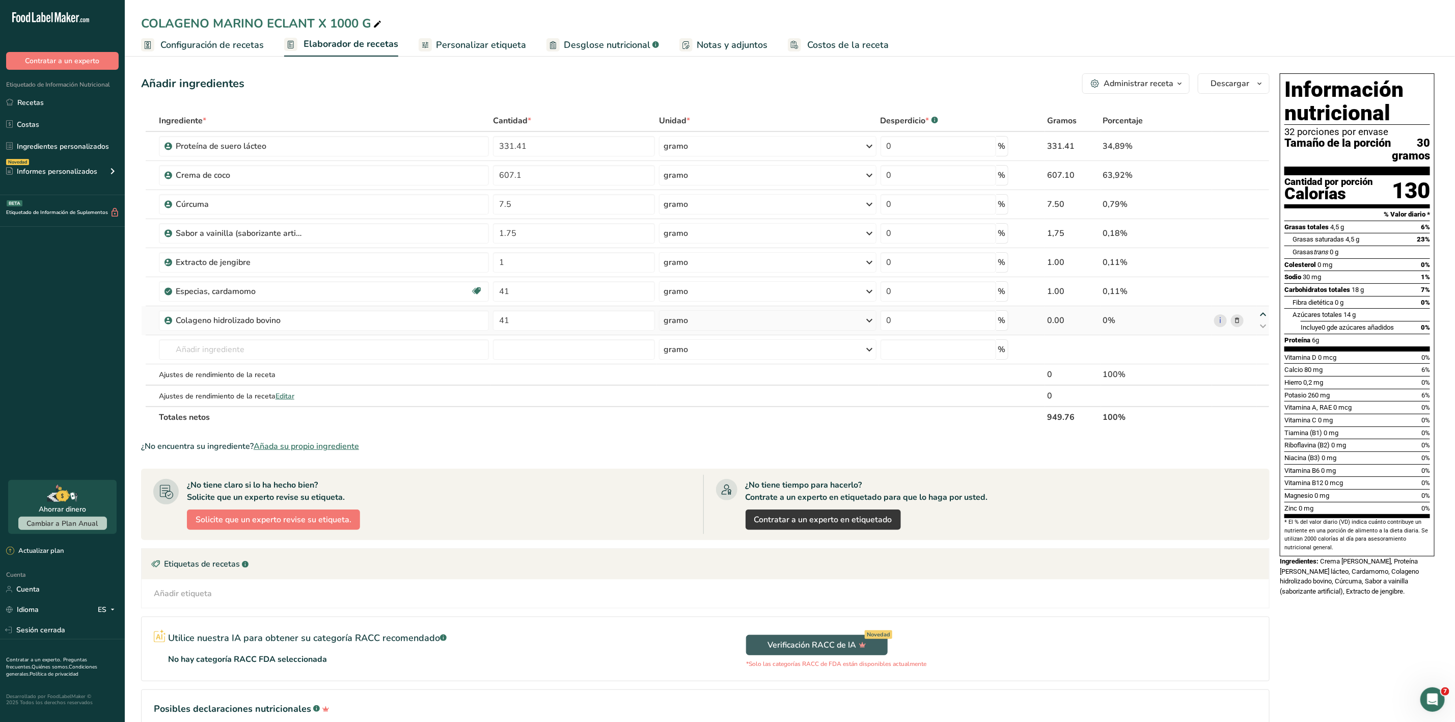
click at [1262, 317] on icon at bounding box center [1263, 315] width 12 height 8
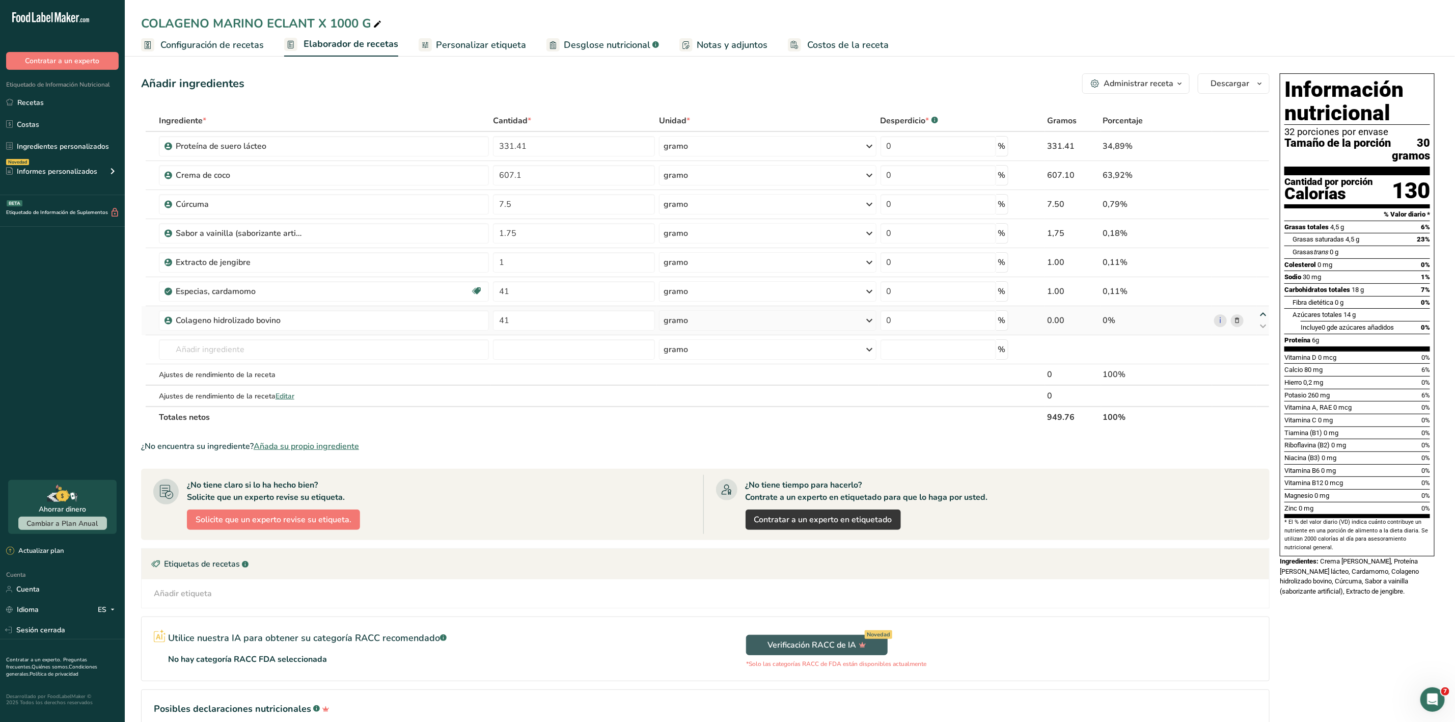
click at [1262, 317] on icon at bounding box center [1263, 315] width 12 height 8
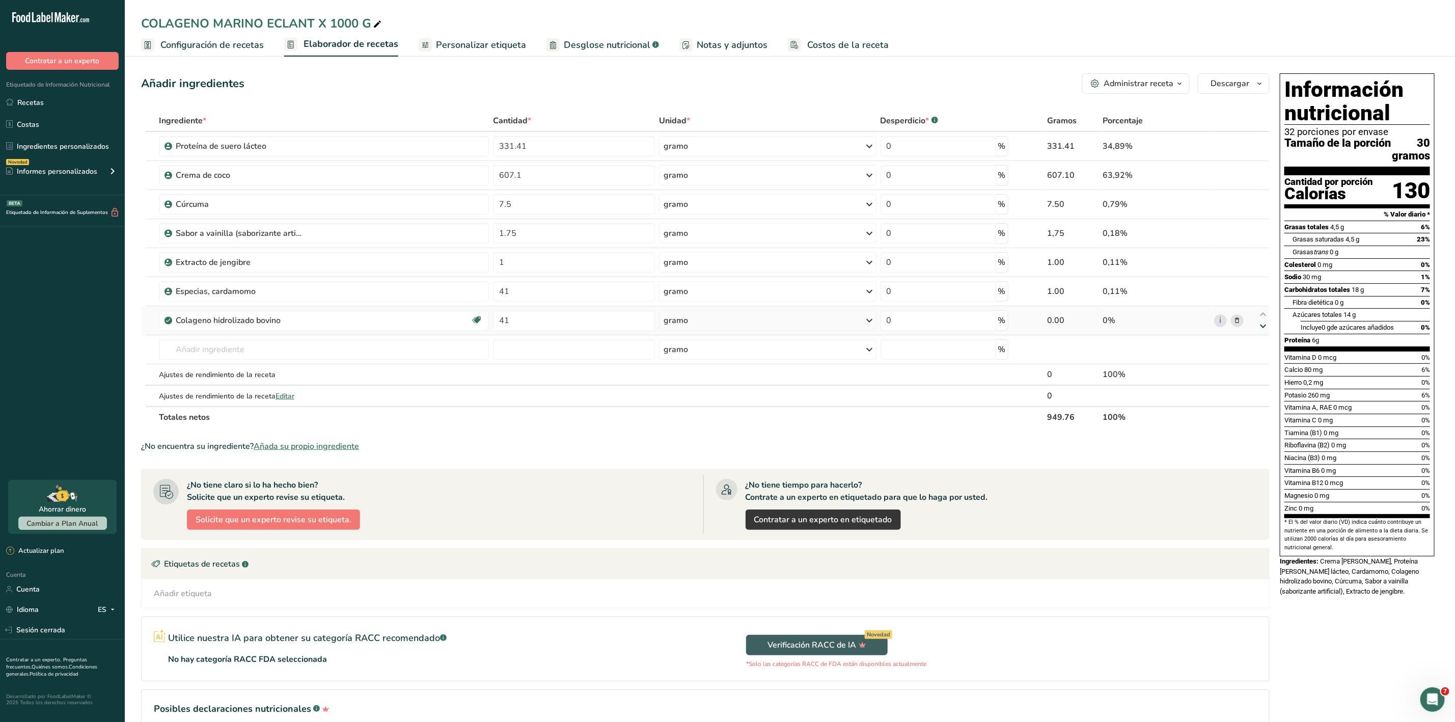
click at [1262, 328] on icon at bounding box center [1263, 326] width 12 height 8
click at [1263, 318] on div at bounding box center [705, 269] width 1128 height 318
click at [1265, 316] on icon at bounding box center [1263, 315] width 12 height 8
click at [367, 346] on input "text" at bounding box center [324, 349] width 330 height 20
type input "50107"
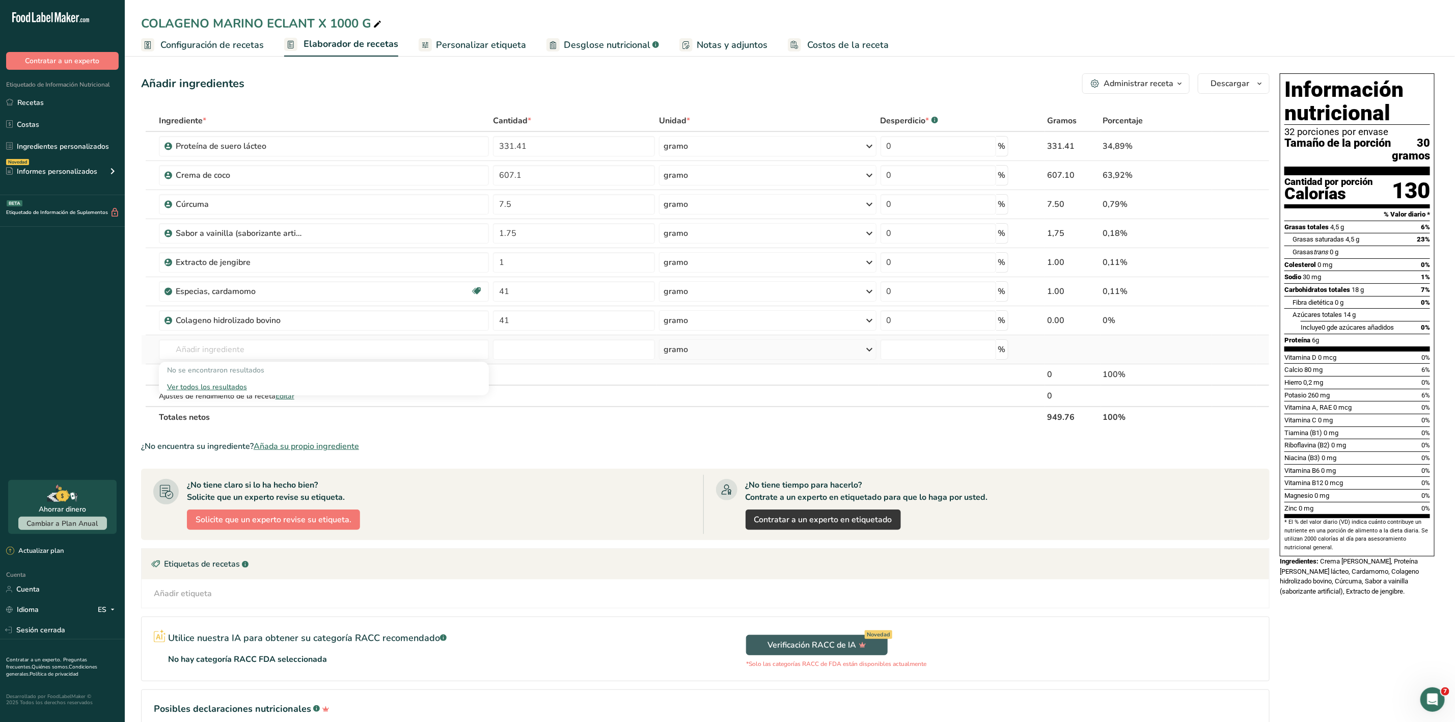
click at [209, 385] on font "Ver todos los resultados" at bounding box center [207, 387] width 80 height 10
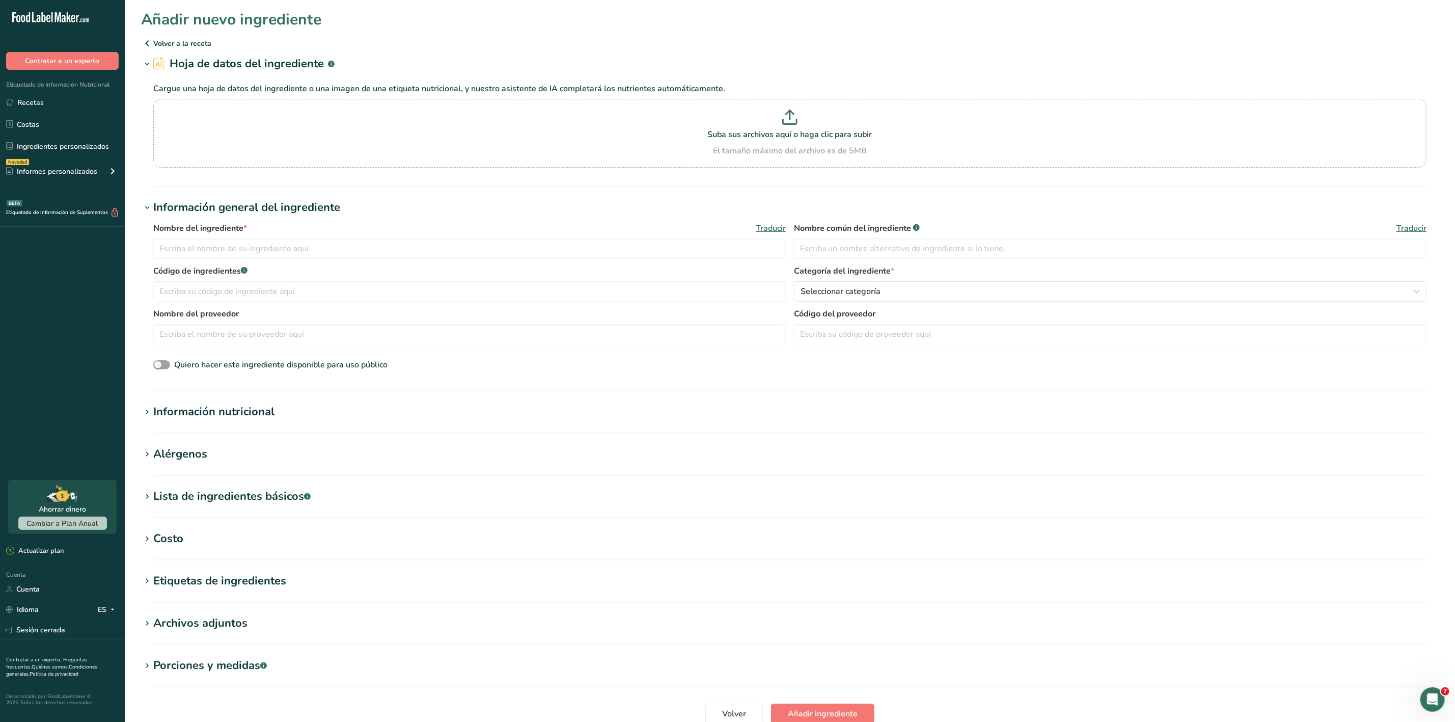
click at [146, 37] on icon at bounding box center [147, 43] width 12 height 18
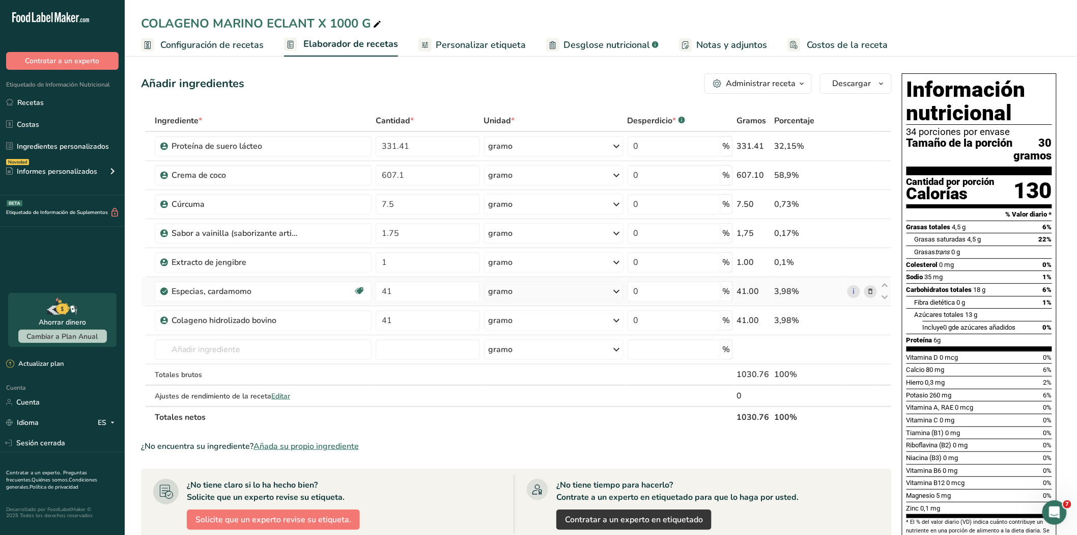
click at [872, 292] on icon at bounding box center [870, 291] width 7 height 11
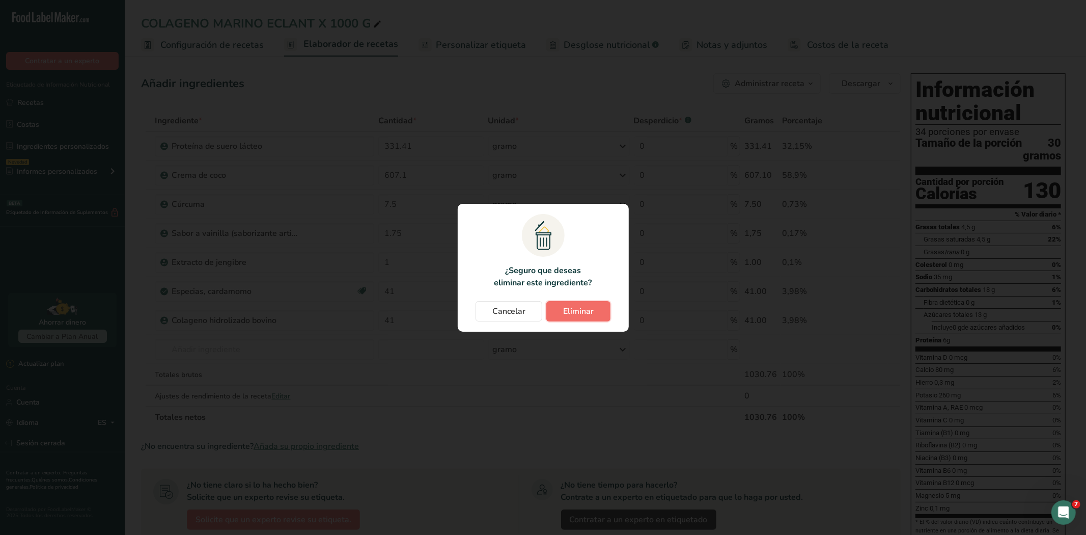
click at [582, 313] on font "Eliminar" at bounding box center [578, 311] width 31 height 11
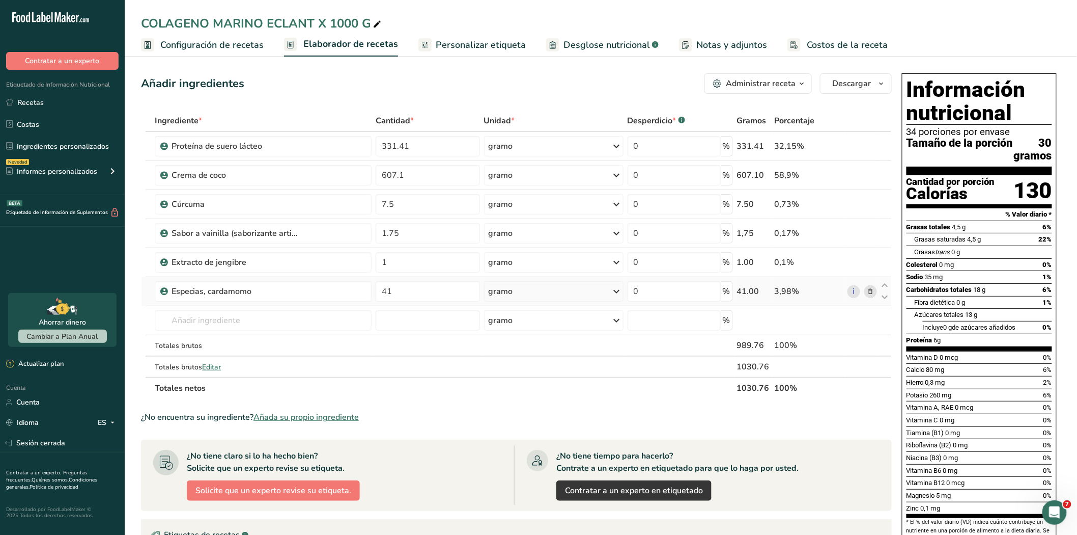
click at [872, 291] on icon at bounding box center [870, 291] width 7 height 11
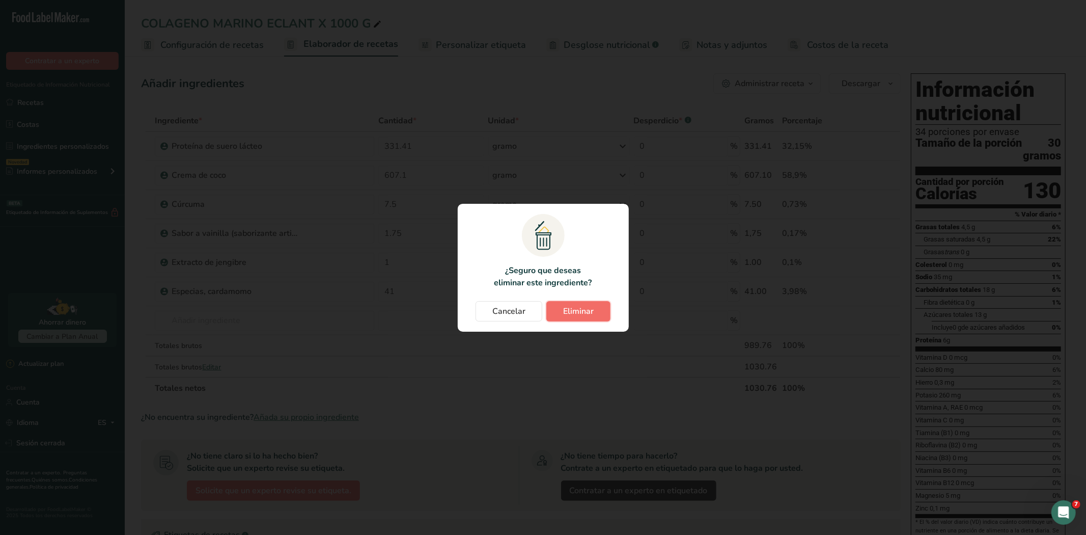
click at [570, 310] on font "Eliminar" at bounding box center [578, 311] width 31 height 11
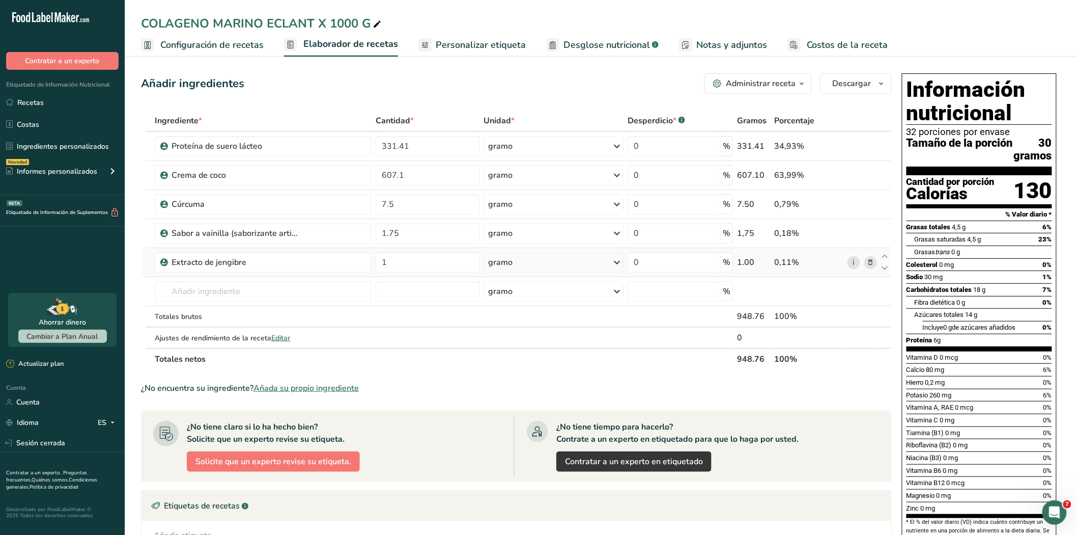
click at [868, 259] on icon at bounding box center [870, 262] width 7 height 11
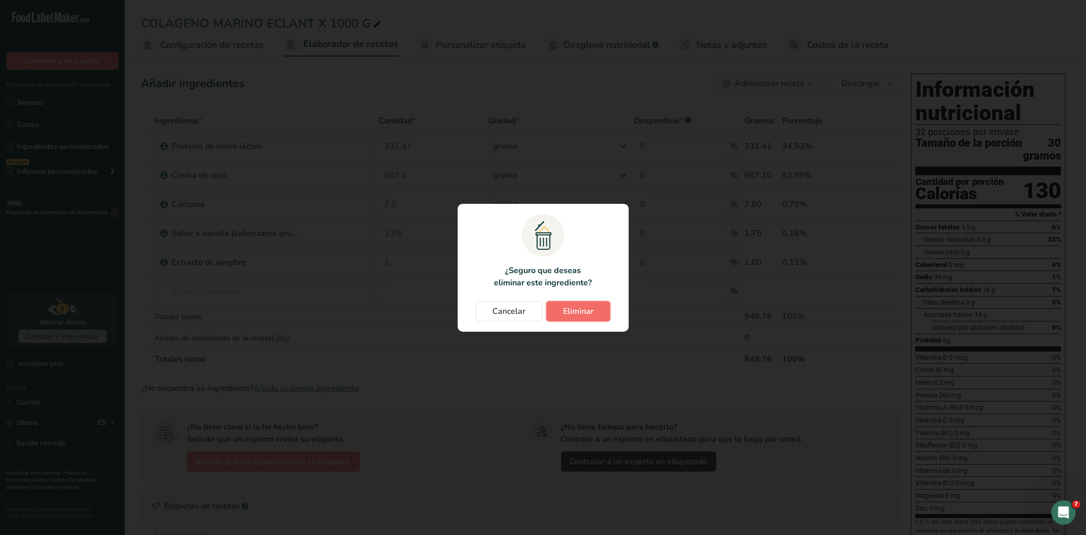
click at [586, 306] on font "Eliminar" at bounding box center [578, 311] width 31 height 11
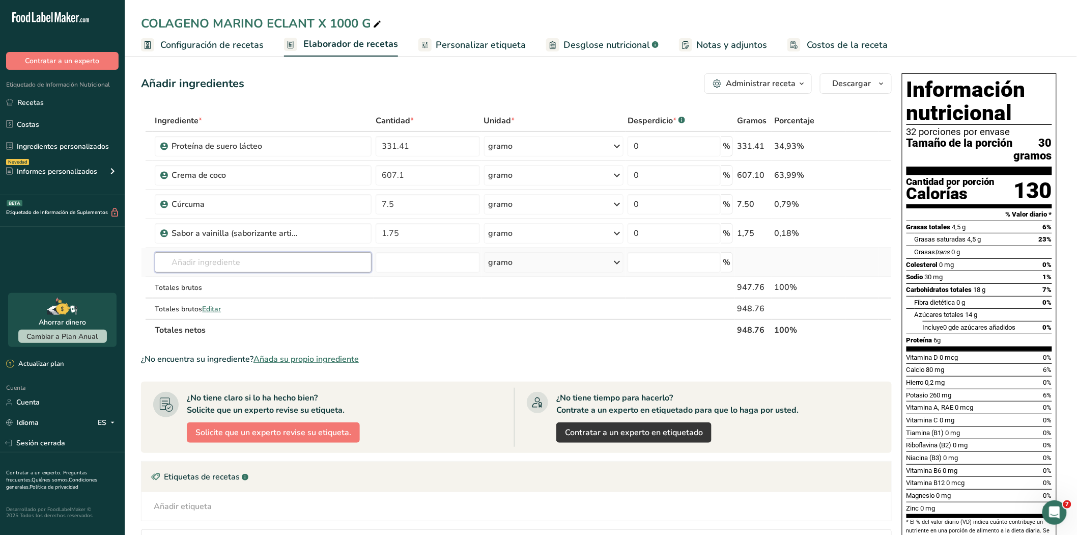
click at [227, 262] on input "text" at bounding box center [263, 262] width 217 height 20
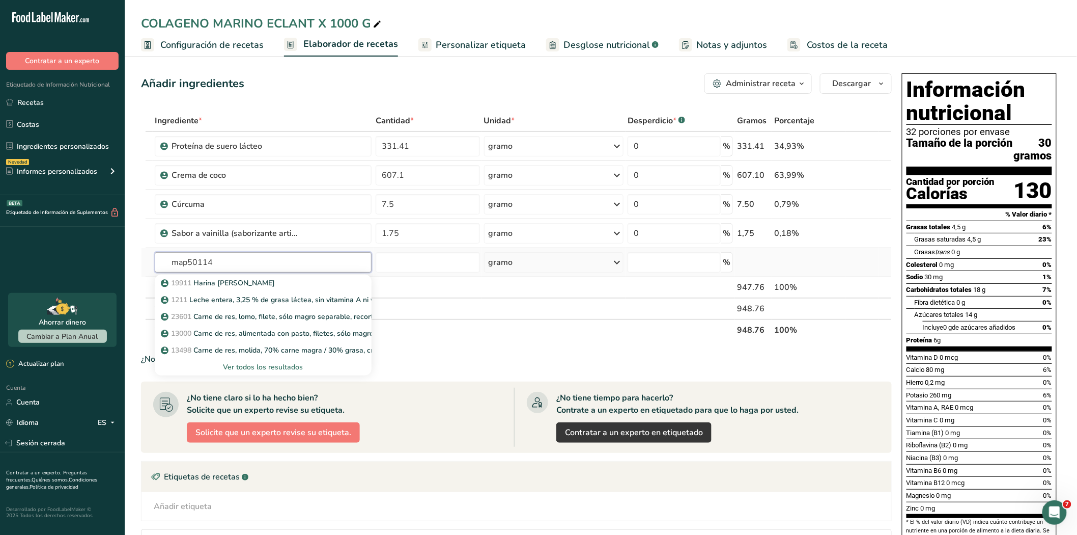
type input "map50114"
click at [242, 364] on font "Ver todos los resultados" at bounding box center [264, 367] width 80 height 10
click at [221, 262] on input "text" at bounding box center [263, 262] width 217 height 20
type input "MAP50014"
click at [248, 363] on font "Ver todos los resultados" at bounding box center [264, 367] width 80 height 10
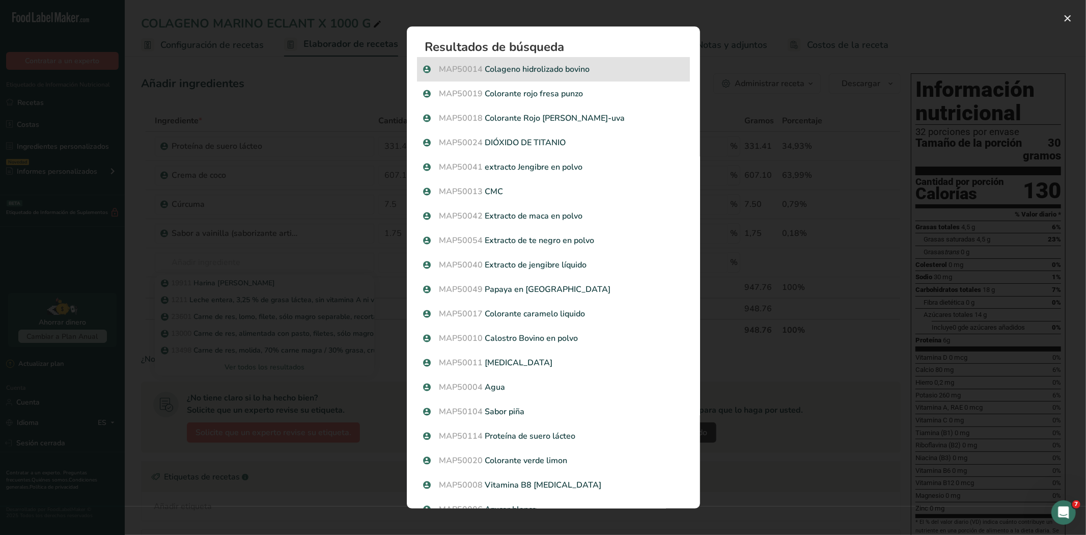
click at [564, 64] on font "Colageno hidrolizado bovino" at bounding box center [537, 69] width 105 height 11
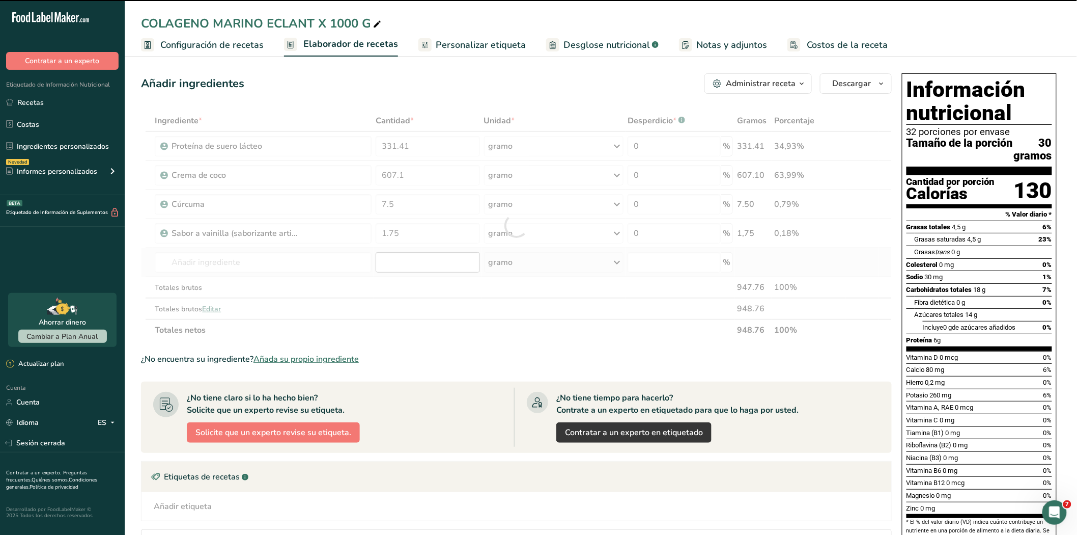
type input "0"
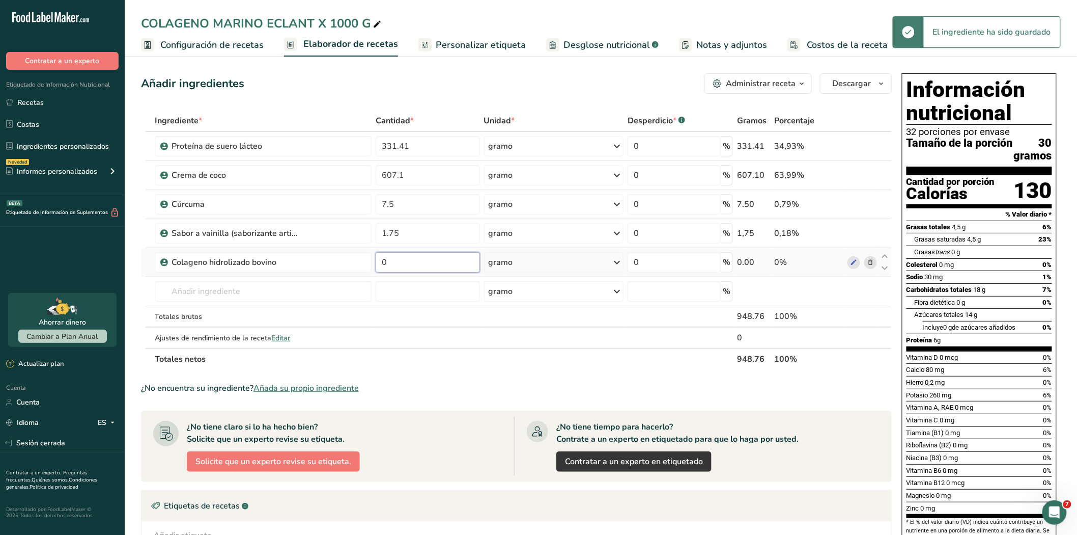
click at [404, 267] on input "0" at bounding box center [428, 262] width 104 height 20
type input "41"
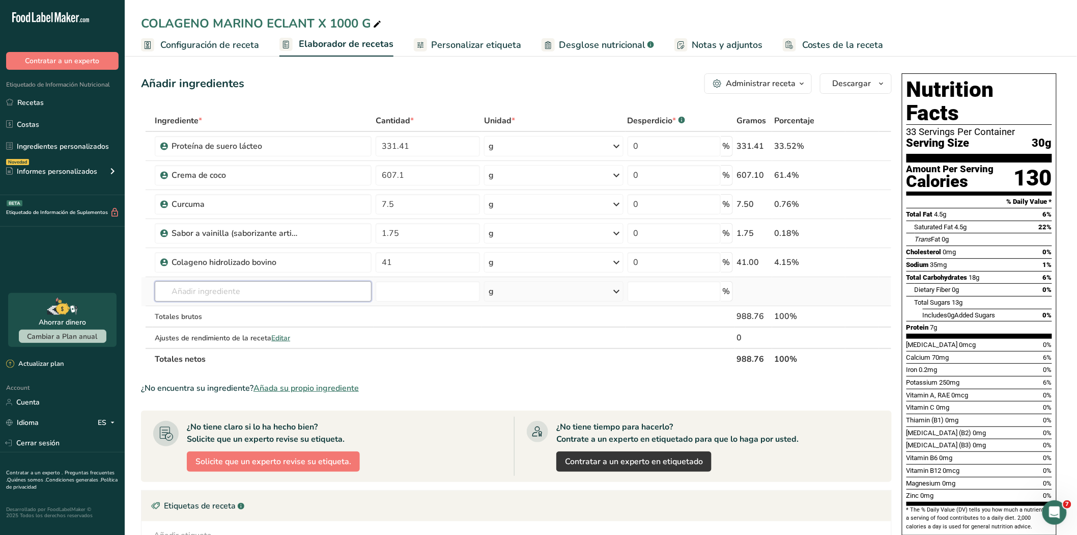
click at [291, 287] on input "text" at bounding box center [263, 291] width 217 height 20
click at [433, 231] on input "1.75" at bounding box center [428, 233] width 104 height 20
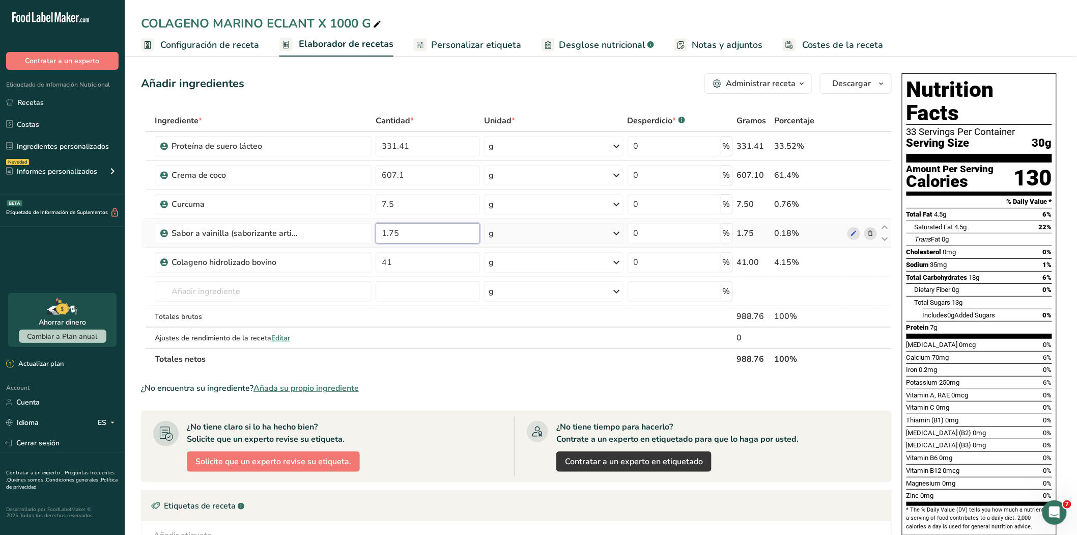
type input "5"
type input "5.01"
click at [238, 289] on input "text" at bounding box center [263, 291] width 217 height 20
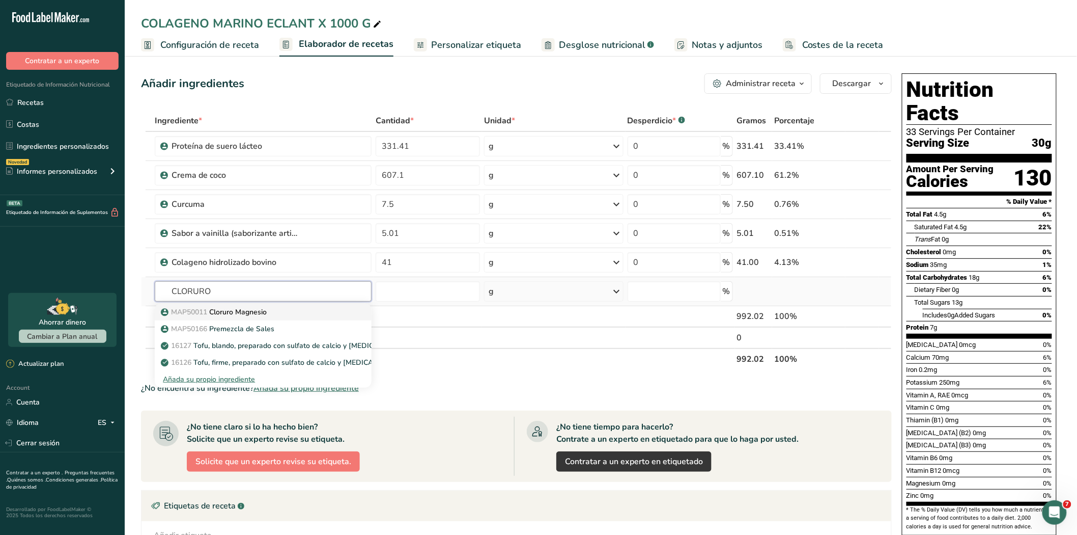
type input "CLORURO"
click at [245, 312] on p "MAP50011 Cloruro Magnesio" at bounding box center [215, 312] width 104 height 11
type input "Cloruro Magnesio"
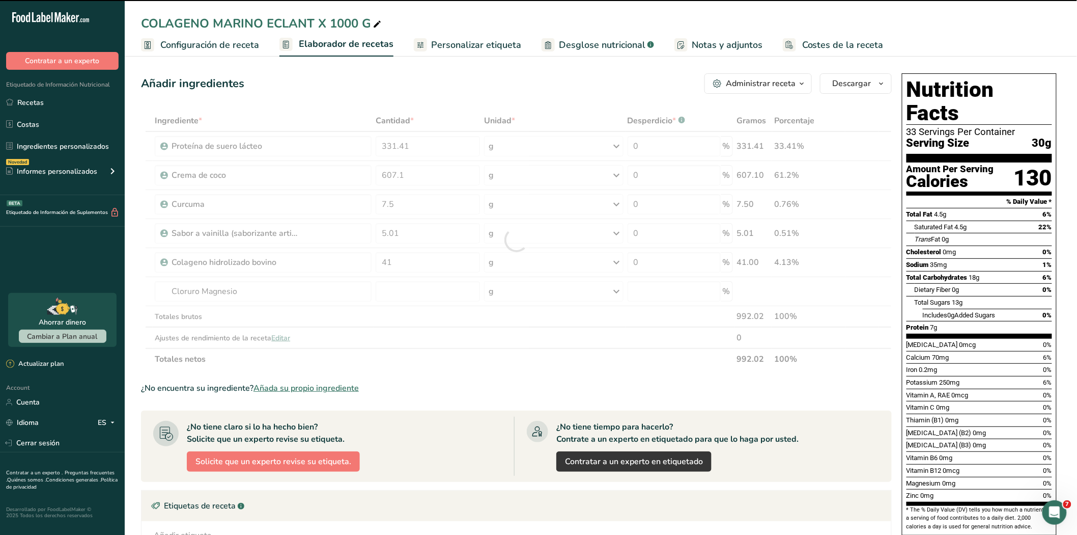
type input "0"
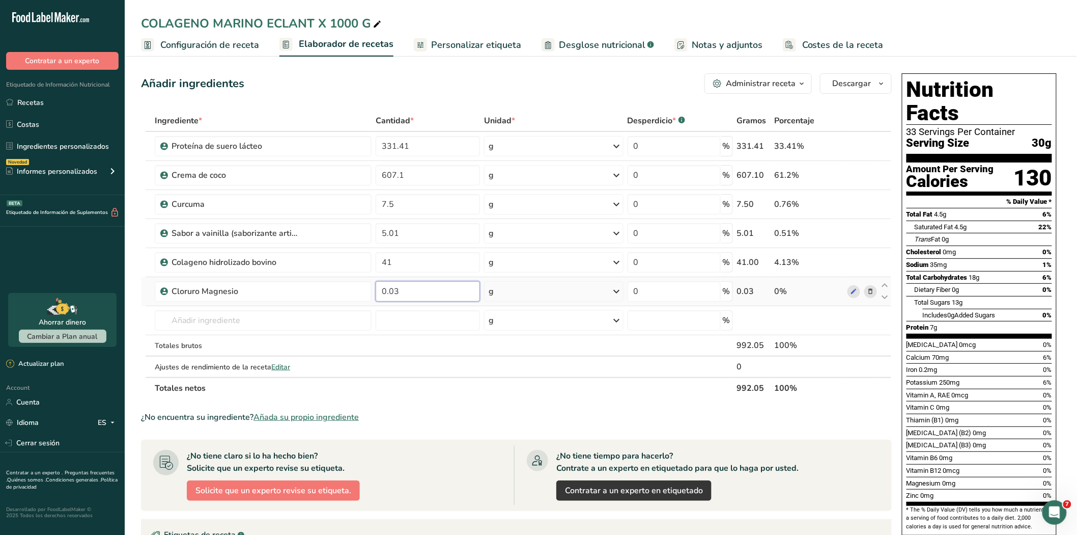
type input "0.03"
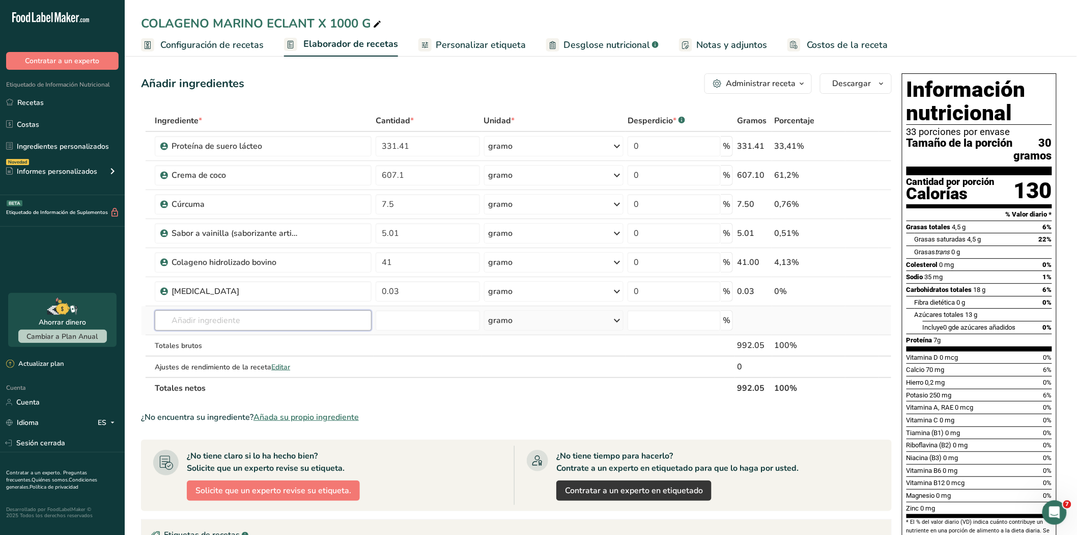
click at [216, 315] on input "text" at bounding box center [263, 320] width 217 height 20
type input "pirosil"
click at [220, 354] on font "Ver todos los resultados" at bounding box center [203, 358] width 80 height 10
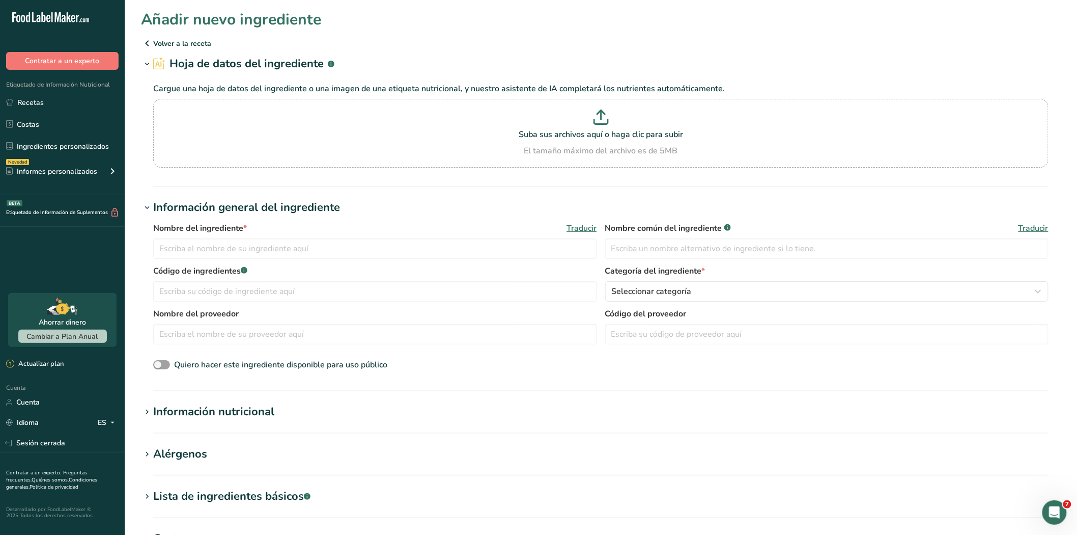
click at [146, 39] on icon at bounding box center [147, 43] width 12 height 18
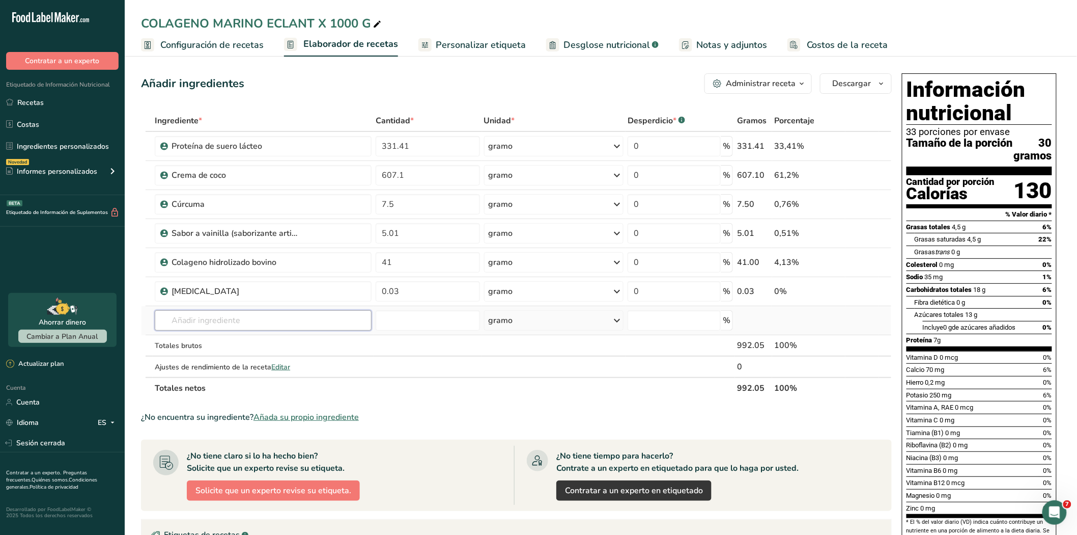
click at [242, 319] on input "text" at bounding box center [263, 320] width 217 height 20
type input "d"
type input "50080"
click at [211, 356] on font "Ver todos los resultados" at bounding box center [203, 358] width 80 height 10
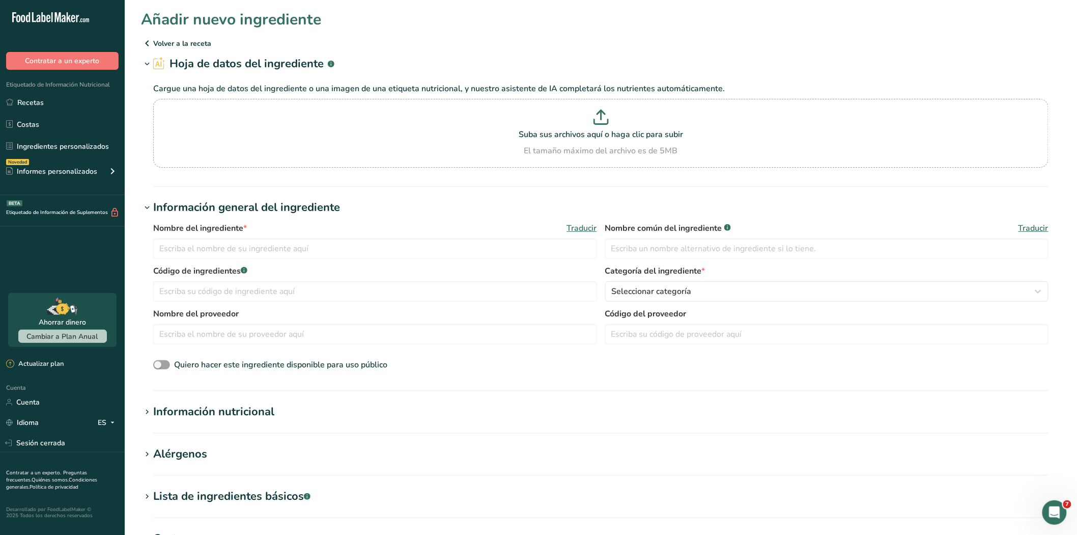
click at [149, 39] on icon at bounding box center [147, 43] width 12 height 18
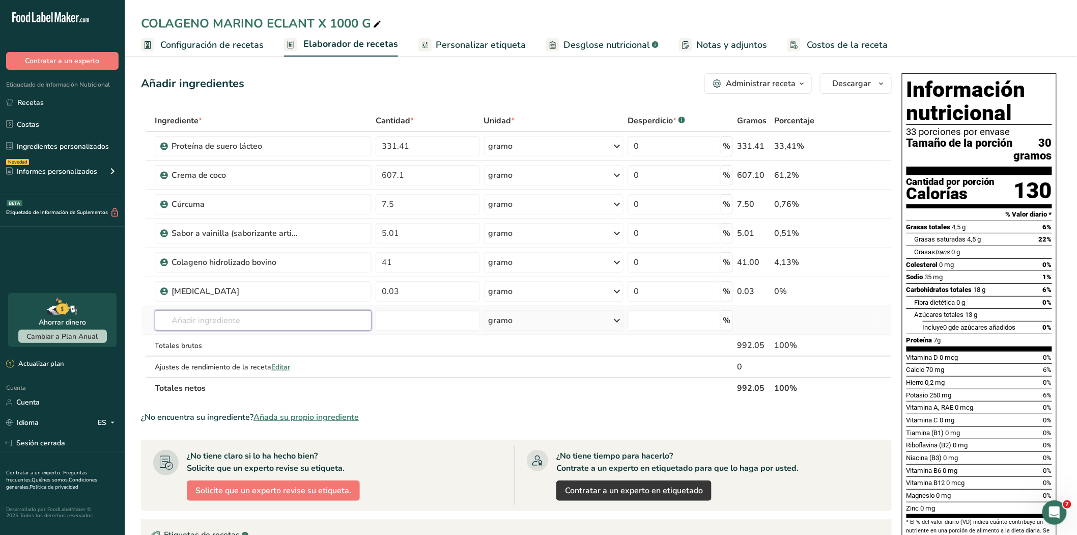
click at [202, 318] on input "text" at bounding box center [263, 320] width 217 height 20
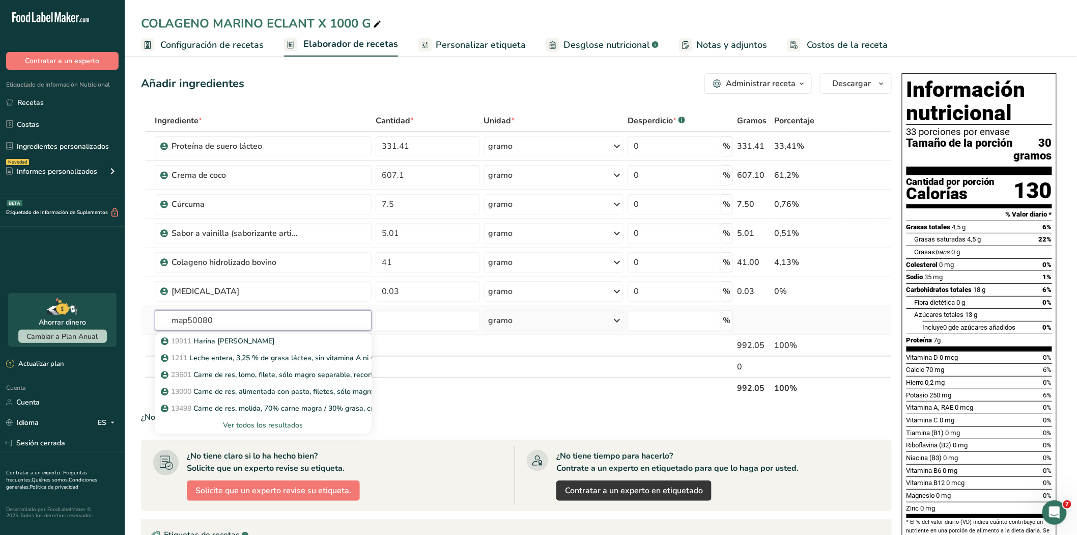
type input "map50080"
click at [254, 426] on font "Ver todos los resultados" at bounding box center [264, 425] width 80 height 10
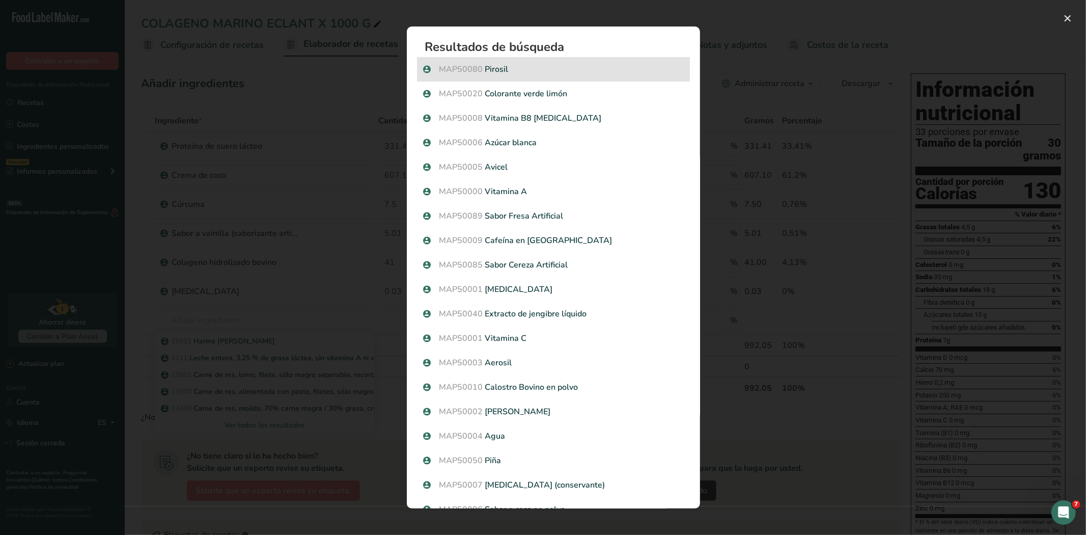
click at [504, 70] on font "Pirosil" at bounding box center [496, 69] width 23 height 11
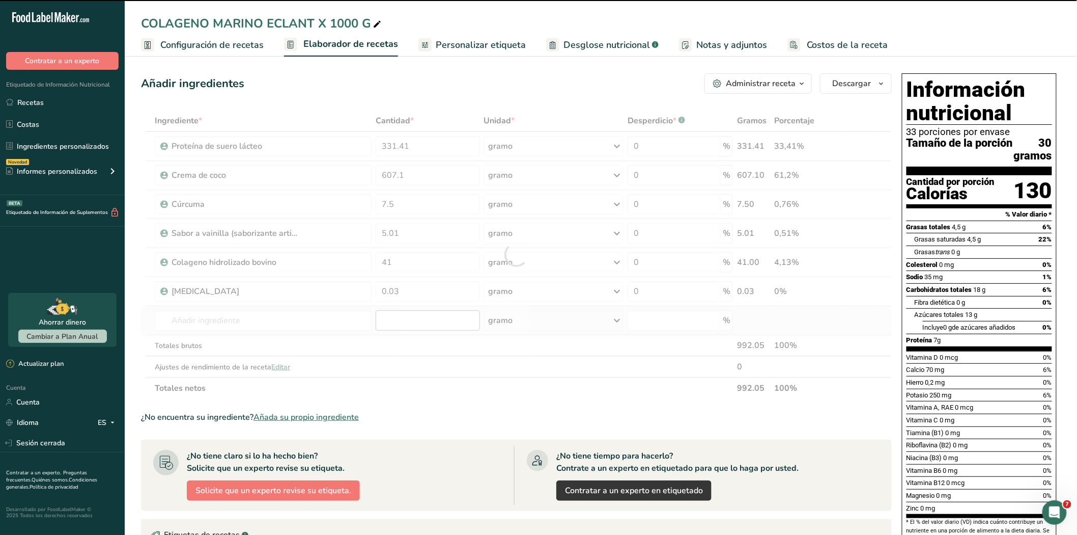
type input "0"
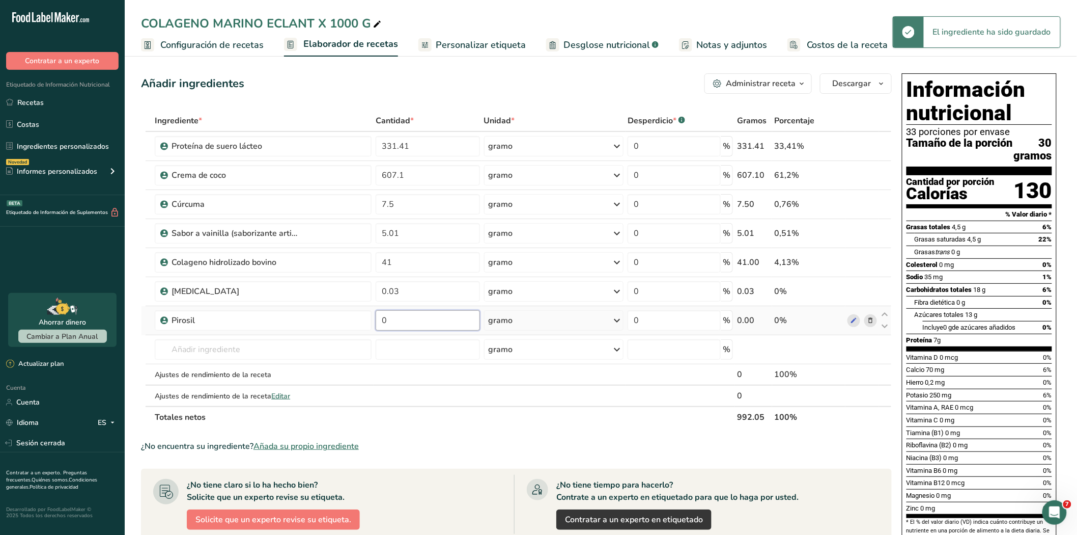
click at [395, 319] on input "0" at bounding box center [428, 320] width 104 height 20
type input "10"
type input "10.02"
click at [266, 349] on input "text" at bounding box center [263, 349] width 217 height 20
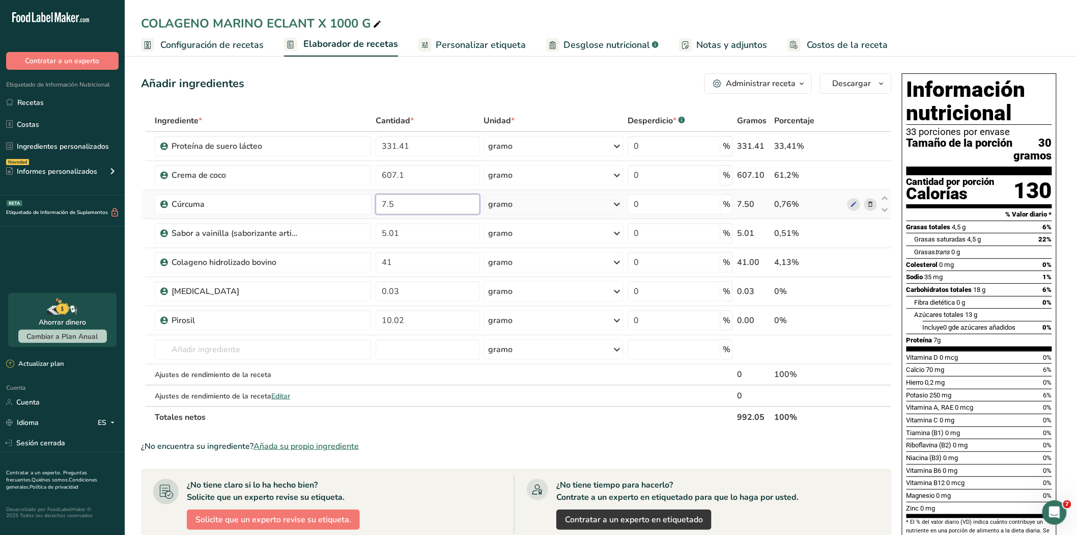
click at [393, 206] on input "7.5" at bounding box center [428, 204] width 104 height 20
type input "1.20"
click at [212, 354] on div "Ingrediente * Cantidad * Unidad * Desperdicio * .a-a{fill:#347362;}.b-a{fill:#f…" at bounding box center [516, 269] width 751 height 318
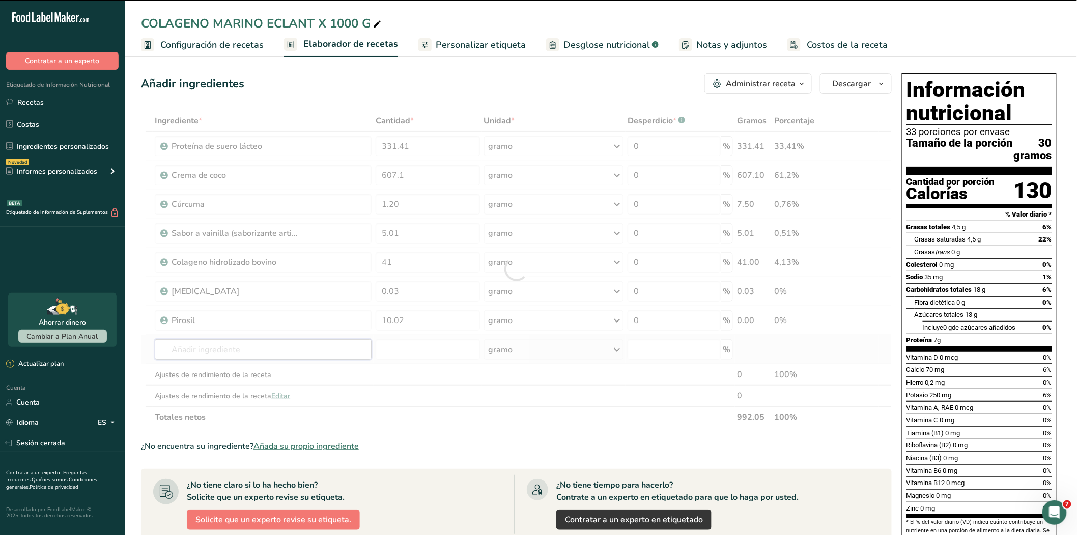
type input "r"
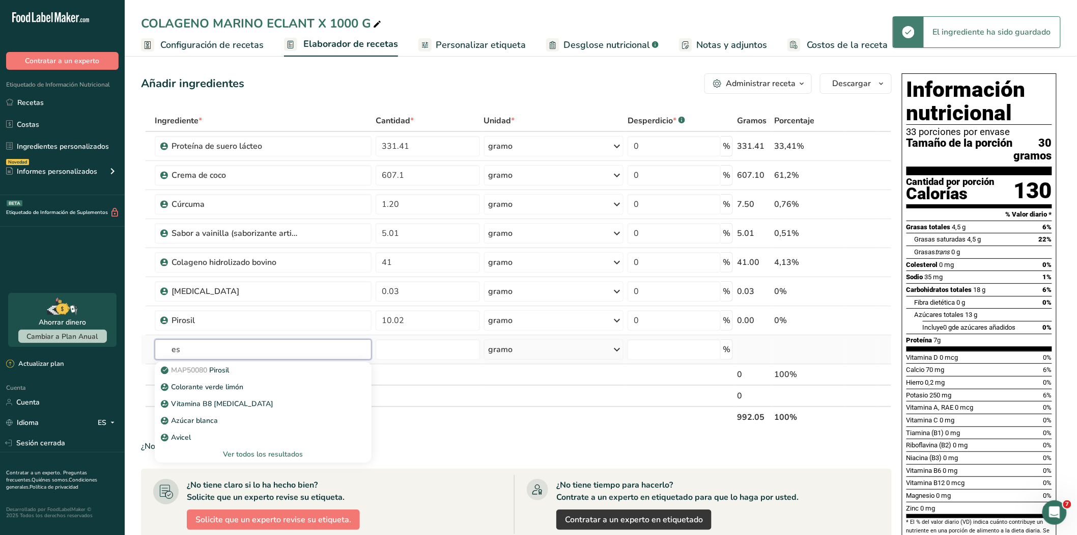
type input "e"
type input "r"
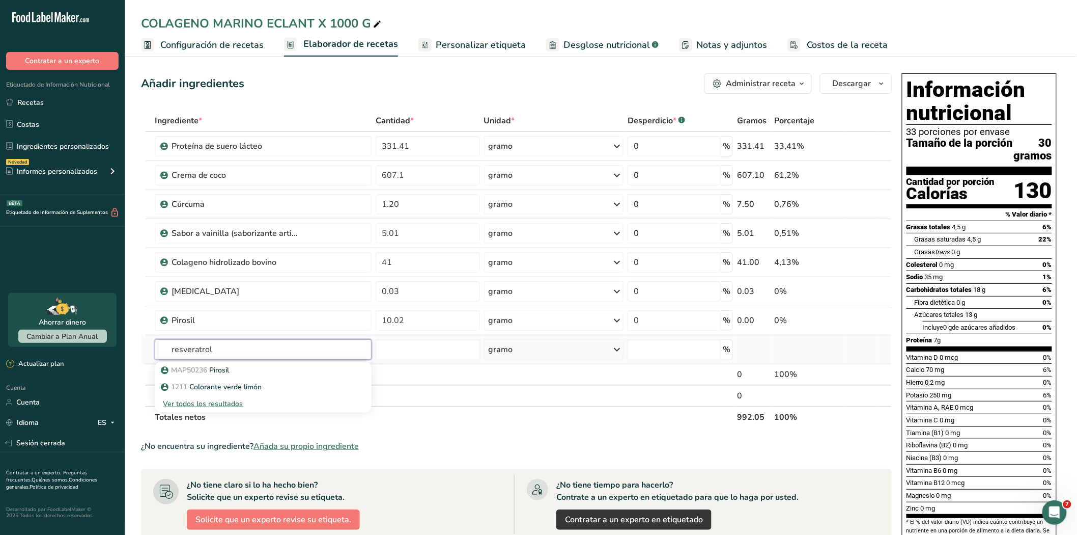
type input "resveratrol"
click at [214, 404] on font "Ver todos los resultados" at bounding box center [203, 404] width 80 height 10
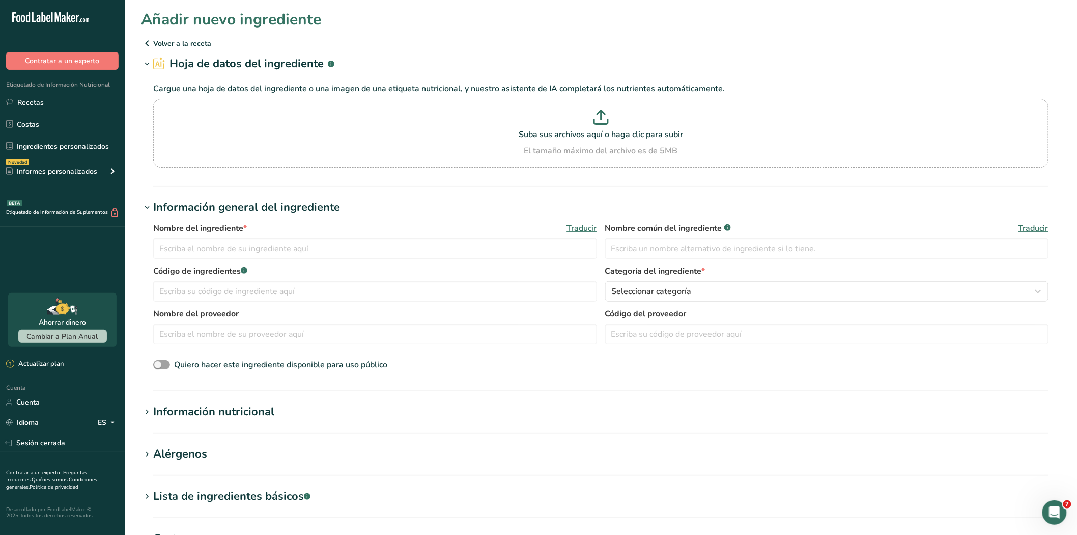
click at [151, 42] on icon at bounding box center [147, 43] width 12 height 18
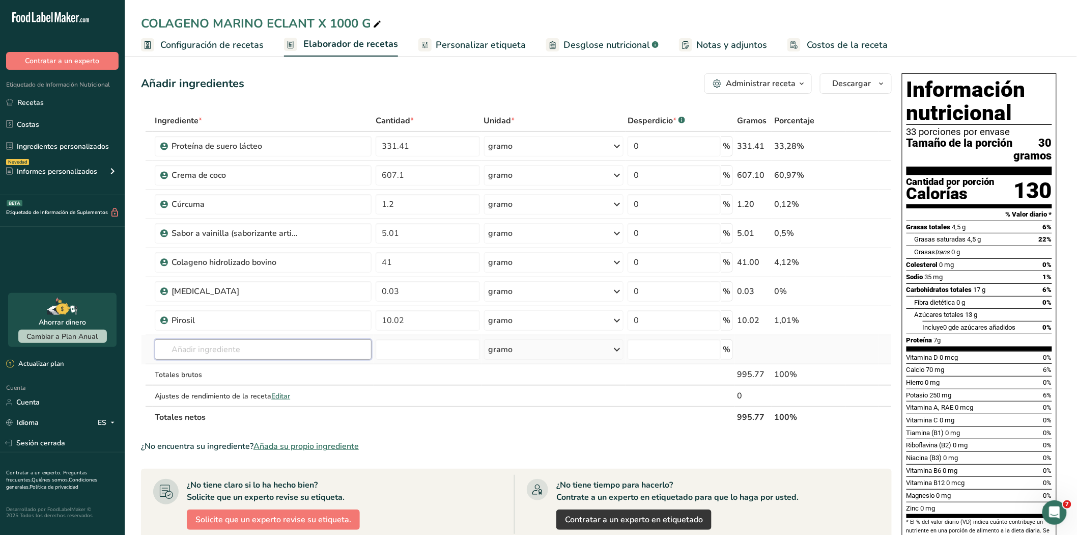
click at [199, 350] on input "text" at bounding box center [263, 349] width 217 height 20
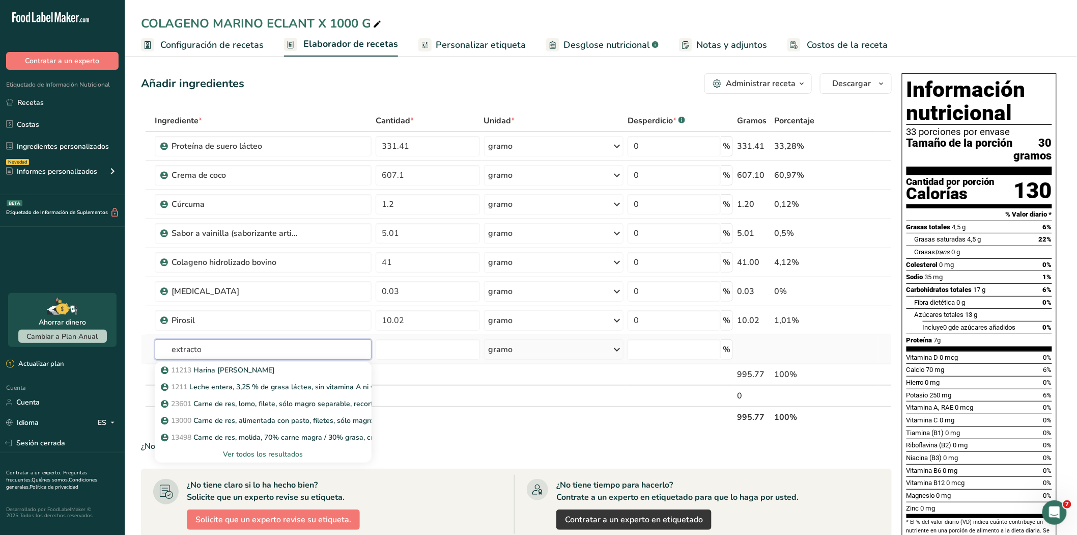
type input "extracto"
click at [276, 455] on font "Ver todos los resultados" at bounding box center [264, 454] width 80 height 10
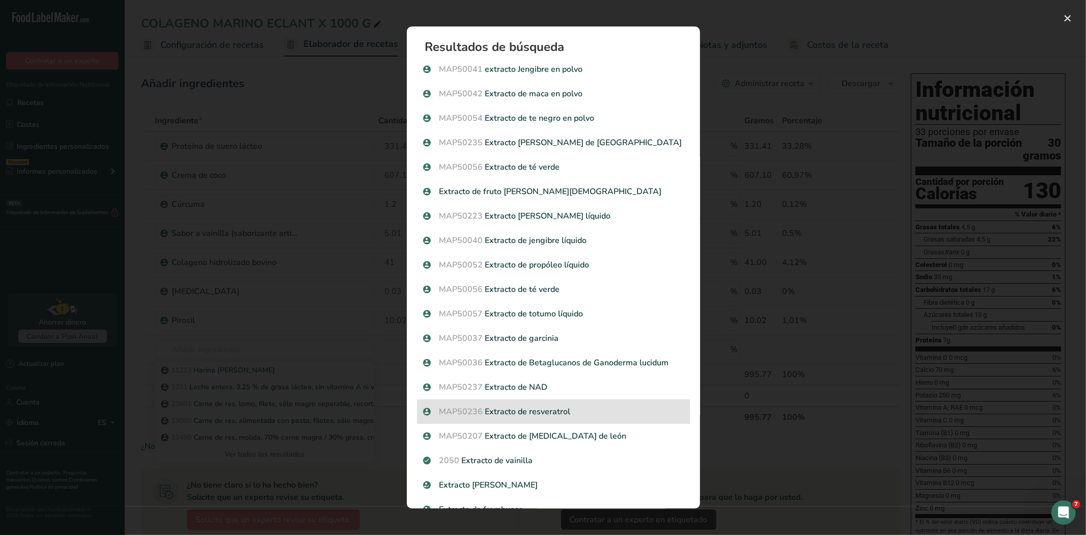
click at [541, 406] on font "Extracto de resveratrol" at bounding box center [528, 411] width 86 height 11
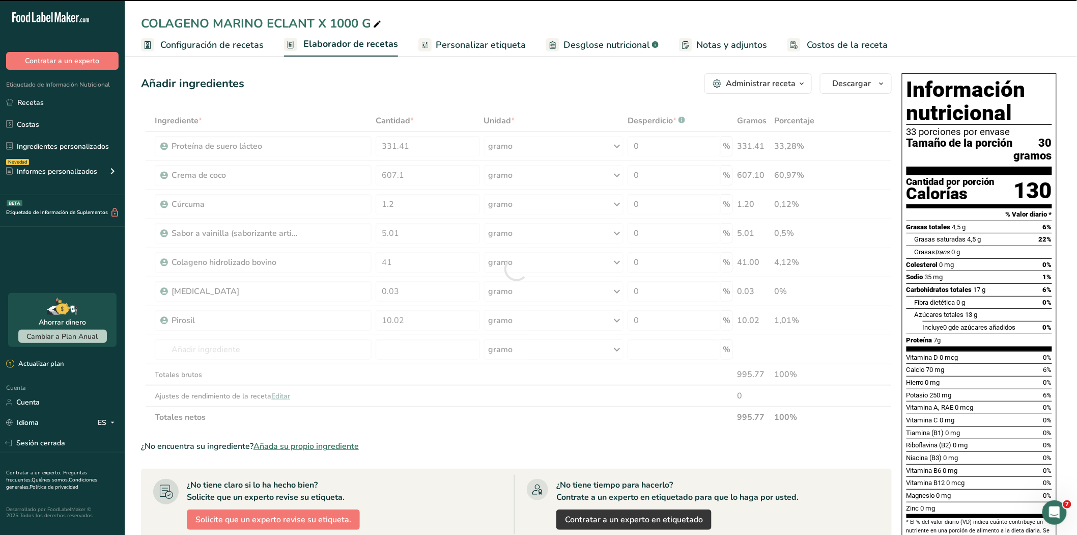
type input "0"
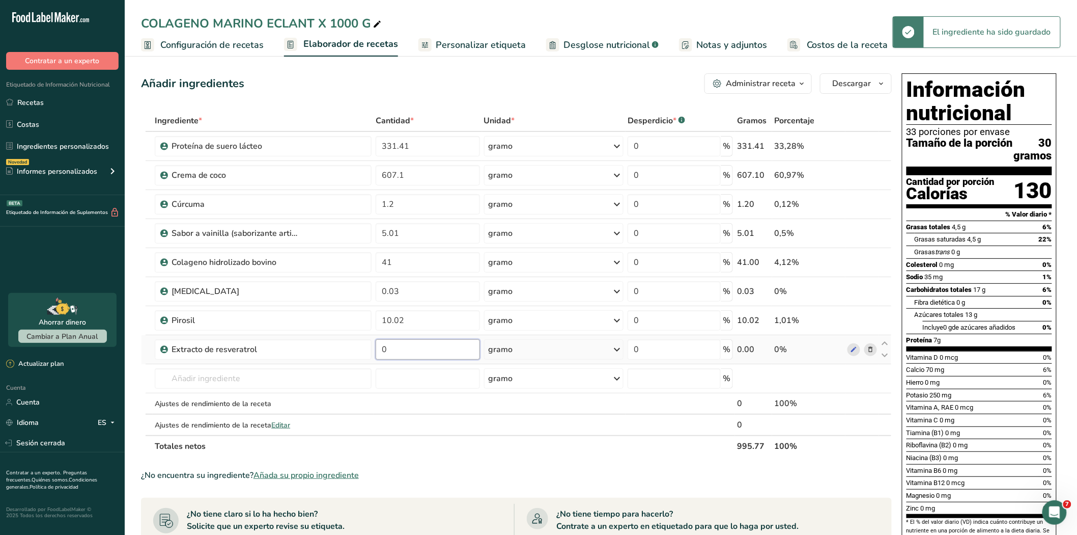
click at [415, 353] on input "0" at bounding box center [428, 349] width 104 height 20
click at [414, 354] on input "0" at bounding box center [428, 349] width 104 height 20
type input "2.51"
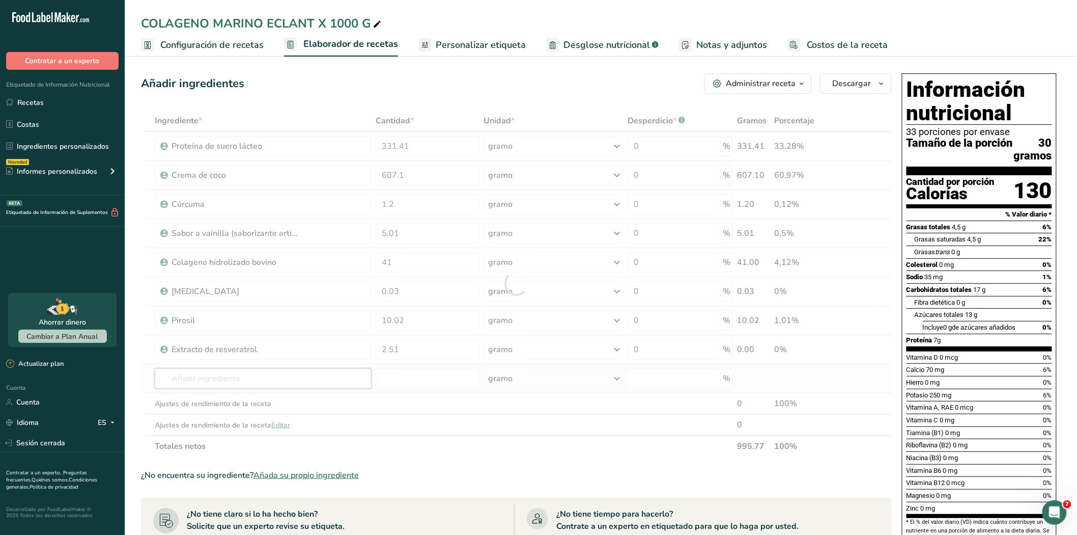
click at [306, 377] on div "Ingrediente * Cantidad * Unidad * Desperdicio * .a-a{fill:#347362;}.b-a{fill:#f…" at bounding box center [516, 283] width 751 height 347
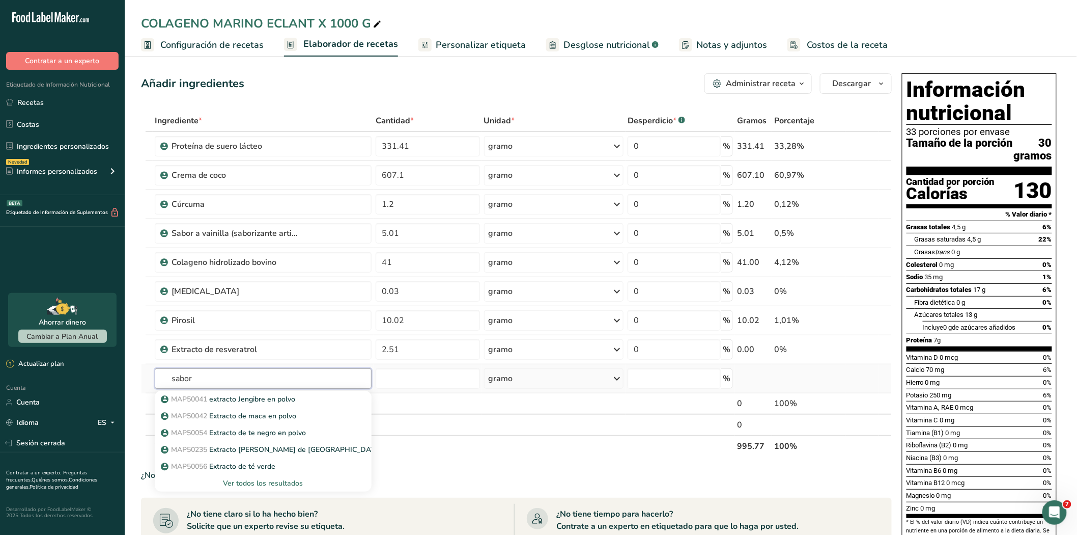
type input "sabor"
click at [275, 484] on font "Ver todos los resultados" at bounding box center [264, 483] width 80 height 10
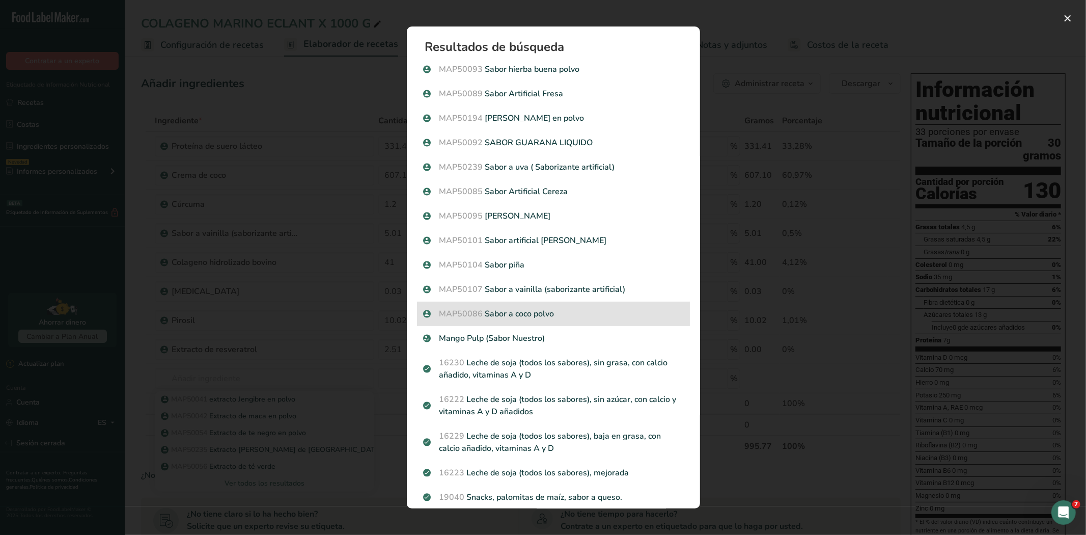
click at [536, 309] on p "MAP50086 Sabor a coco polvo" at bounding box center [553, 314] width 261 height 12
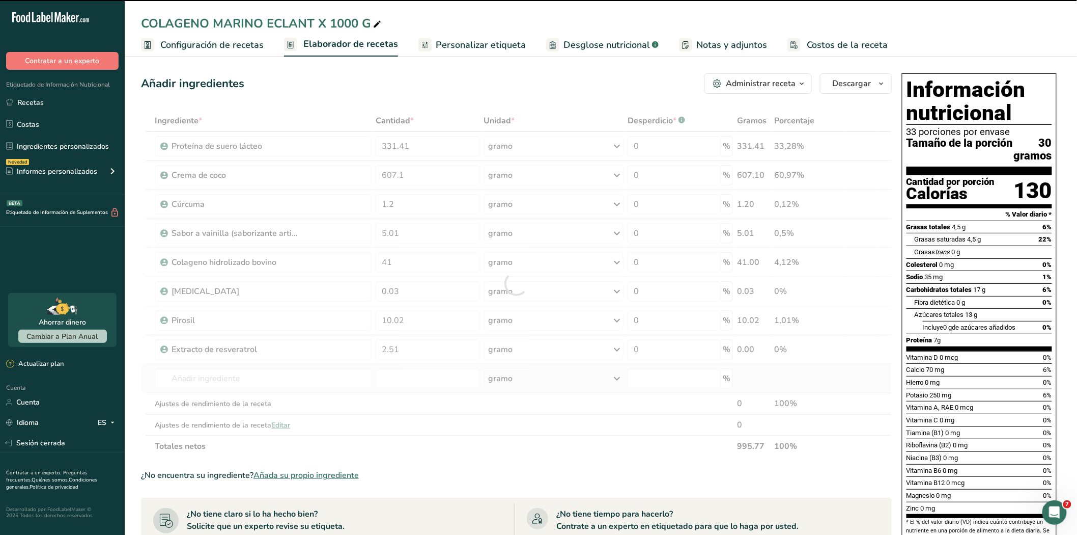
type input "0"
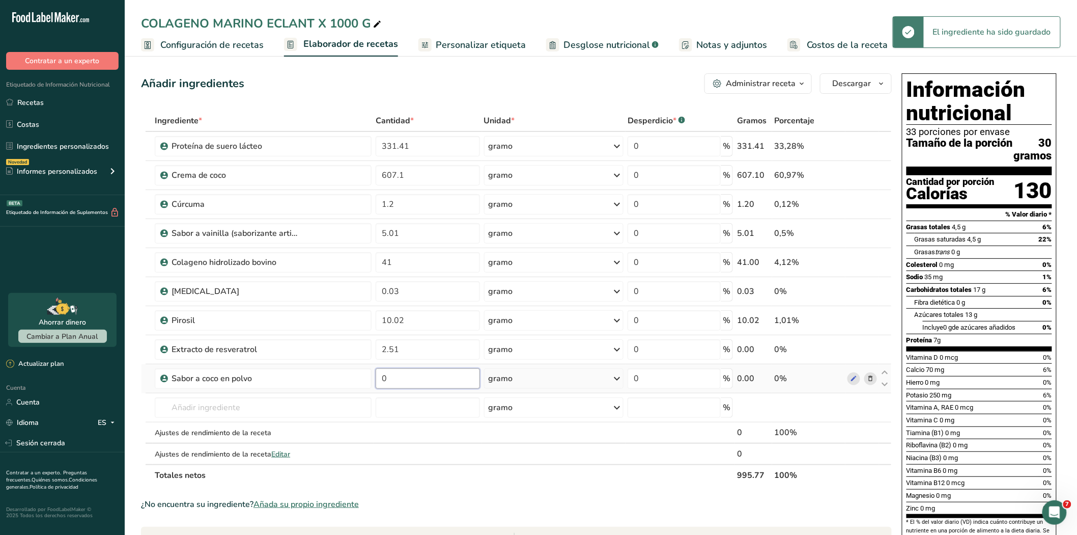
click at [399, 376] on input "0" at bounding box center [428, 378] width 104 height 20
click at [399, 377] on input "0" at bounding box center [428, 378] width 104 height 20
type input "2"
click at [284, 404] on input "text" at bounding box center [263, 407] width 217 height 20
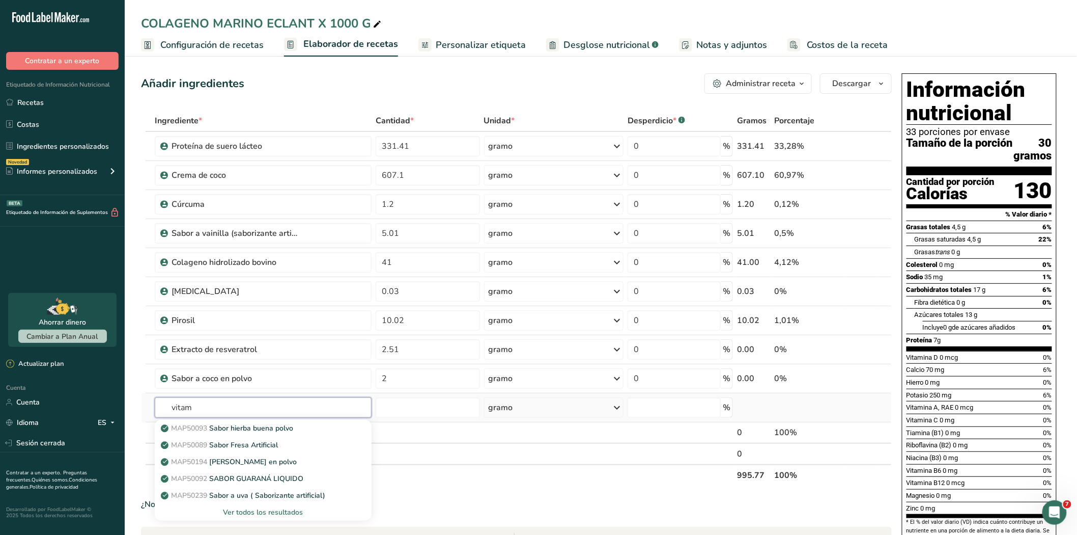
type input "vitam"
click at [269, 511] on font "Ver todos los resultados" at bounding box center [264, 512] width 80 height 10
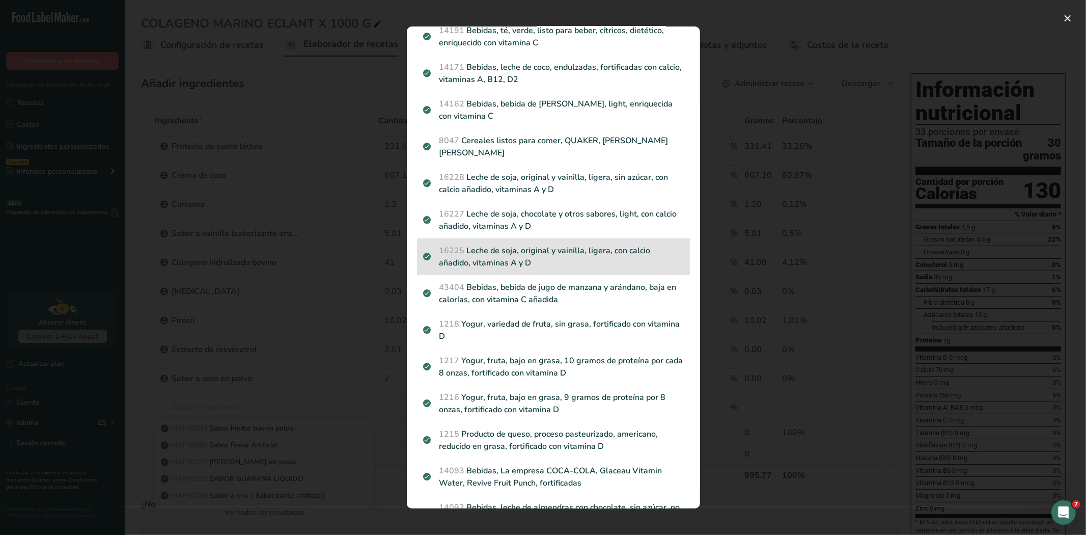
scroll to position [807, 0]
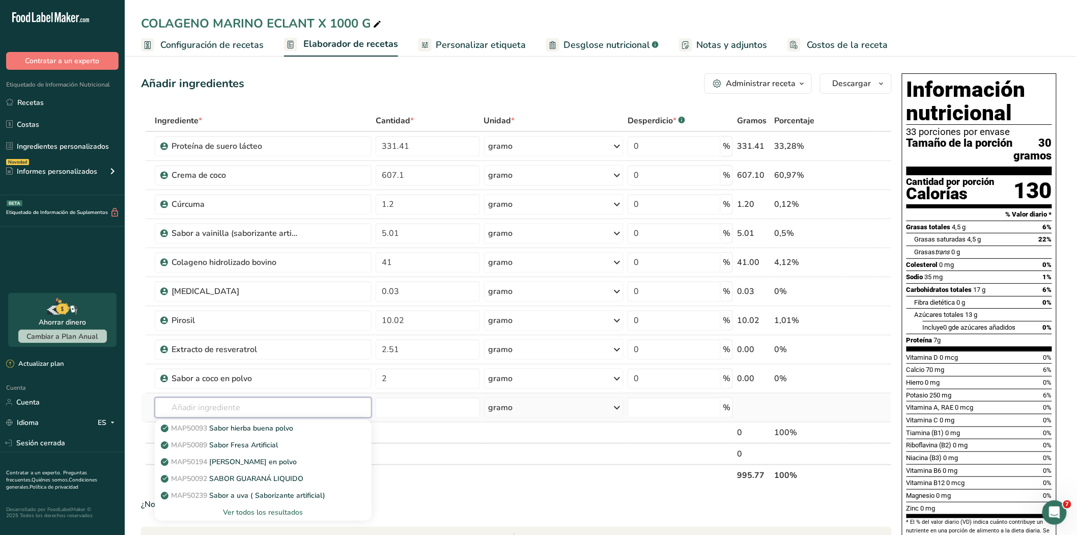
click at [218, 411] on input "text" at bounding box center [263, 407] width 217 height 20
type input "map"
click at [267, 513] on font "Ver todos los resultados" at bounding box center [264, 512] width 80 height 10
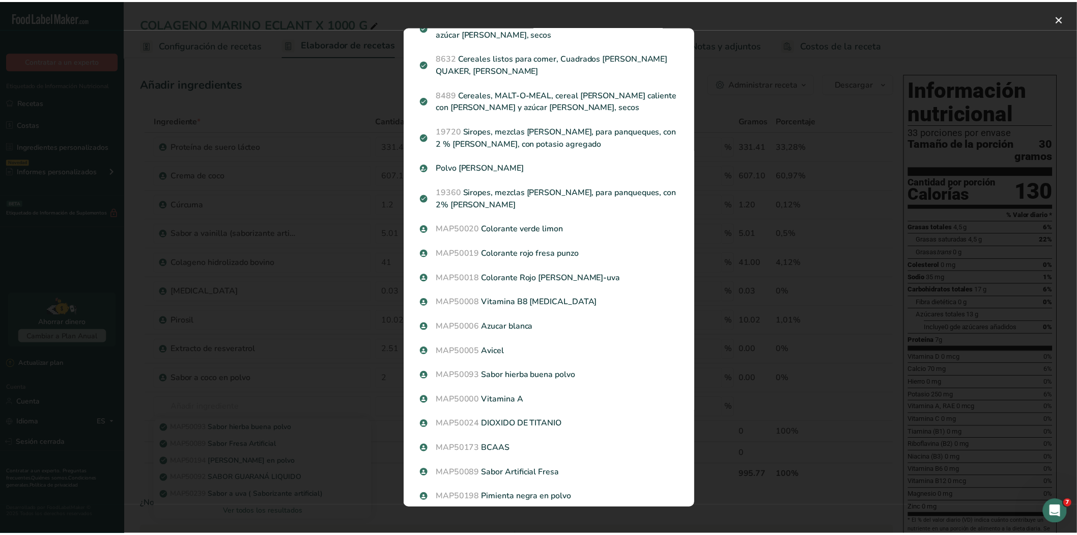
scroll to position [0, 0]
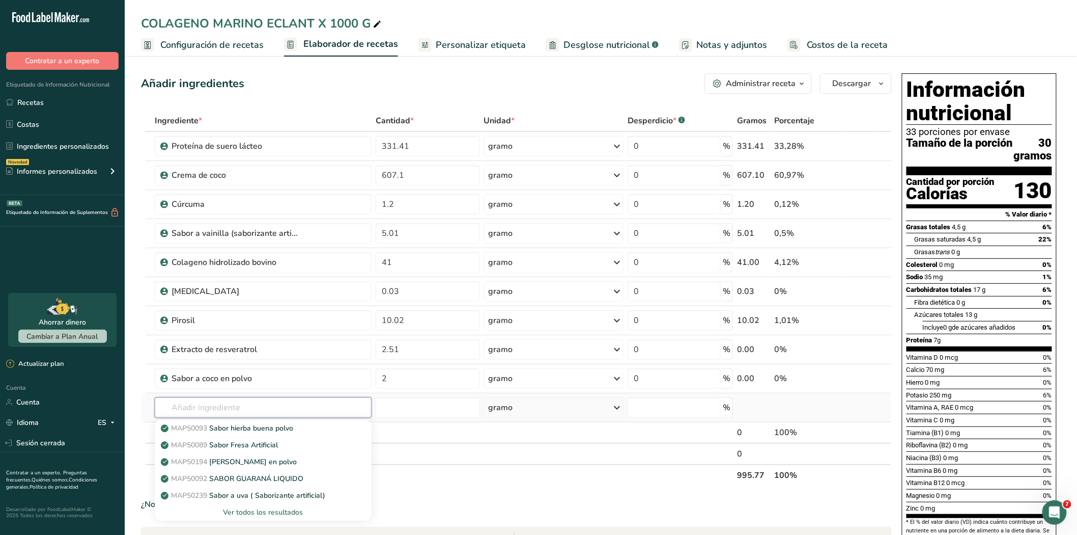
click at [202, 410] on input "text" at bounding box center [263, 407] width 217 height 20
type input "vitaminas"
click at [276, 511] on font "Ver todos los resultados" at bounding box center [264, 512] width 80 height 10
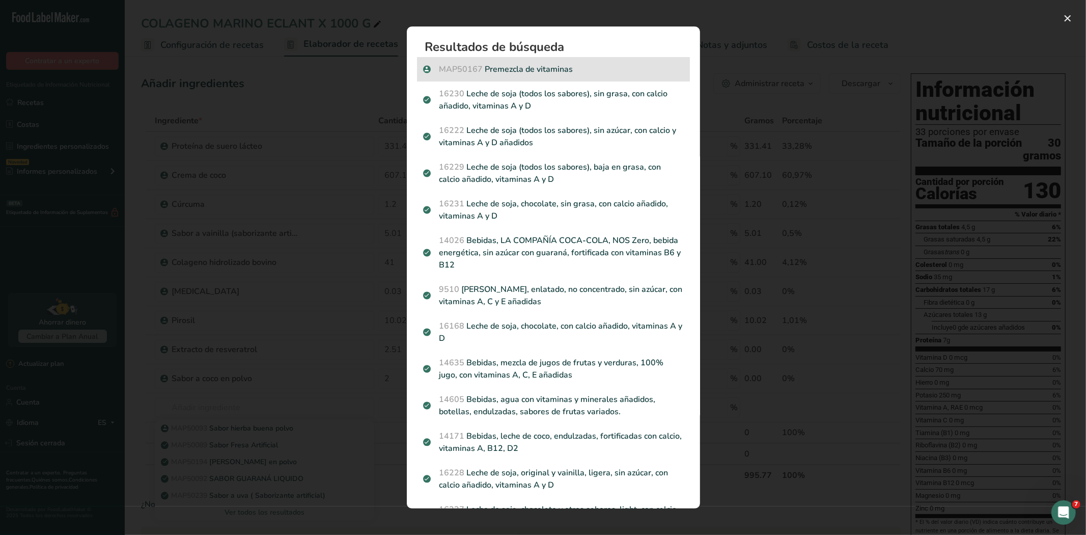
click at [528, 61] on div "MAP50167 Premezcla de vitaminas" at bounding box center [553, 69] width 273 height 24
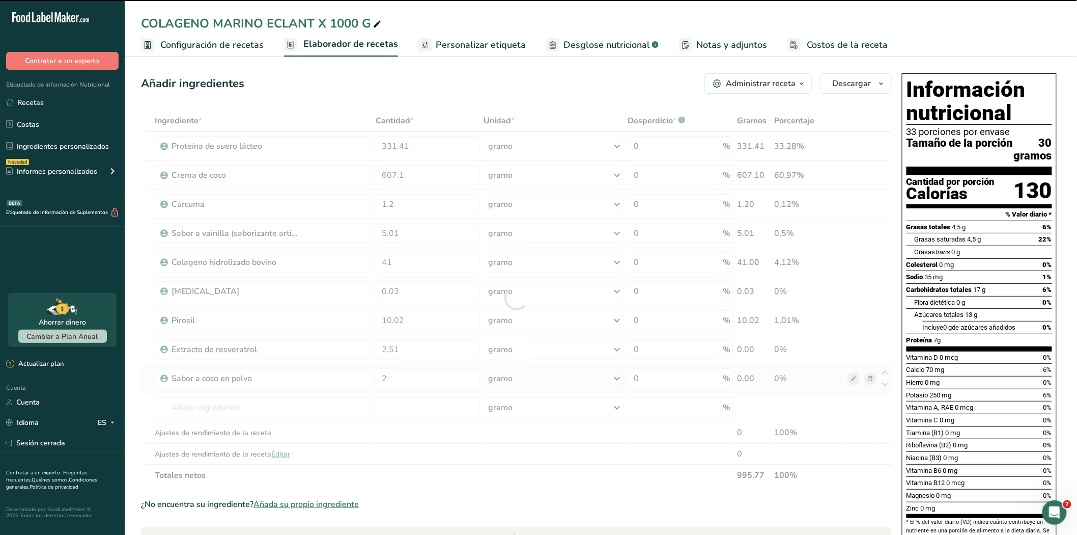
type input "0"
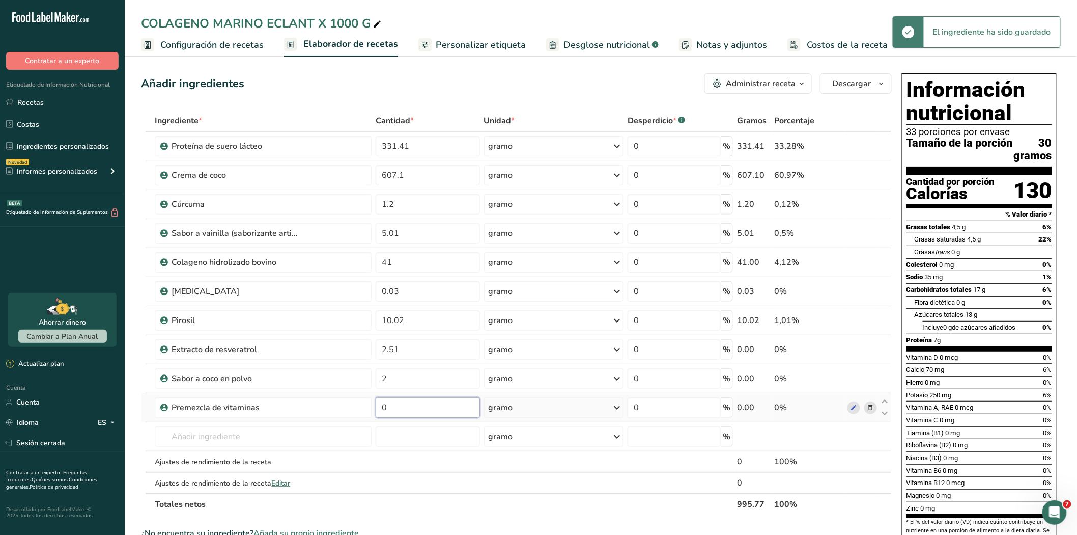
click at [401, 411] on input "0" at bounding box center [428, 407] width 104 height 20
type input "2.41"
click at [238, 434] on div "Ingrediente * Cantidad * Unidad * Desperdicio * .a-a{fill:#347362;}.b-a{fill:#f…" at bounding box center [516, 312] width 751 height 405
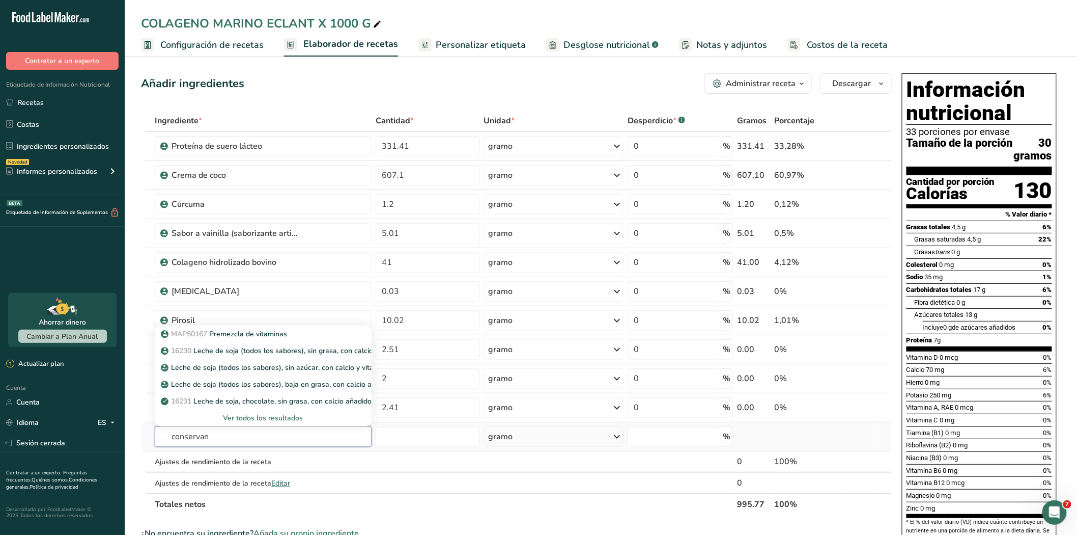
type input "conservan"
click at [243, 415] on font "Ver todos los resultados" at bounding box center [264, 418] width 80 height 10
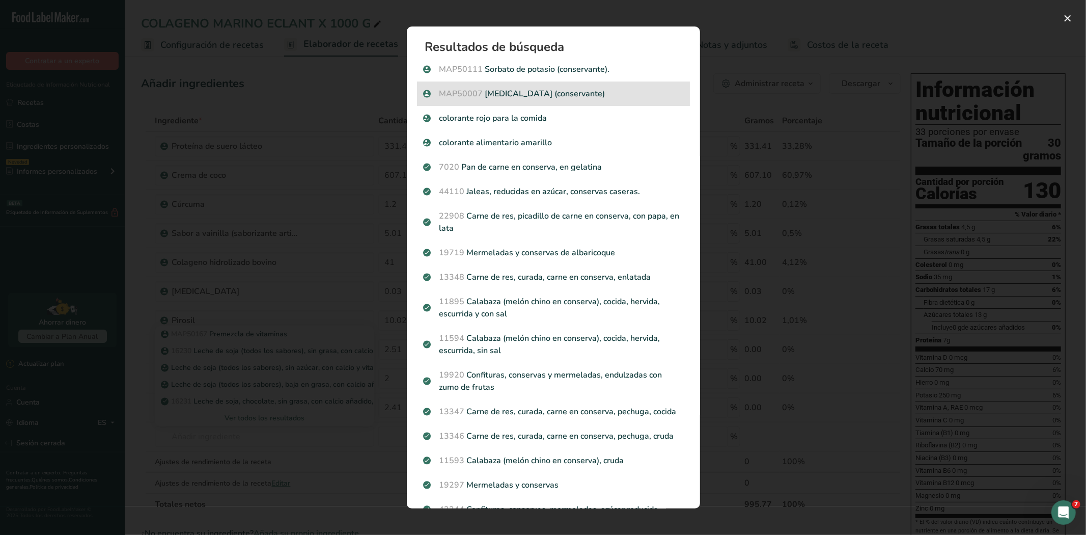
click at [540, 93] on p "MAP50007 Benzoato de sodio (conservante)" at bounding box center [553, 94] width 261 height 12
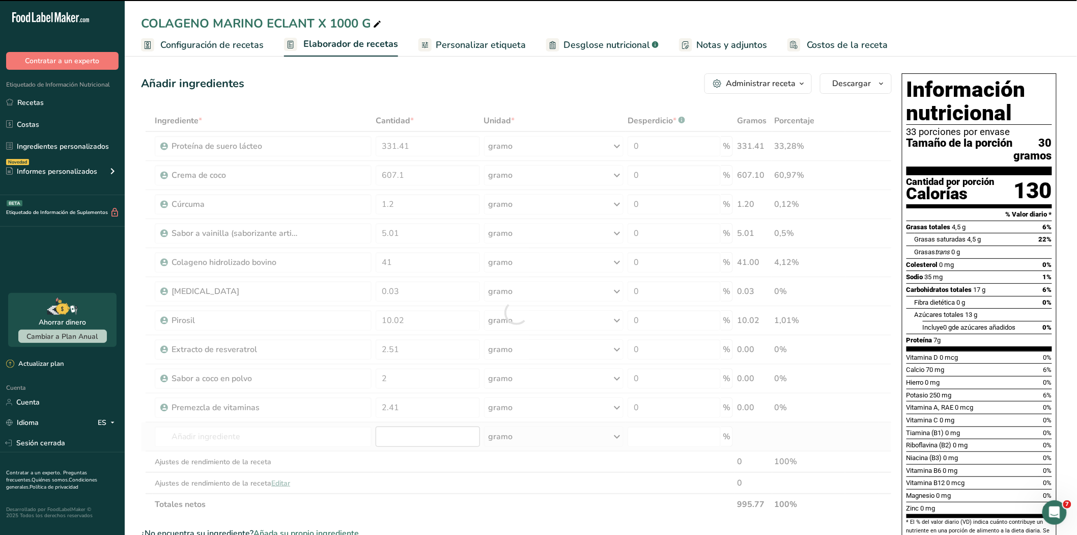
type input "0"
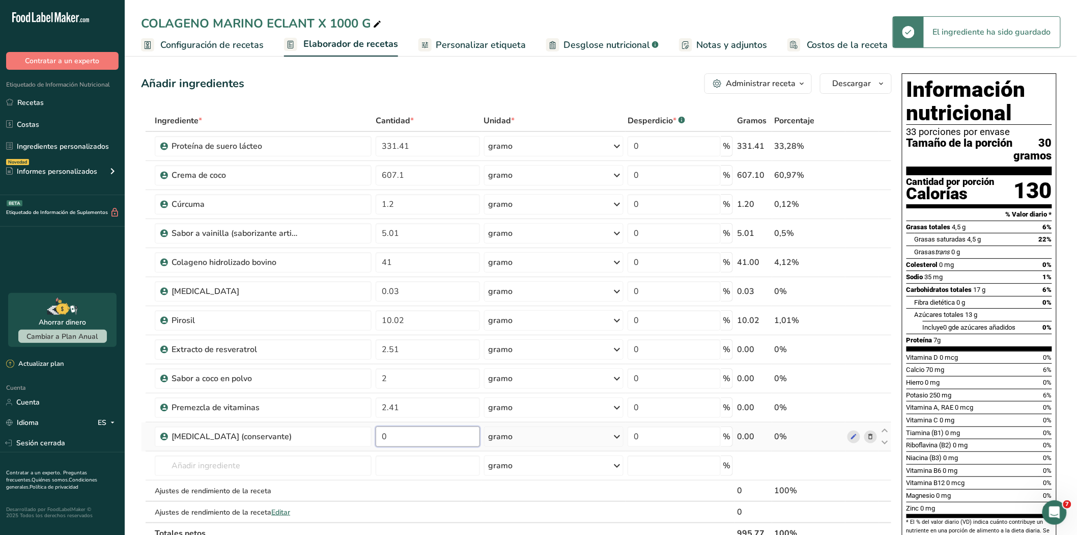
click at [405, 441] on input "0" at bounding box center [428, 436] width 104 height 20
type input "0.10"
click at [241, 460] on div "Ingrediente * Cantidad * Unidad * Desperdicio * .a-a{fill:#347362;}.b-a{fill:#f…" at bounding box center [516, 327] width 751 height 434
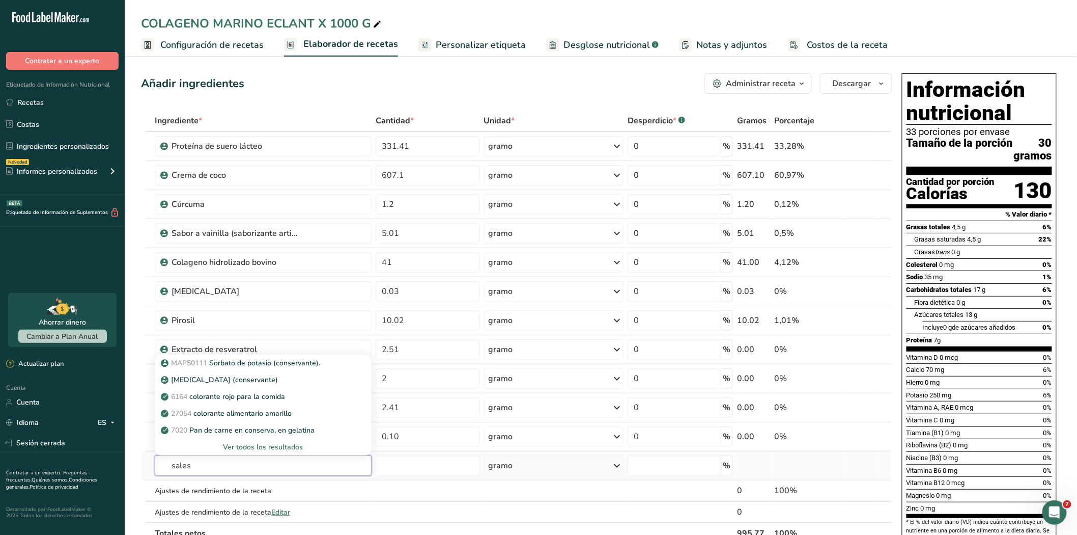
type input "sales"
click at [245, 445] on font "Ver todos los resultados" at bounding box center [264, 447] width 80 height 10
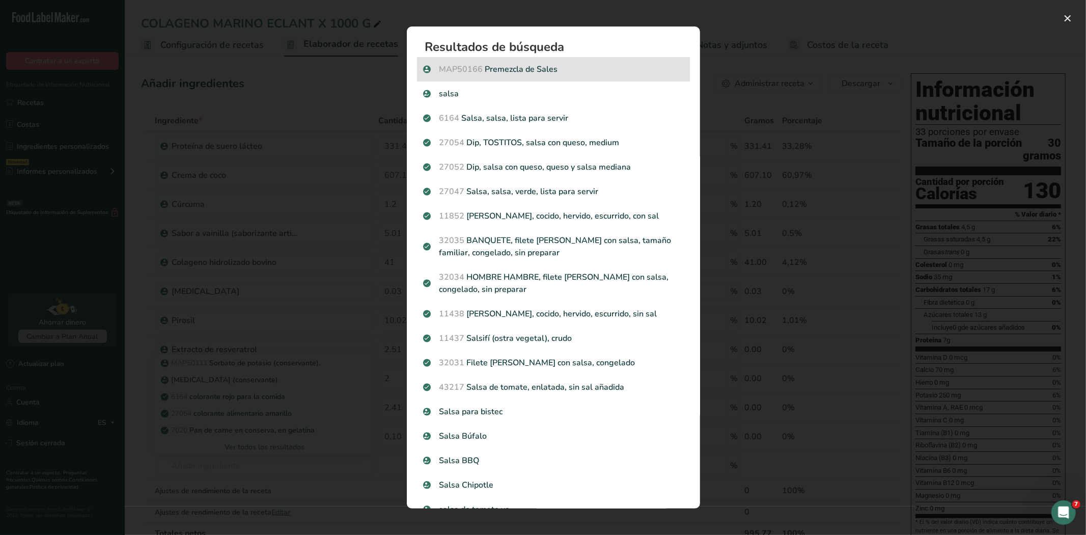
click at [541, 64] on p "MAP50166 Premezcla de Sales" at bounding box center [553, 69] width 261 height 12
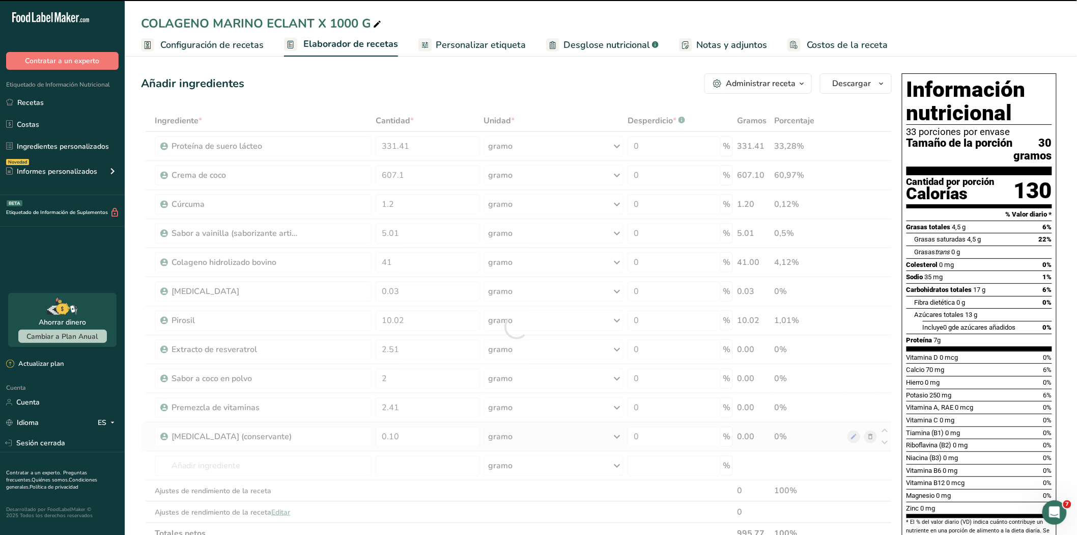
type input "0"
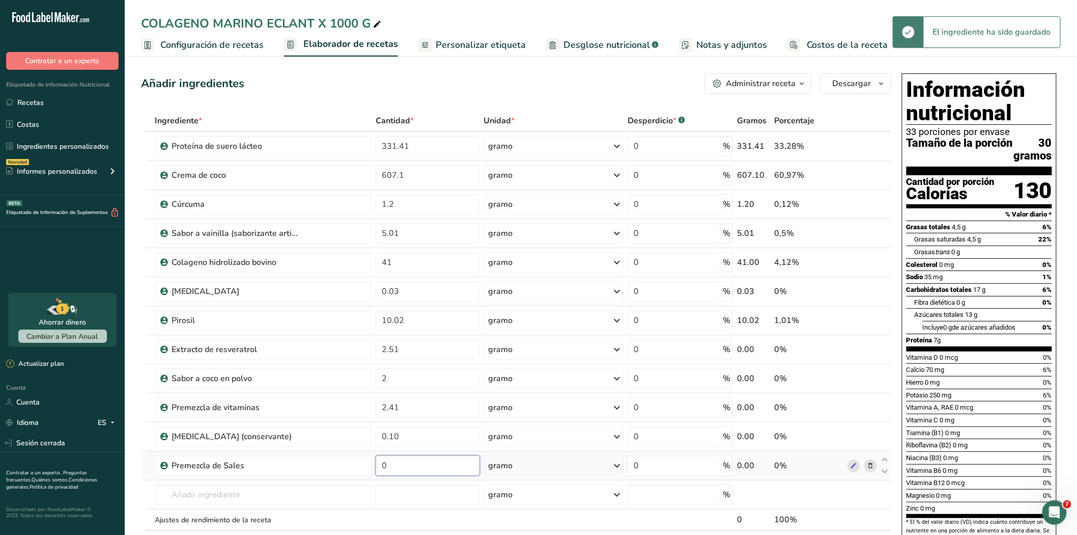
click at [408, 465] on input "0" at bounding box center [428, 465] width 104 height 20
type input "3.11"
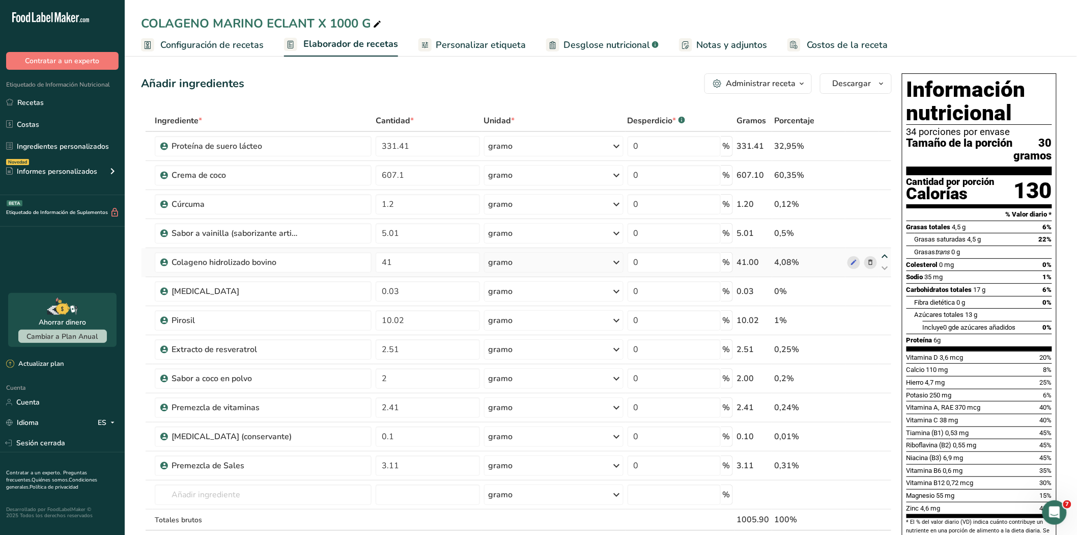
click at [883, 256] on icon at bounding box center [885, 257] width 12 height 8
type input "41"
type input "5.01"
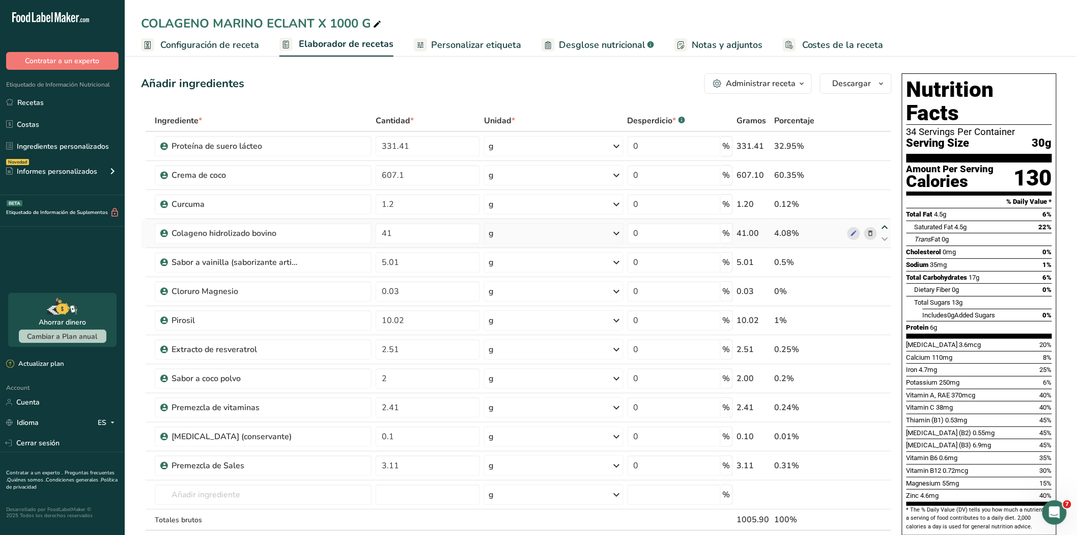
click at [887, 227] on icon at bounding box center [885, 228] width 12 height 8
type input "41"
type input "1.2"
click at [884, 316] on icon at bounding box center [885, 315] width 12 height 8
type input "10.02"
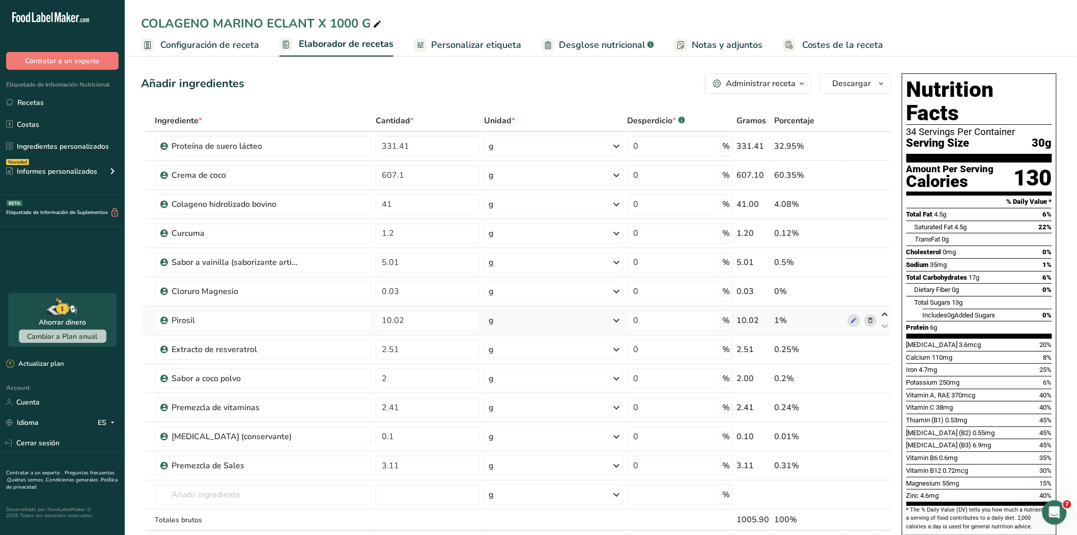
type input "0.03"
click at [885, 284] on icon at bounding box center [885, 286] width 12 height 8
type input "10.02"
type input "5.01"
click at [884, 255] on icon at bounding box center [885, 257] width 12 height 8
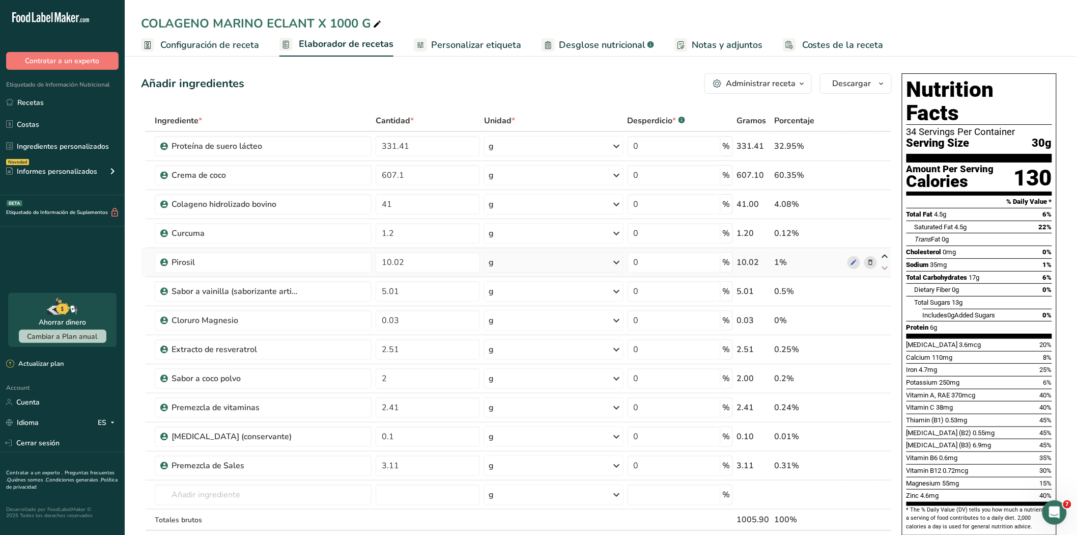
type input "10.02"
click at [886, 283] on icon at bounding box center [885, 286] width 12 height 8
type input "5.01"
type input "1.2"
click at [886, 344] on icon at bounding box center [885, 344] width 12 height 8
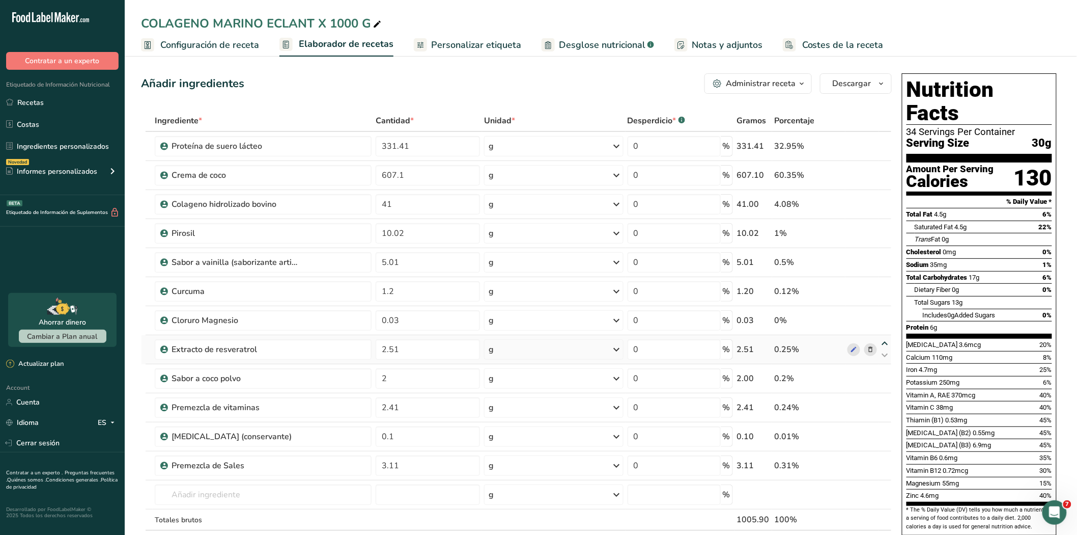
type input "2.51"
type input "0.03"
click at [886, 314] on icon at bounding box center [885, 315] width 12 height 8
type input "2.51"
type input "1.2"
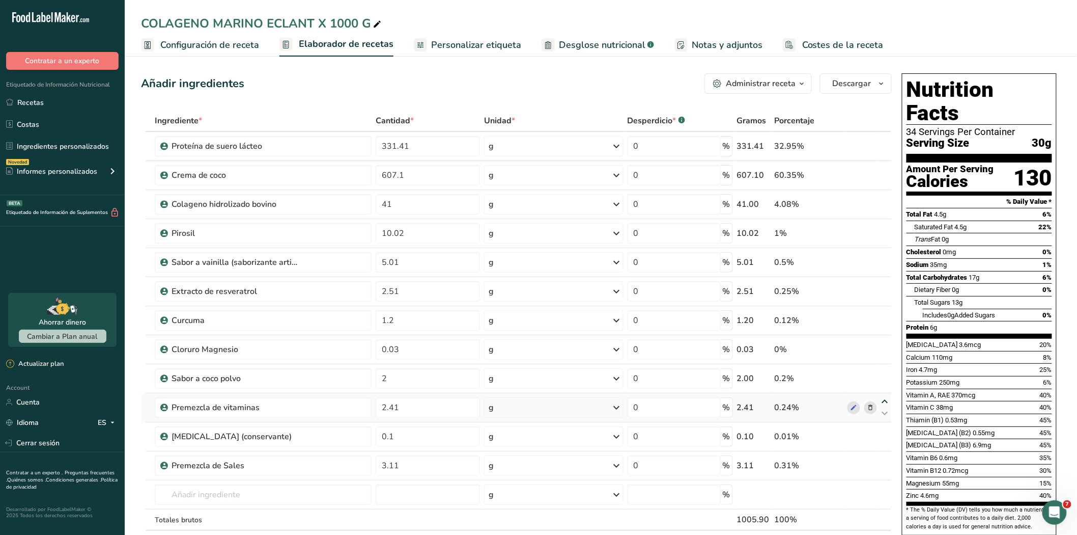
click at [883, 401] on icon at bounding box center [885, 402] width 12 height 8
type input "2.41"
type input "2"
click at [886, 372] on icon at bounding box center [885, 373] width 12 height 8
type input "2.41"
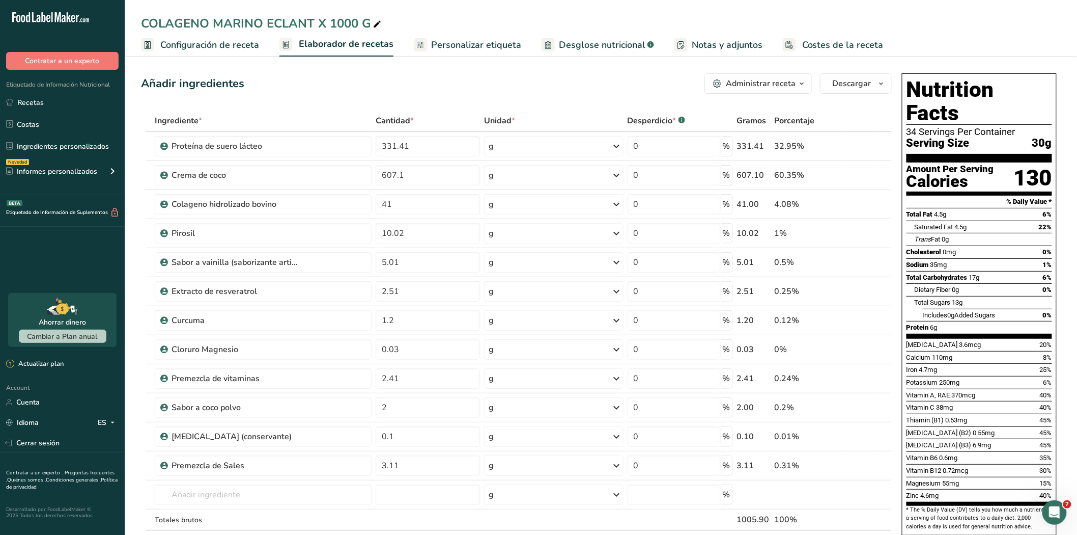
type input "0.03"
click at [884, 341] on icon at bounding box center [885, 344] width 12 height 8
type input "2.41"
type input "1.2"
click at [883, 460] on icon at bounding box center [885, 460] width 12 height 8
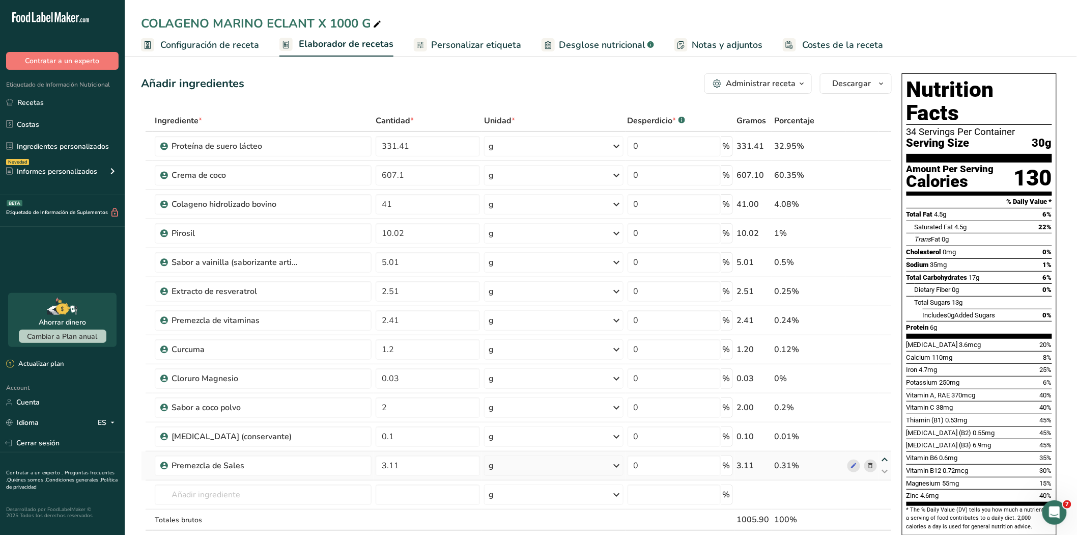
type input "3.11"
type input "0.1"
click at [885, 430] on icon at bounding box center [885, 431] width 12 height 8
type input "3.11"
type input "2"
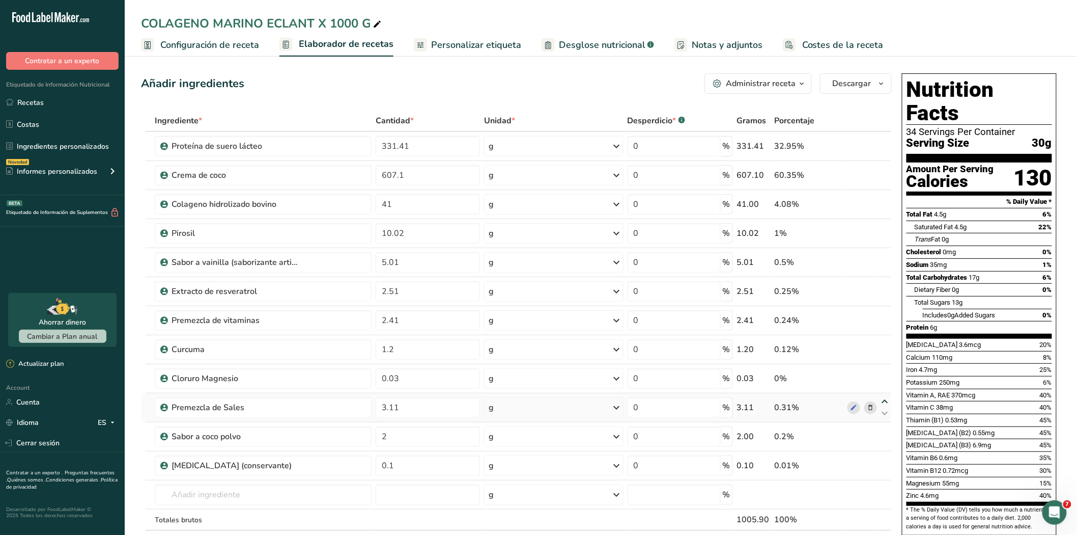
click at [887, 400] on icon at bounding box center [885, 402] width 12 height 8
type input "3.11"
type input "0.03"
click at [887, 373] on icon at bounding box center [885, 373] width 12 height 8
type input "3.11"
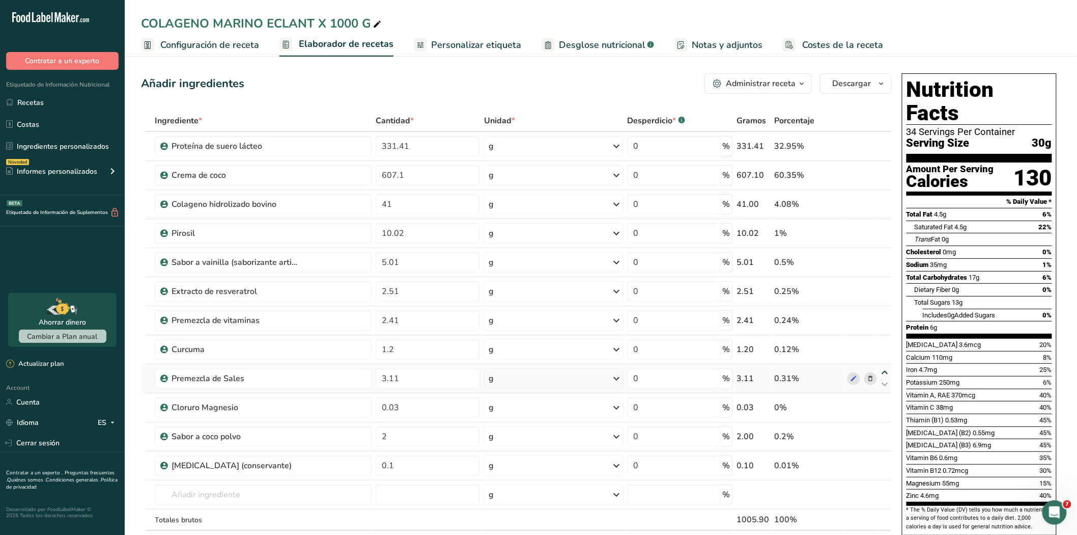
type input "1.2"
click at [883, 343] on icon at bounding box center [885, 344] width 12 height 8
type input "3.11"
type input "2.41"
click at [886, 314] on icon at bounding box center [885, 315] width 12 height 8
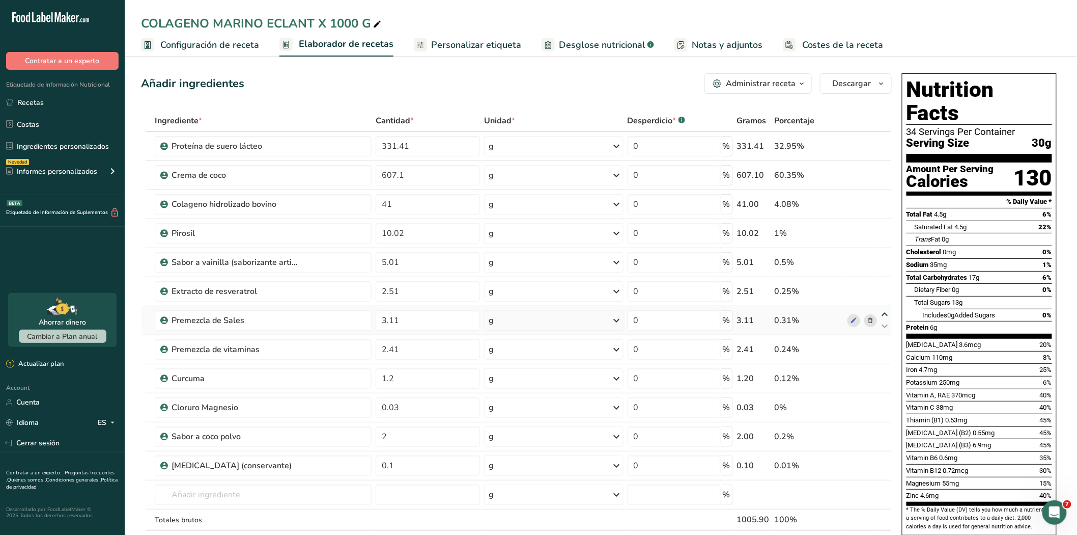
type input "3.11"
type input "2.51"
click at [884, 428] on icon at bounding box center [885, 431] width 12 height 8
type input "2"
click at [883, 457] on icon at bounding box center [885, 460] width 12 height 8
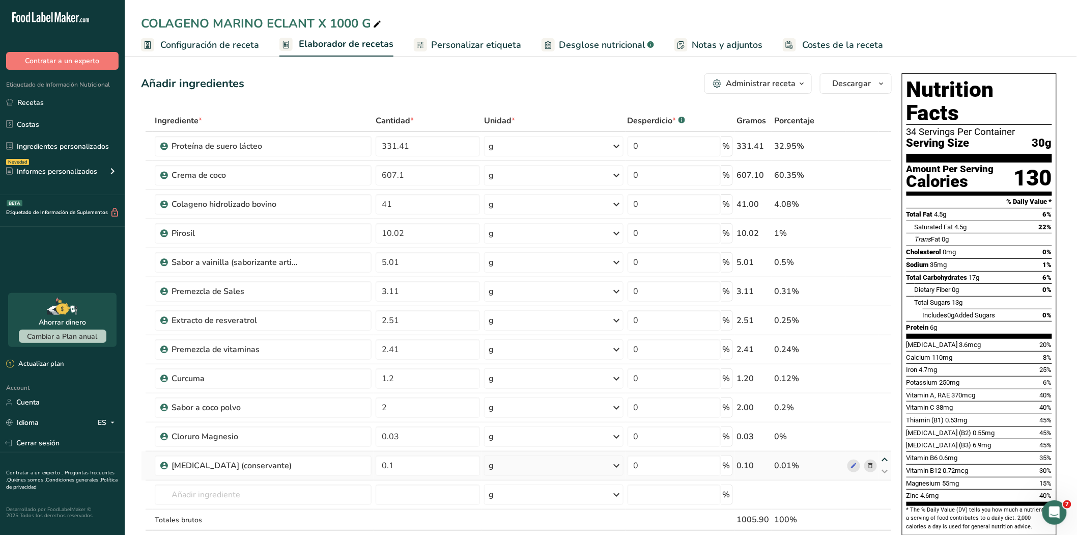
type input "0.1"
type input "0.03"
